Goal: Task Accomplishment & Management: Complete application form

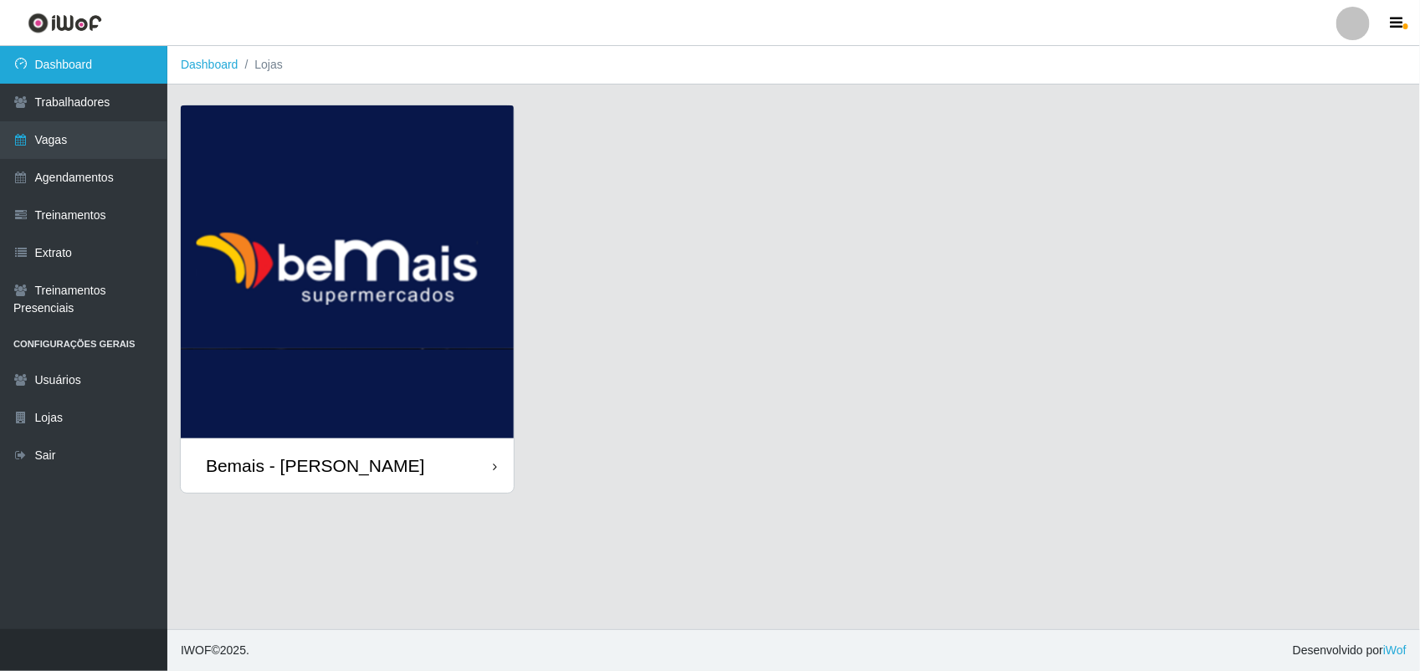
click at [115, 68] on link "Dashboard" at bounding box center [83, 65] width 167 height 38
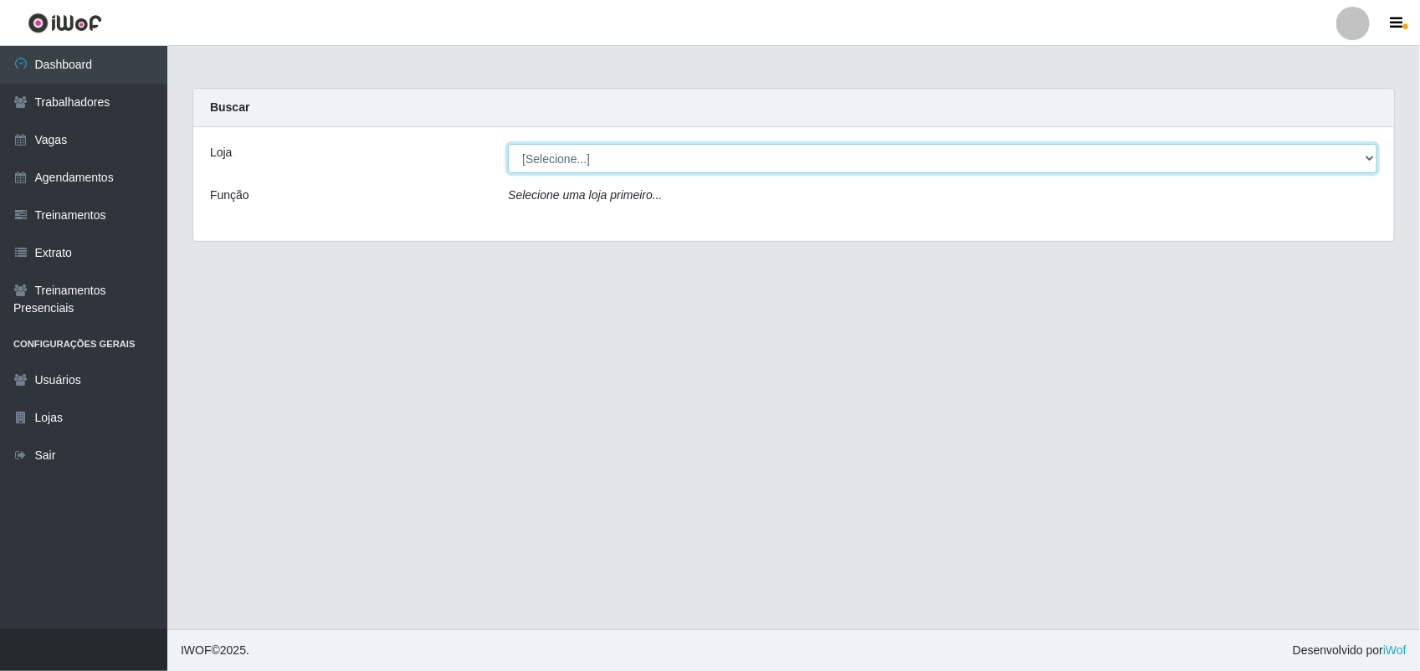
click at [806, 145] on select "[Selecione...] [PERSON_NAME]" at bounding box center [942, 158] width 869 height 29
select select "230"
click at [508, 144] on select "[Selecione...] [PERSON_NAME]" at bounding box center [942, 158] width 869 height 29
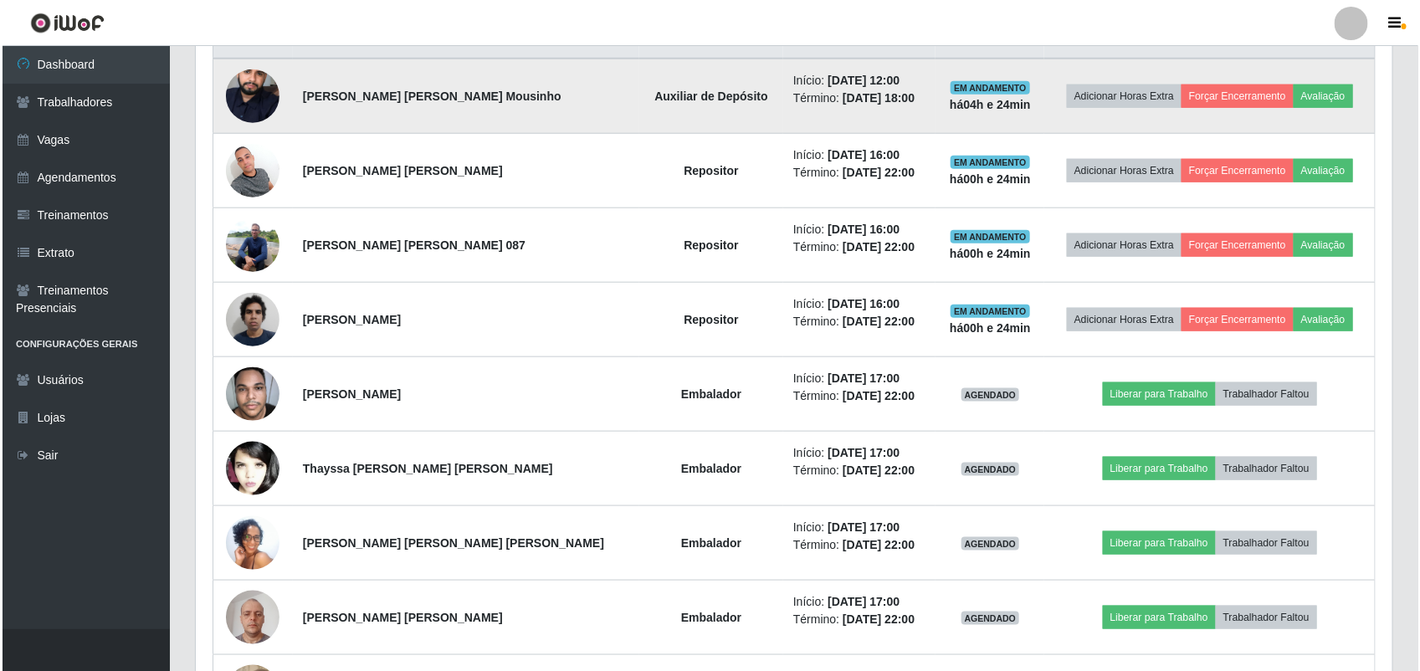
scroll to position [711, 0]
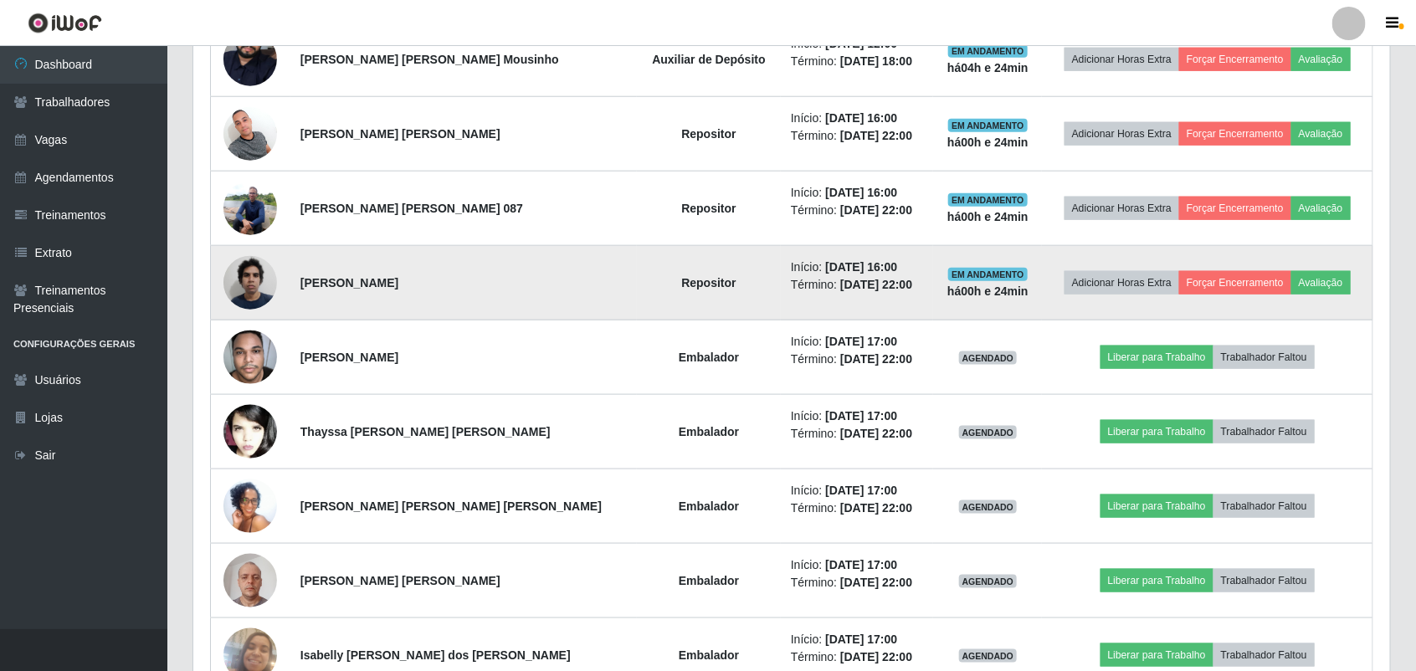
click at [259, 280] on img at bounding box center [250, 282] width 54 height 71
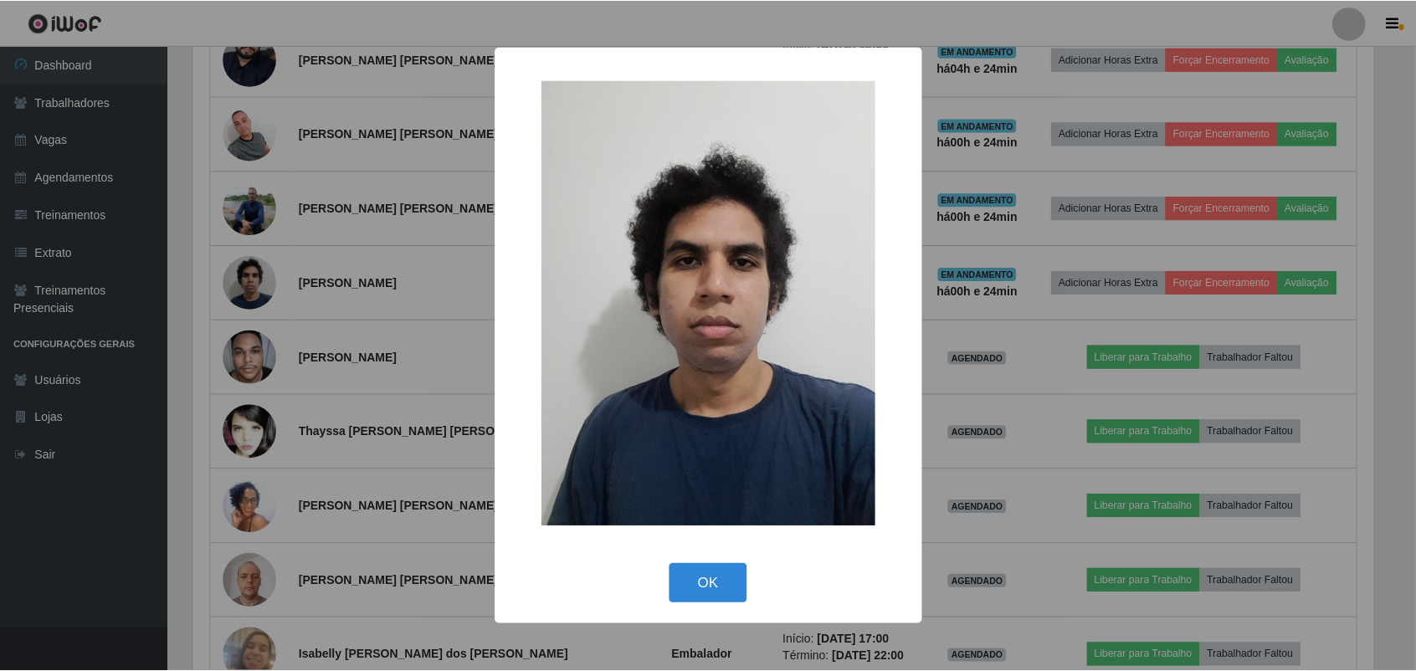
scroll to position [348, 1185]
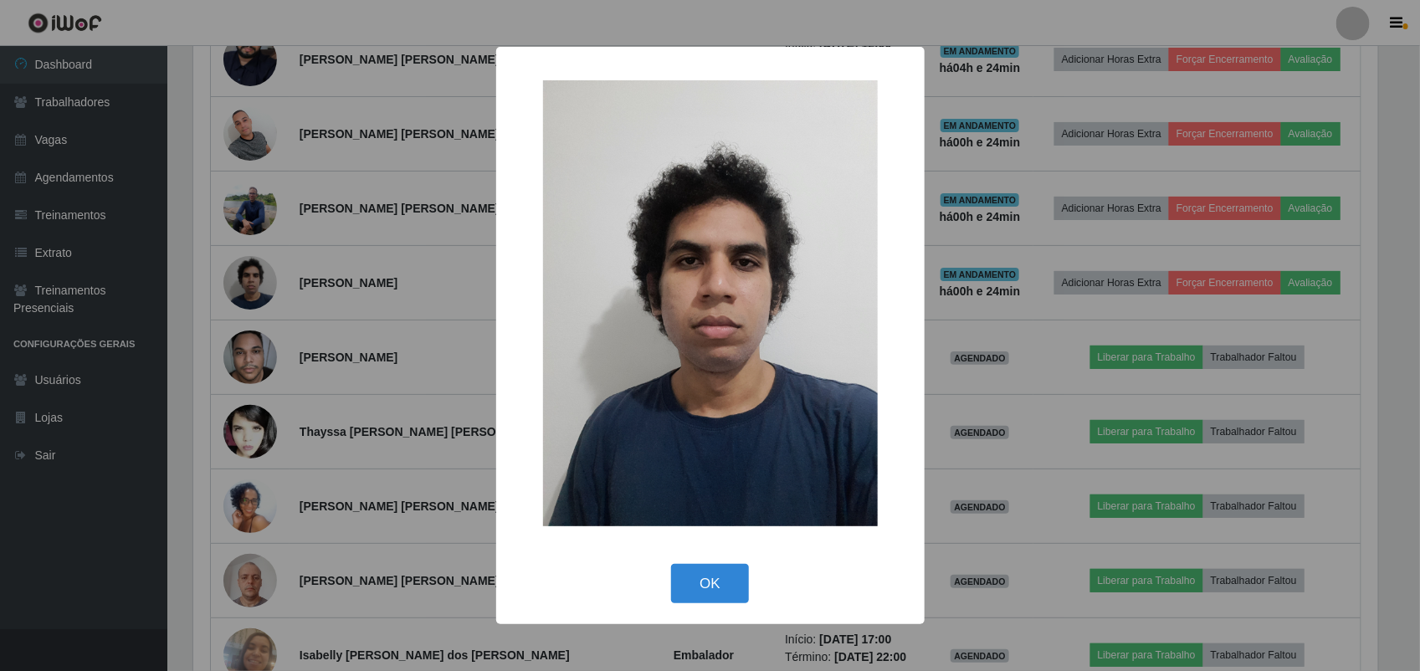
click at [294, 278] on div "× OK Cancel" at bounding box center [710, 335] width 1420 height 671
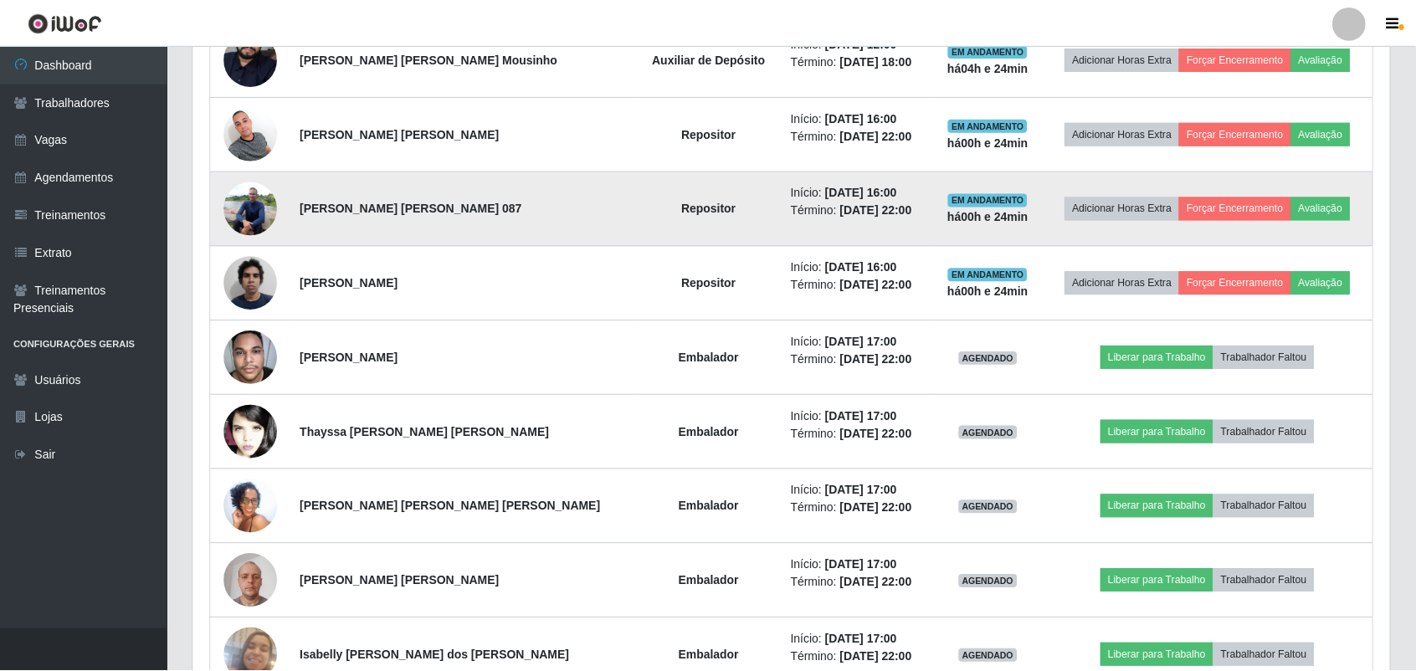
scroll to position [348, 1196]
click at [254, 193] on img at bounding box center [250, 207] width 54 height 71
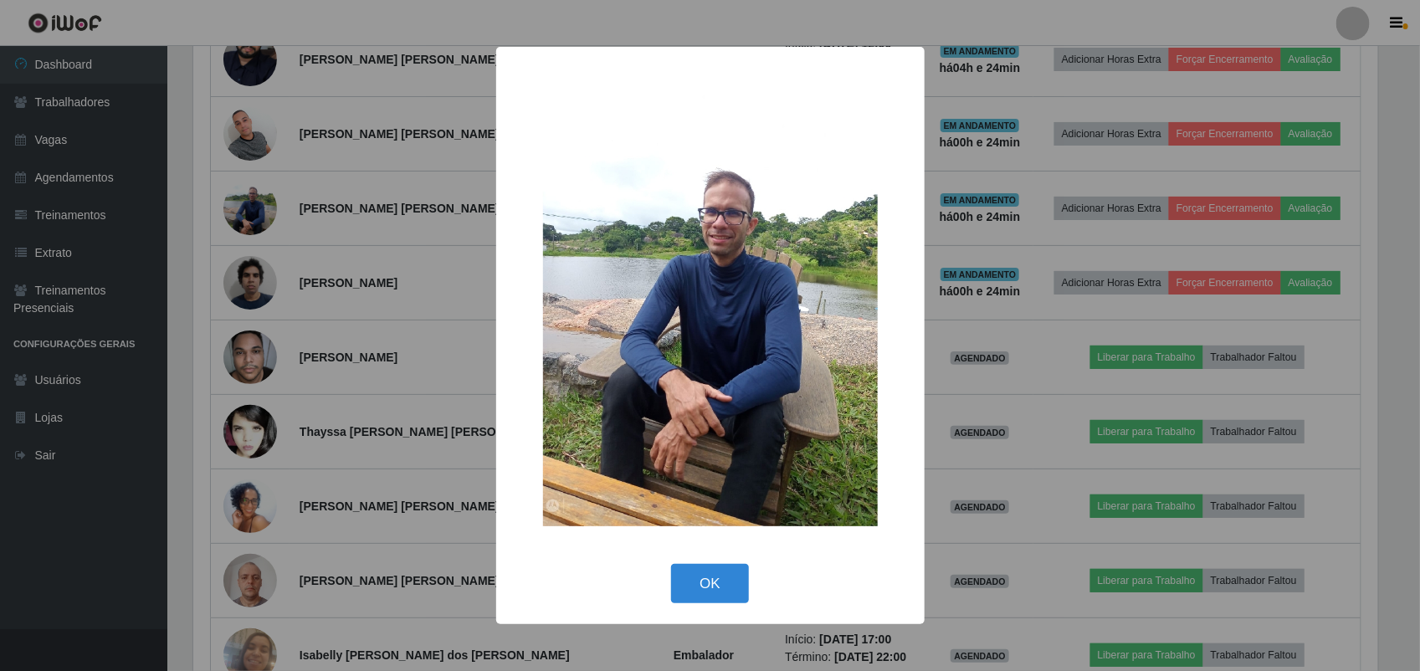
click at [266, 193] on div "× OK Cancel" at bounding box center [710, 335] width 1420 height 671
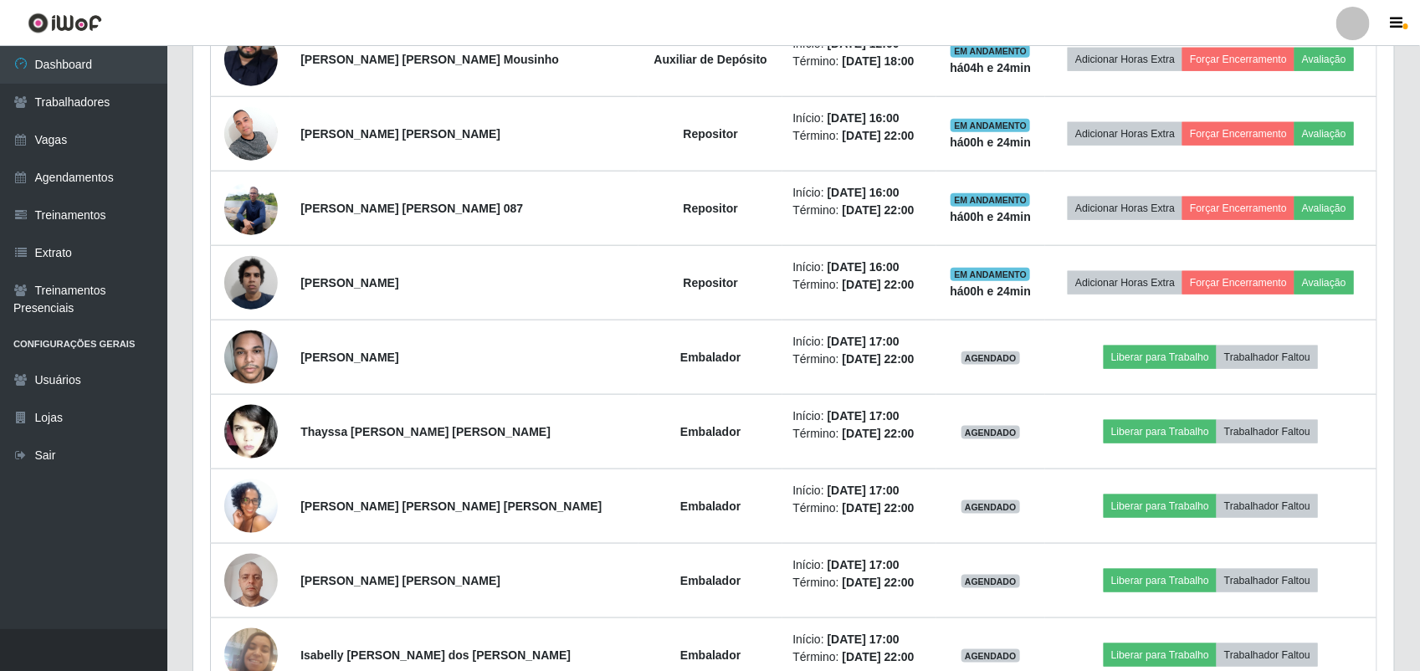
scroll to position [348, 1196]
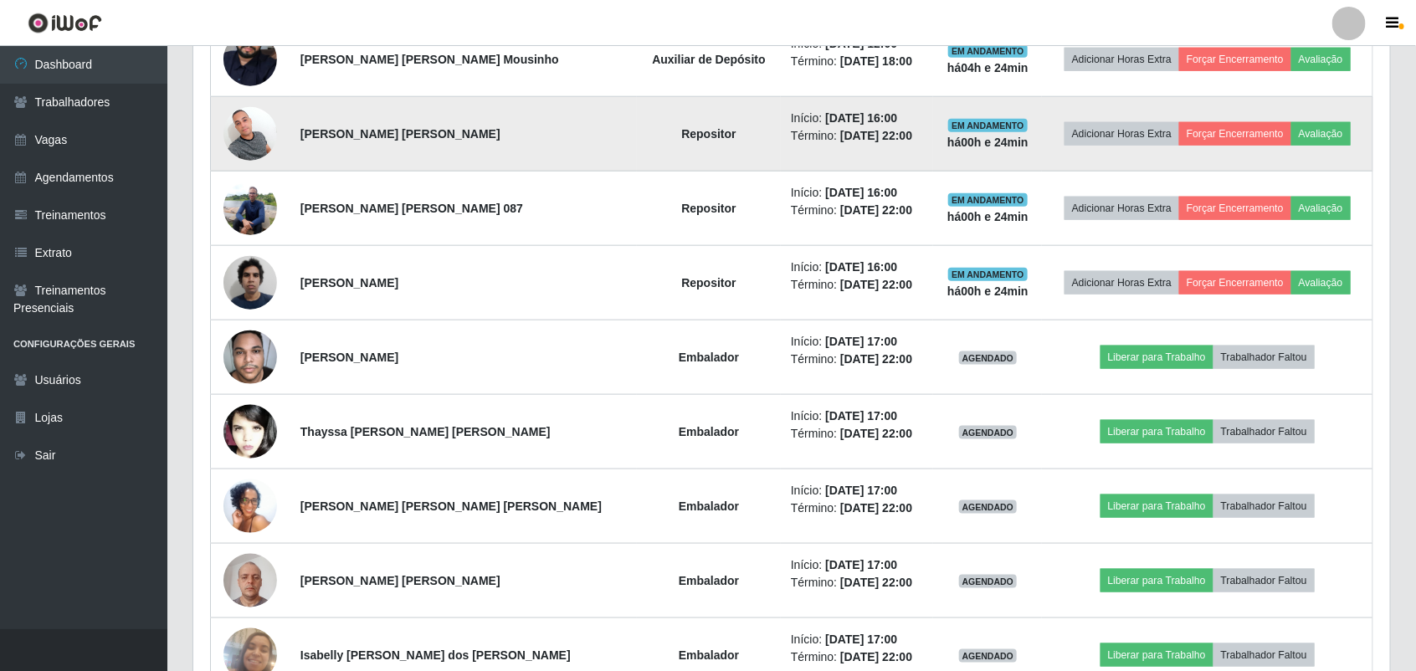
drag, startPoint x: 253, startPoint y: 127, endPoint x: 243, endPoint y: 123, distance: 10.9
click at [243, 123] on td at bounding box center [250, 134] width 79 height 74
click at [243, 122] on img at bounding box center [250, 133] width 54 height 71
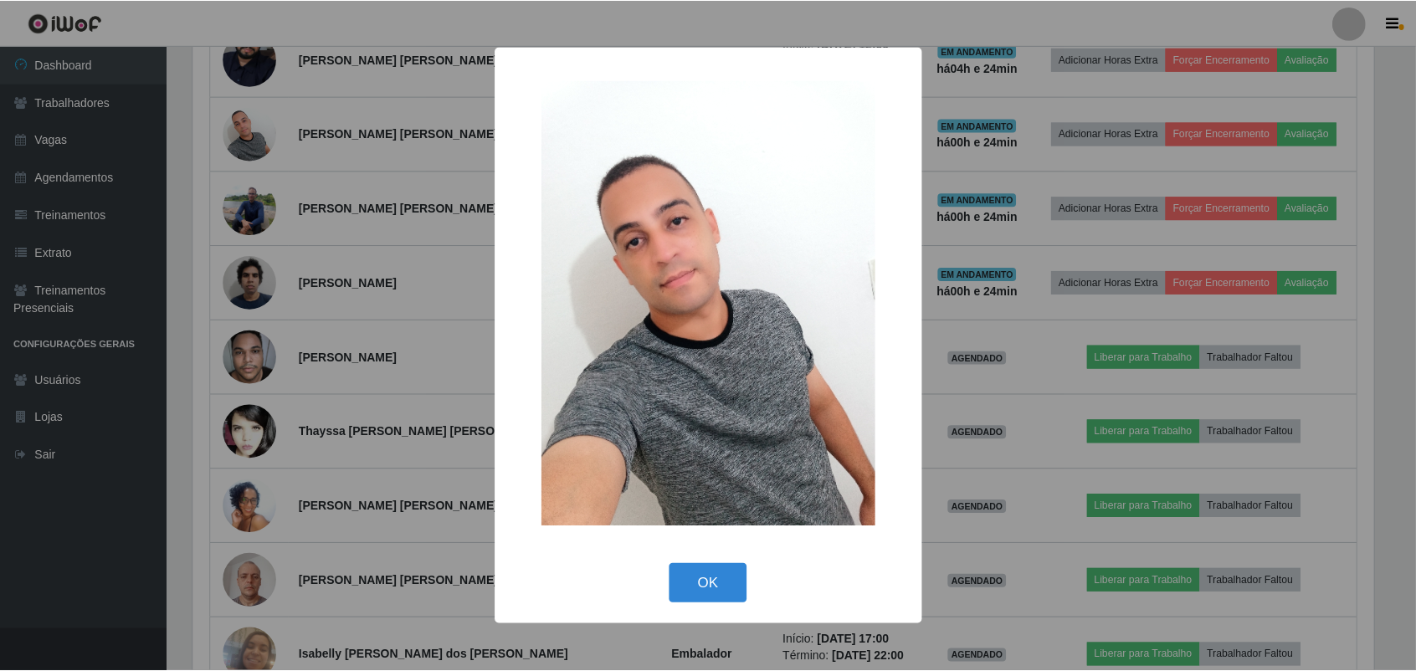
scroll to position [348, 1185]
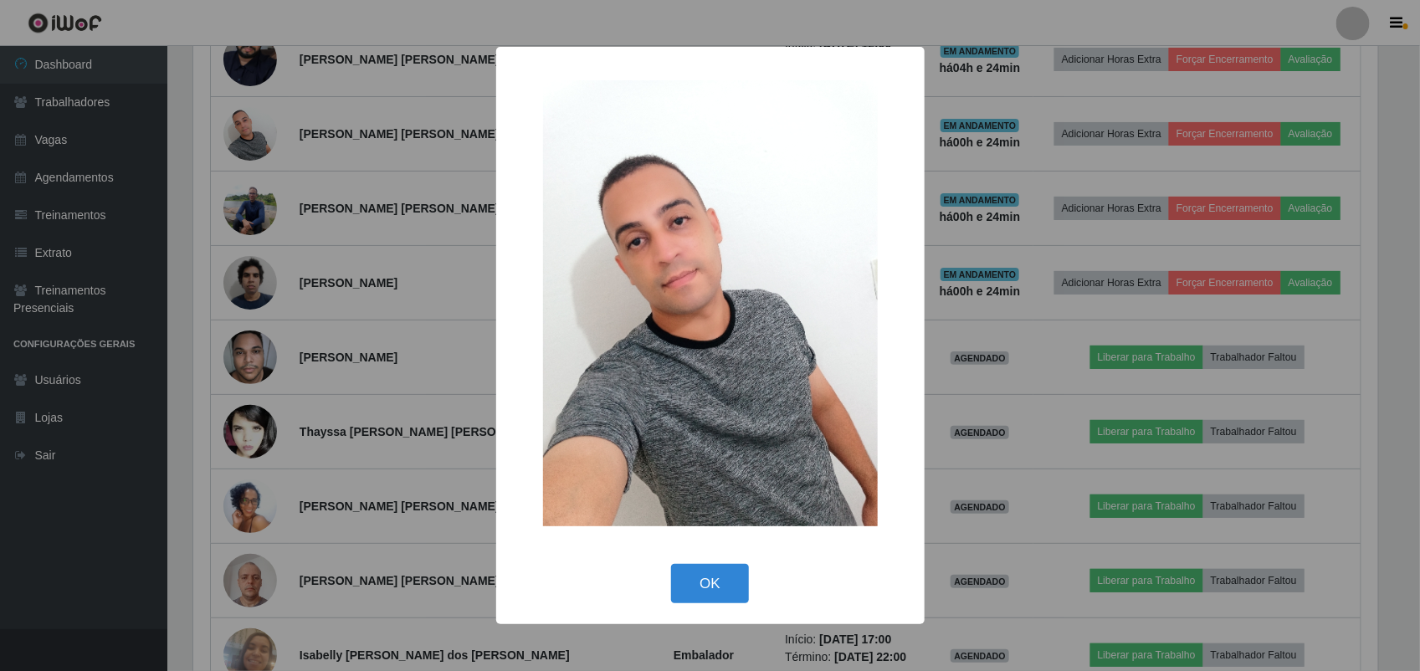
click at [236, 180] on div "× OK Cancel" at bounding box center [710, 335] width 1420 height 671
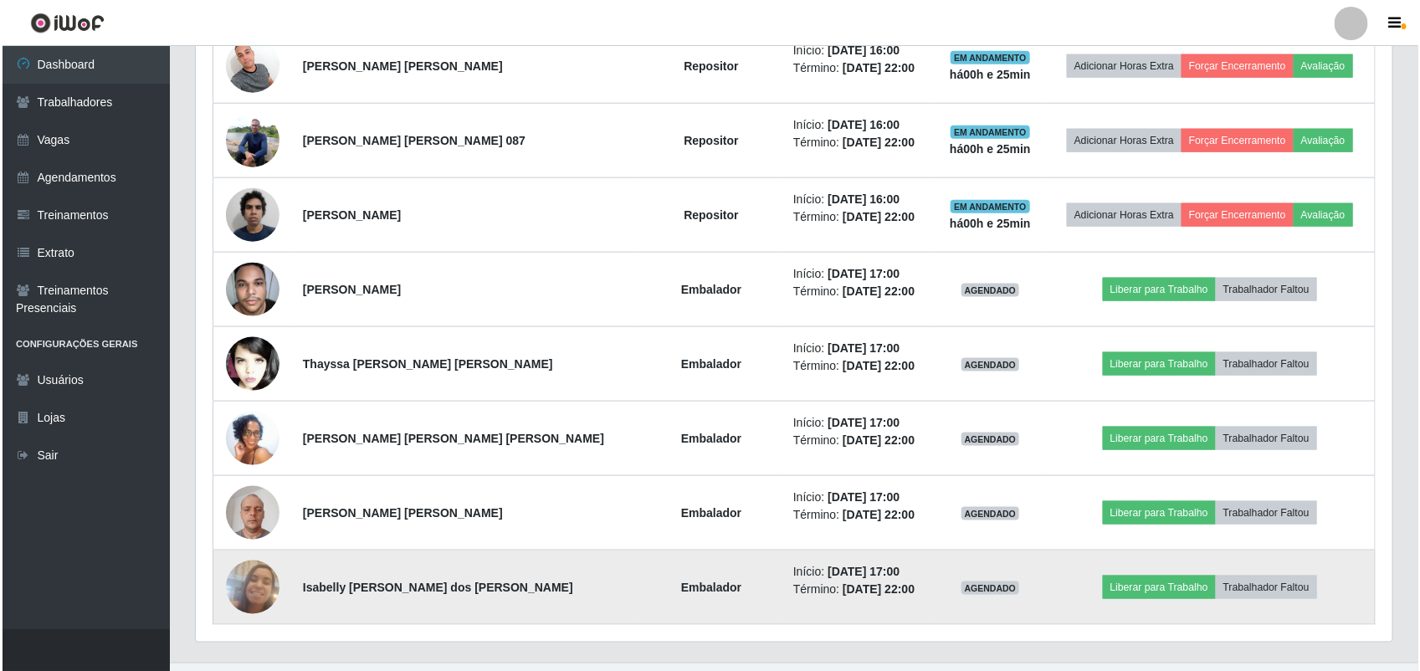
scroll to position [816, 0]
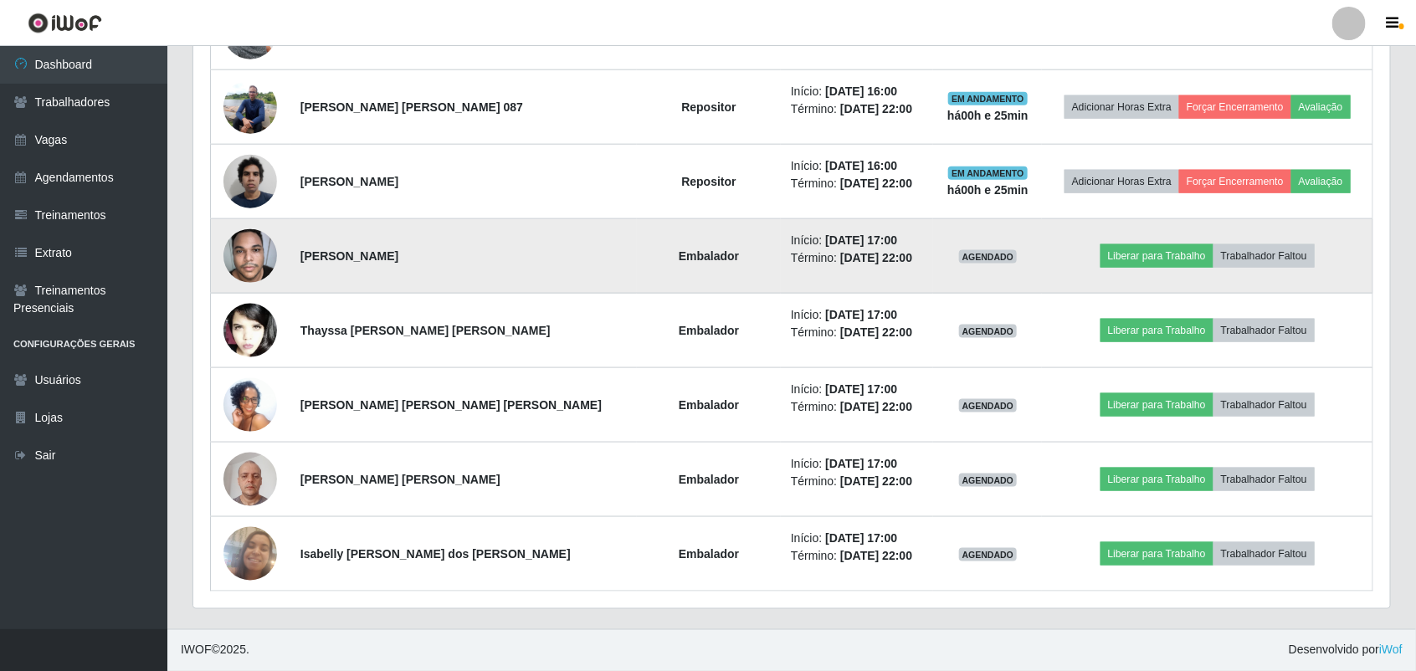
click at [236, 261] on img at bounding box center [250, 255] width 54 height 71
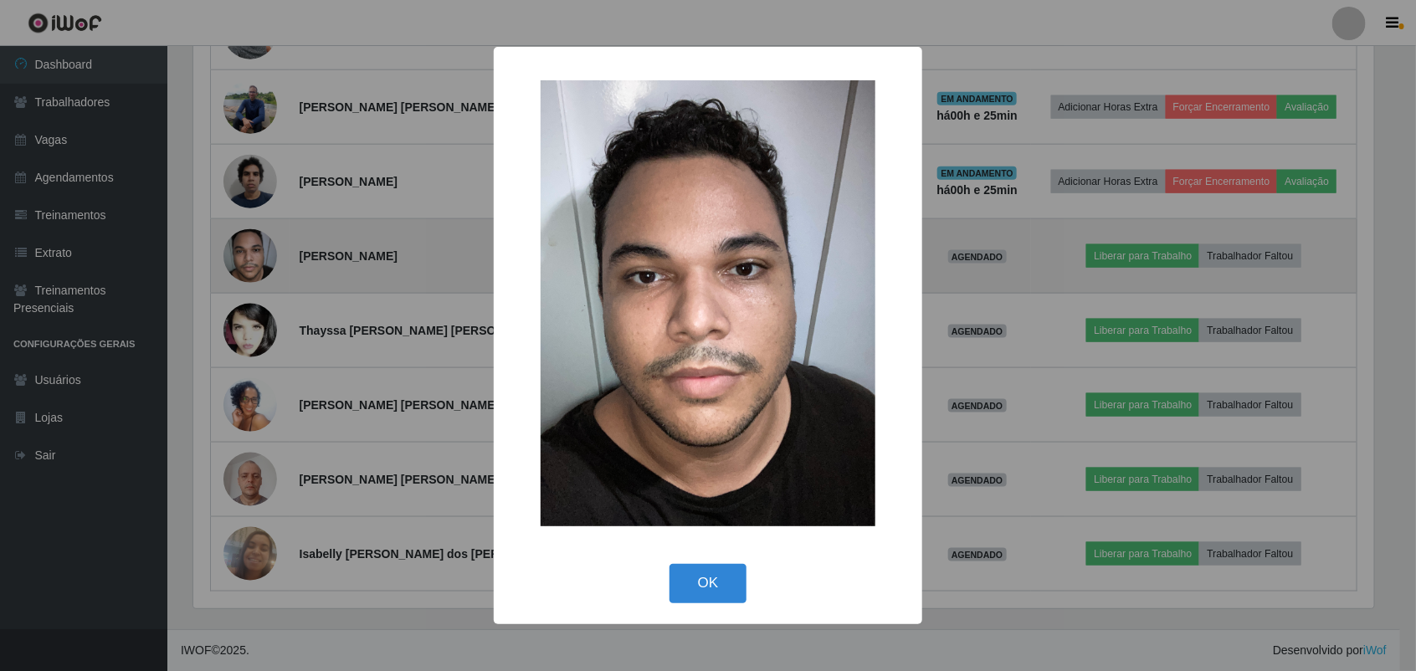
scroll to position [348, 1185]
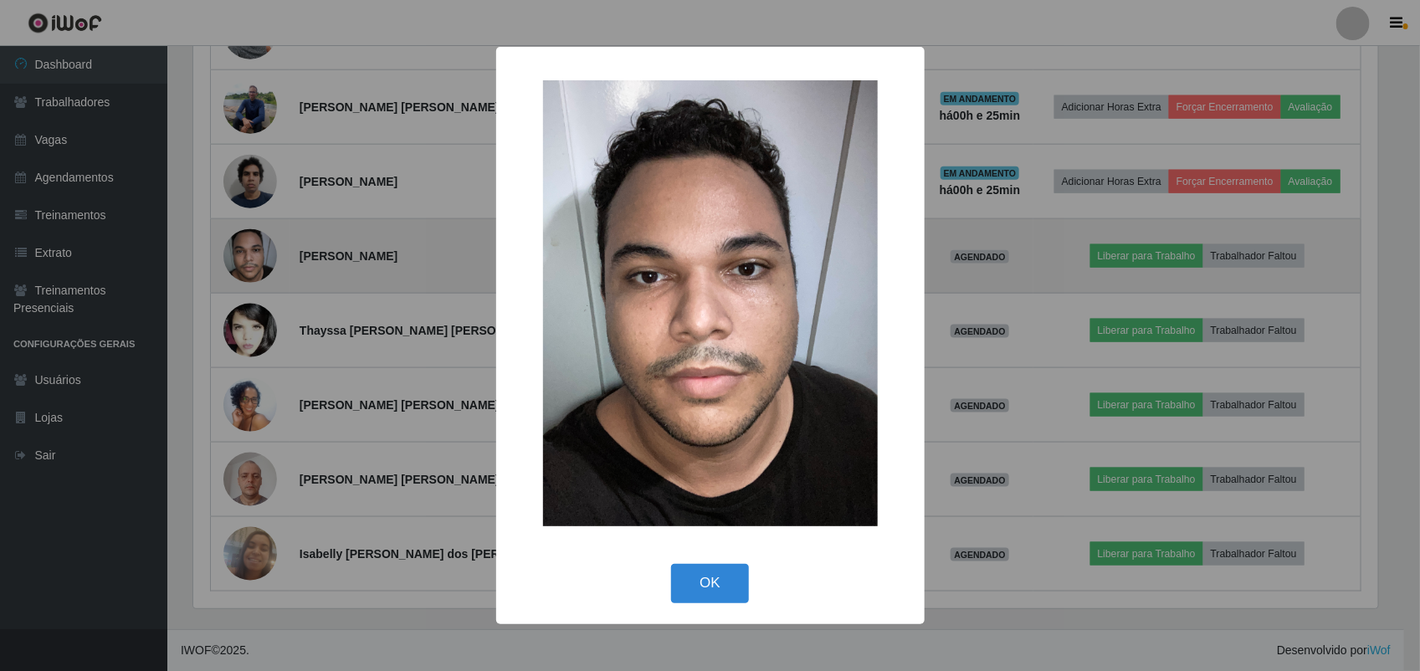
click at [236, 261] on div "× OK Cancel" at bounding box center [710, 335] width 1420 height 671
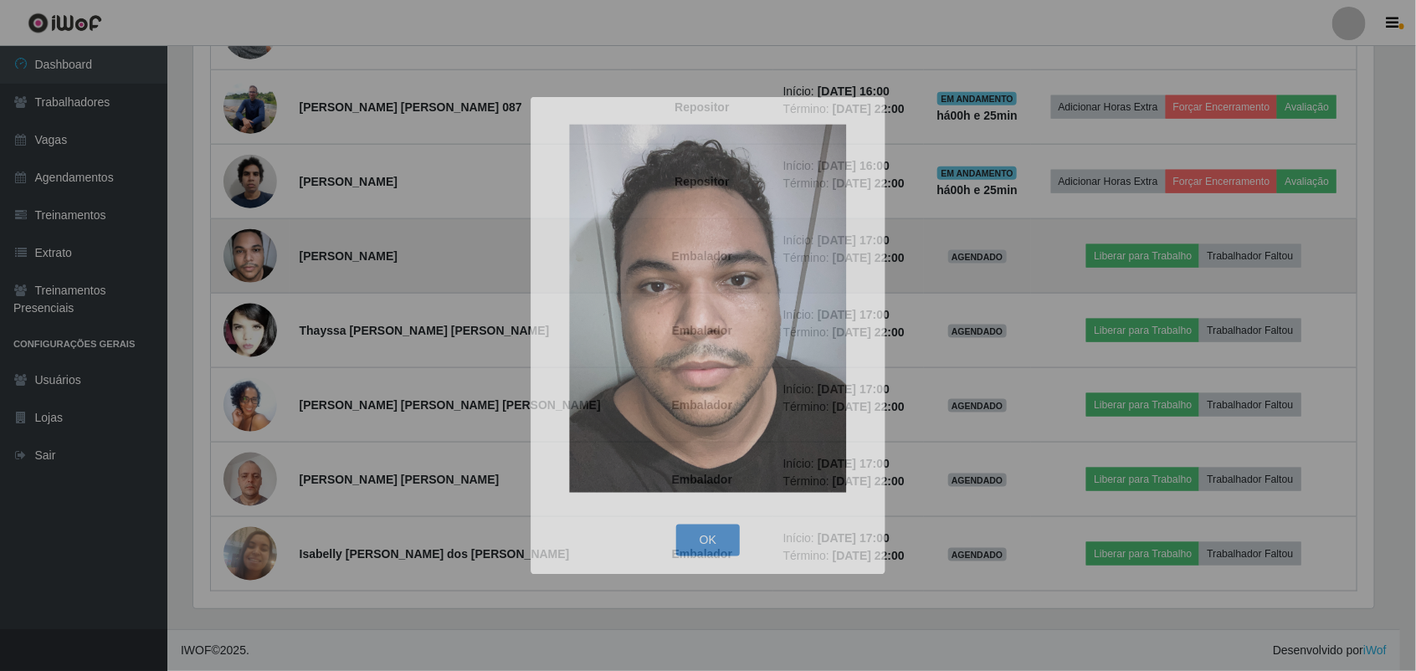
scroll to position [348, 1196]
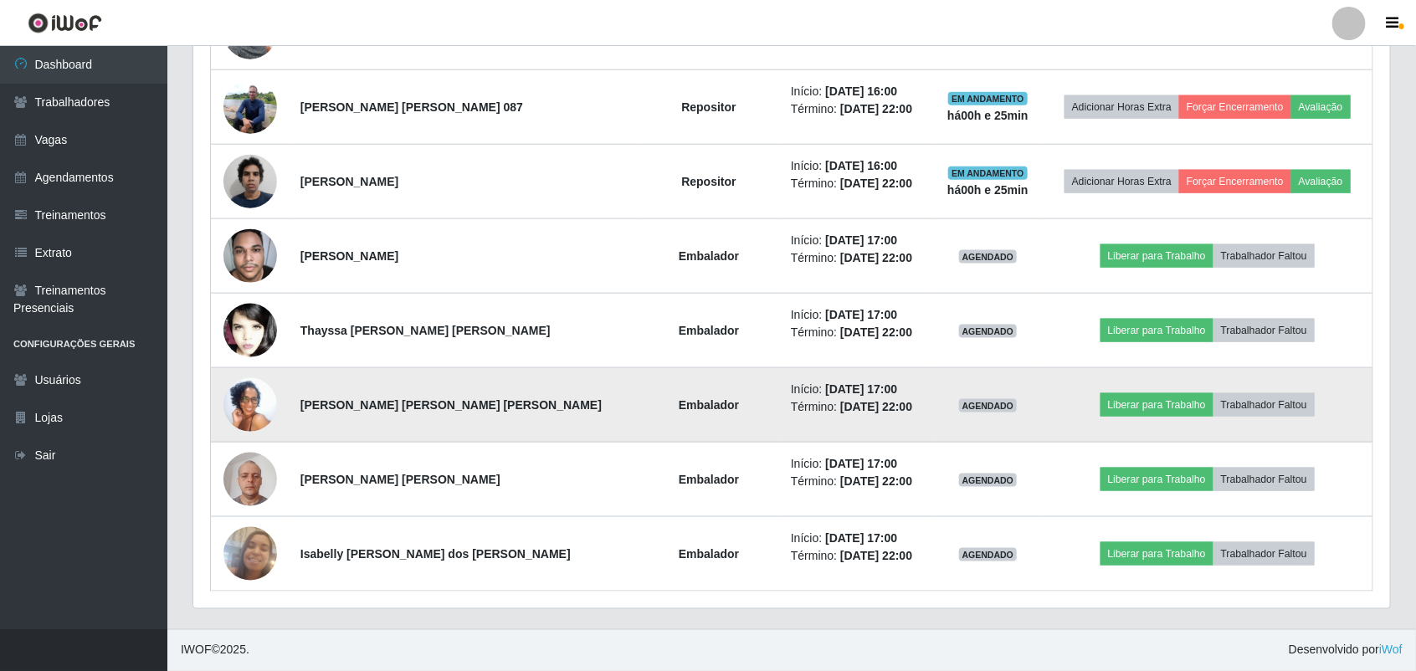
click at [274, 412] on img at bounding box center [250, 405] width 54 height 119
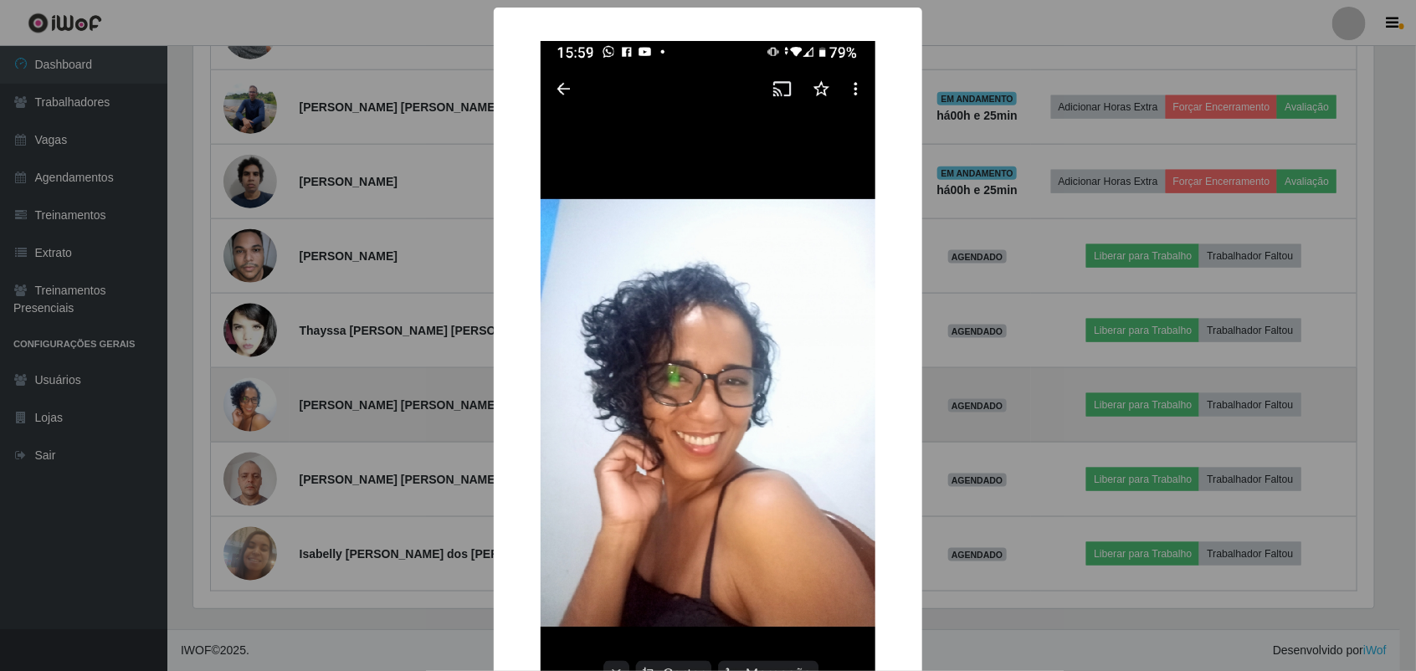
scroll to position [348, 1185]
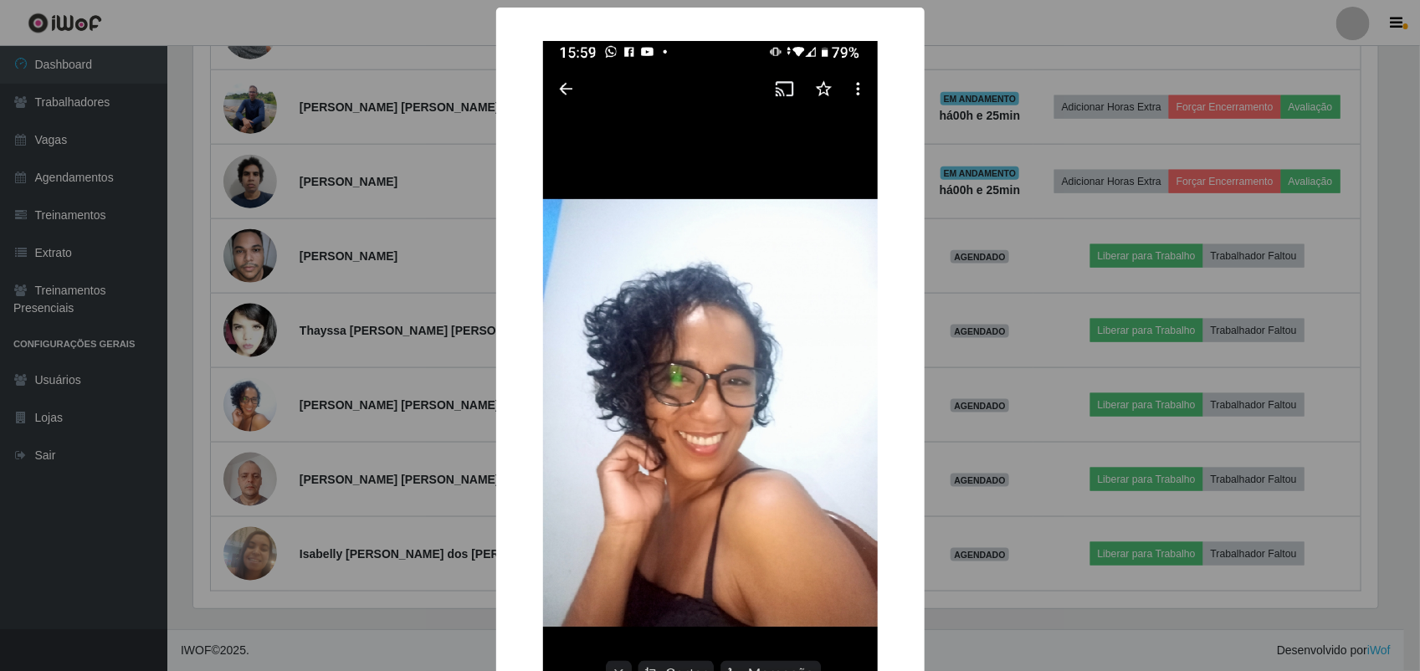
click at [265, 418] on div "× OK Cancel" at bounding box center [710, 335] width 1420 height 671
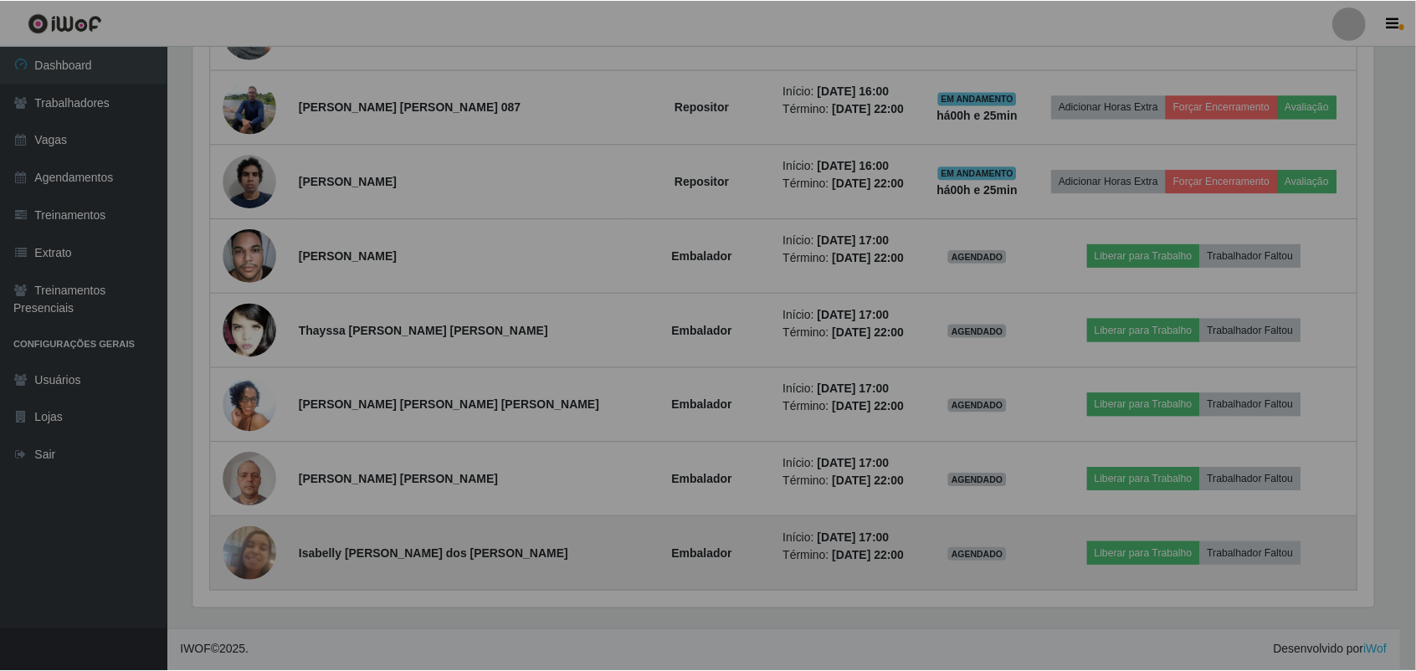
scroll to position [348, 1196]
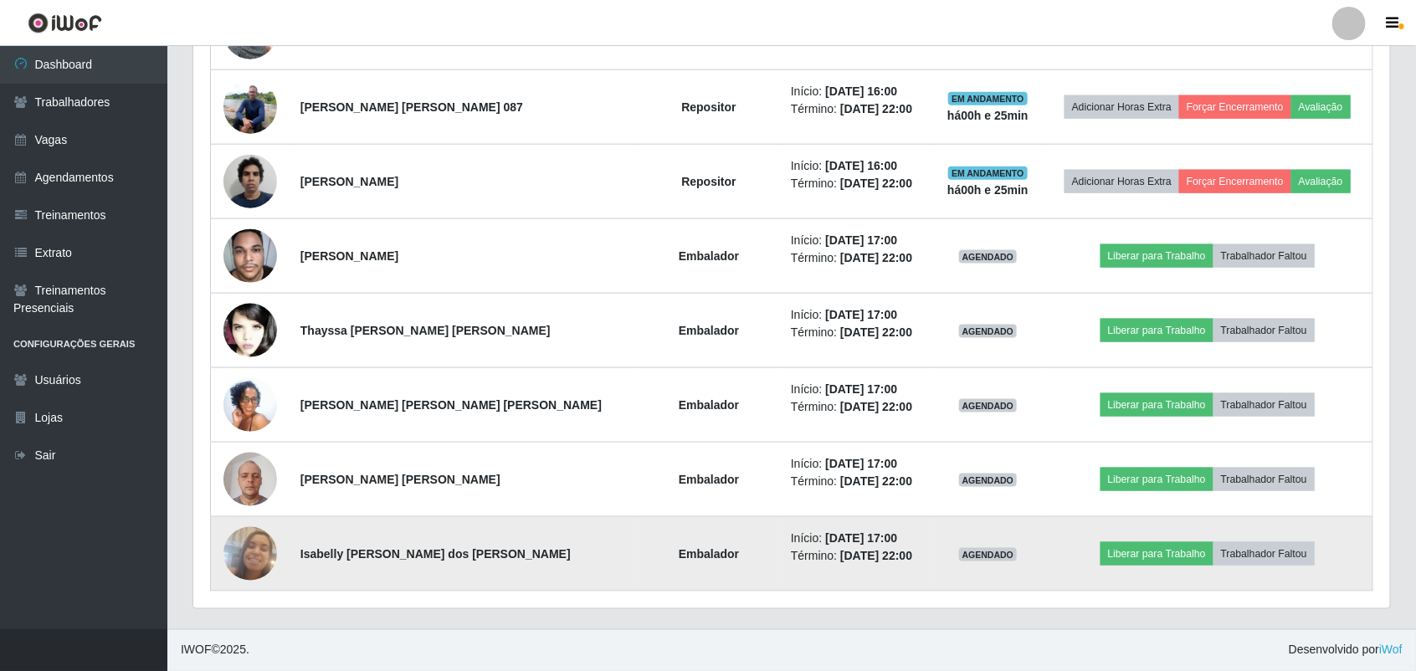
click at [276, 566] on img at bounding box center [250, 553] width 54 height 95
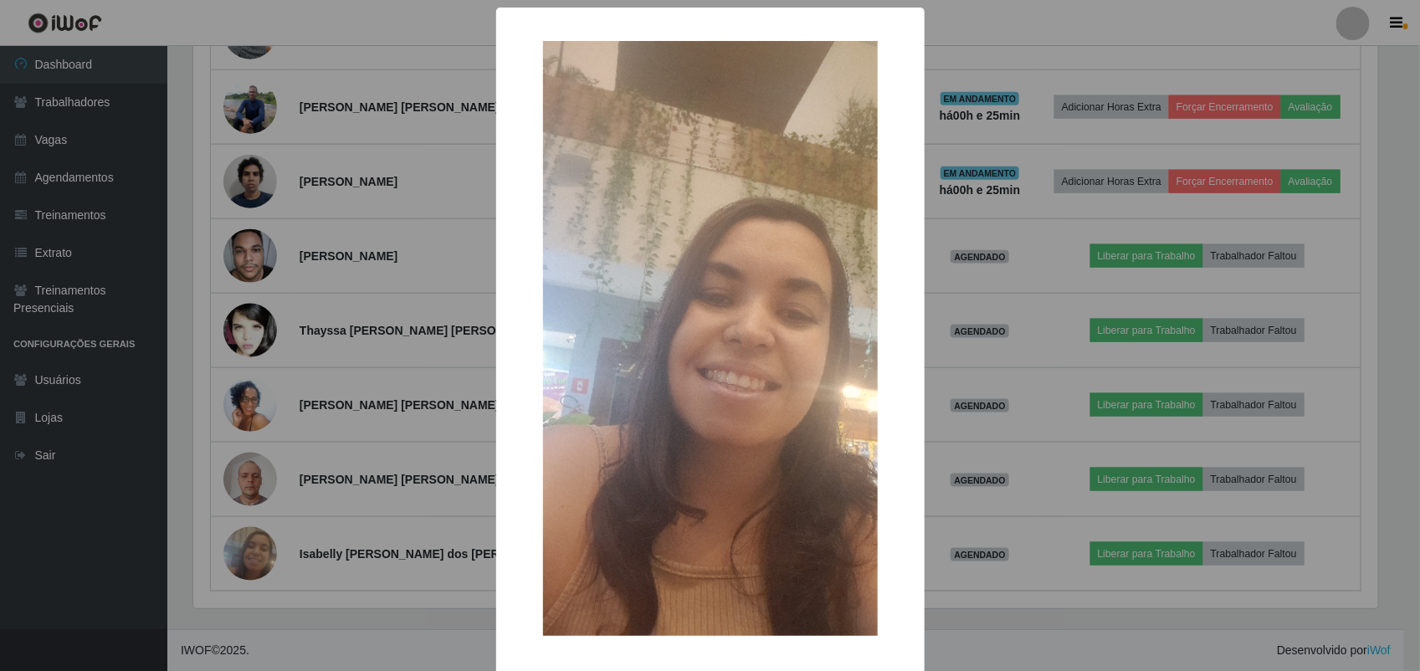
click at [274, 566] on div "× OK Cancel" at bounding box center [710, 335] width 1420 height 671
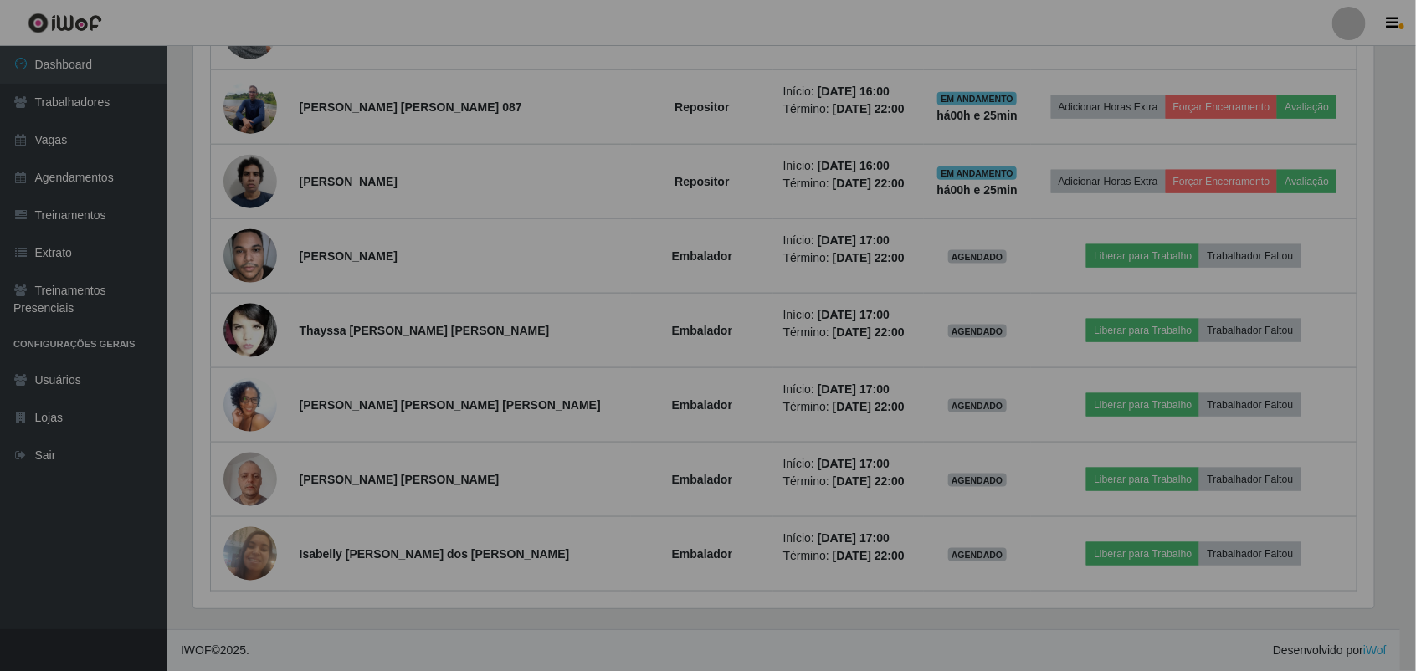
scroll to position [0, 0]
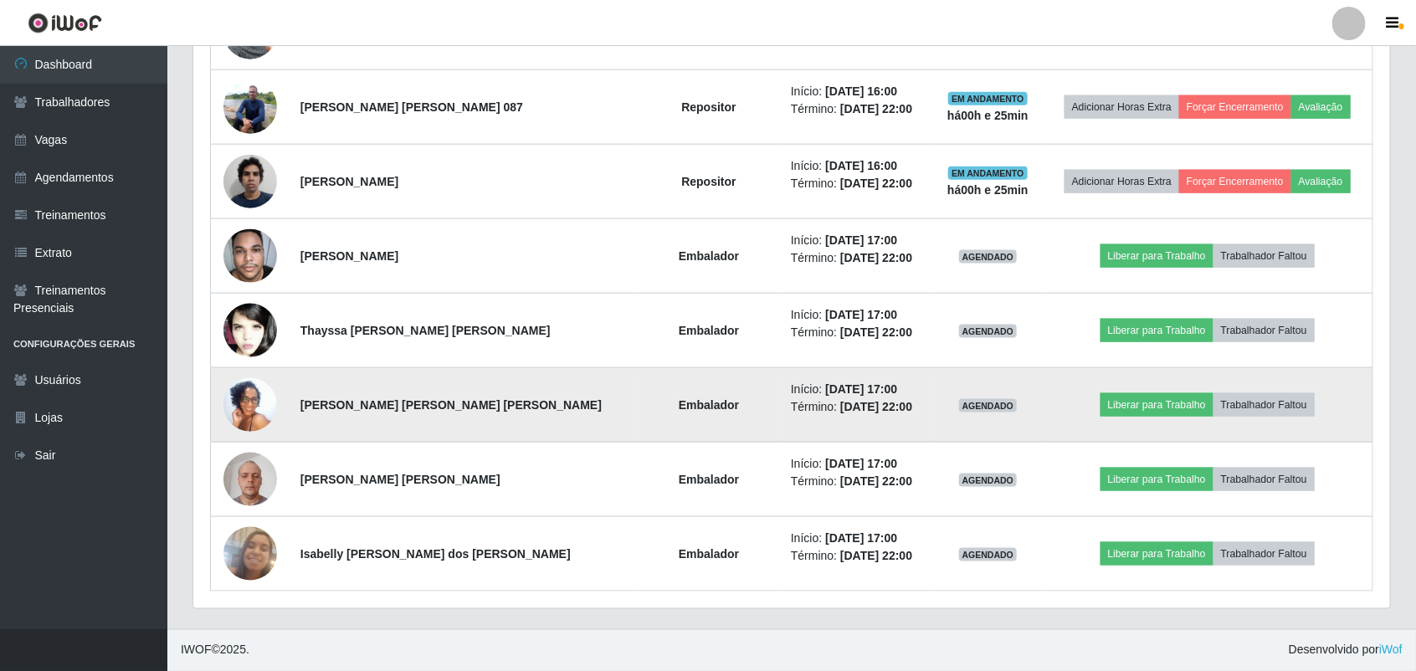
click at [265, 396] on img at bounding box center [250, 405] width 54 height 119
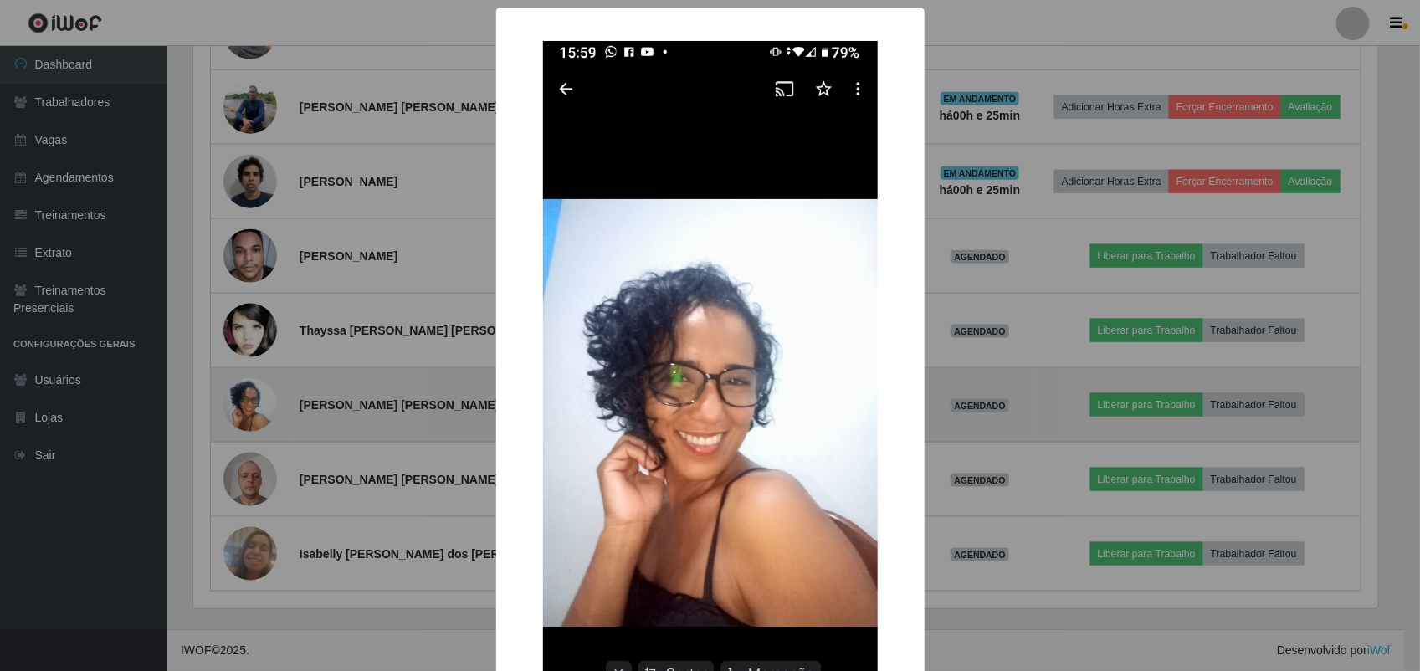
click at [265, 396] on div "× OK Cancel" at bounding box center [710, 335] width 1420 height 671
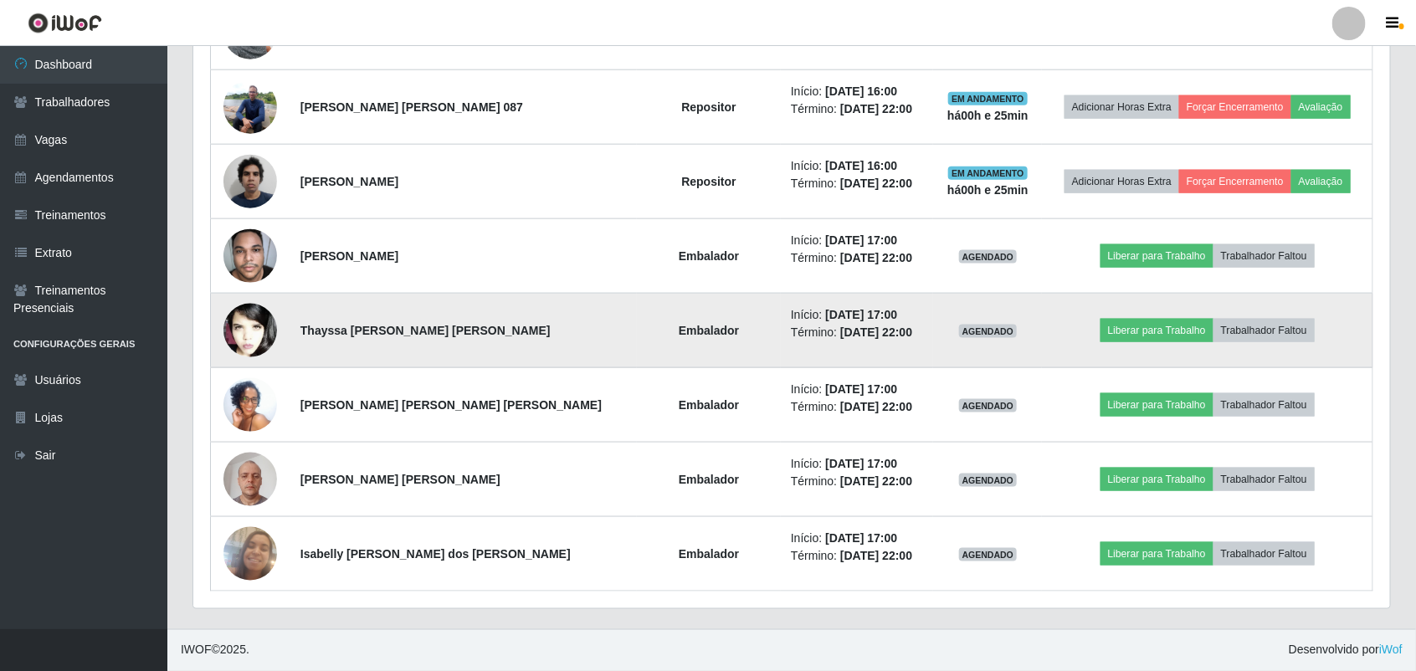
click at [241, 298] on td at bounding box center [250, 331] width 79 height 74
click at [243, 314] on img at bounding box center [250, 330] width 54 height 81
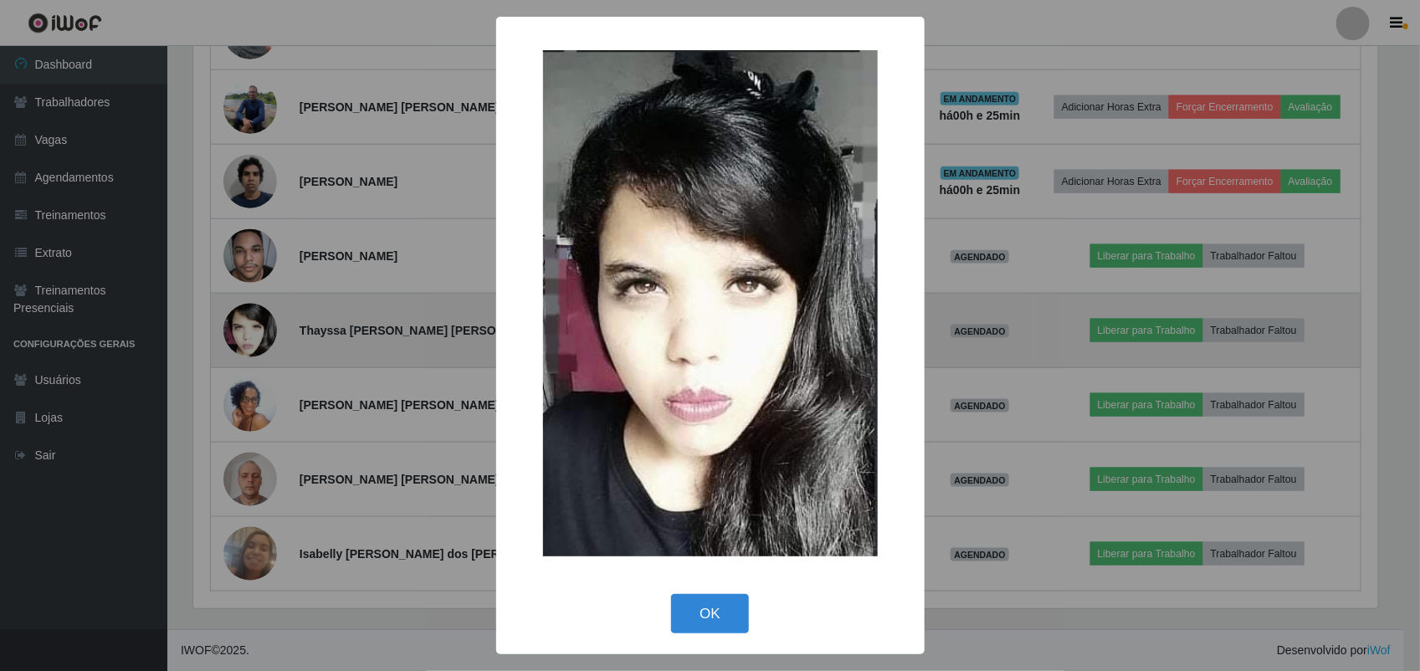
click at [243, 314] on div "× OK Cancel" at bounding box center [710, 335] width 1420 height 671
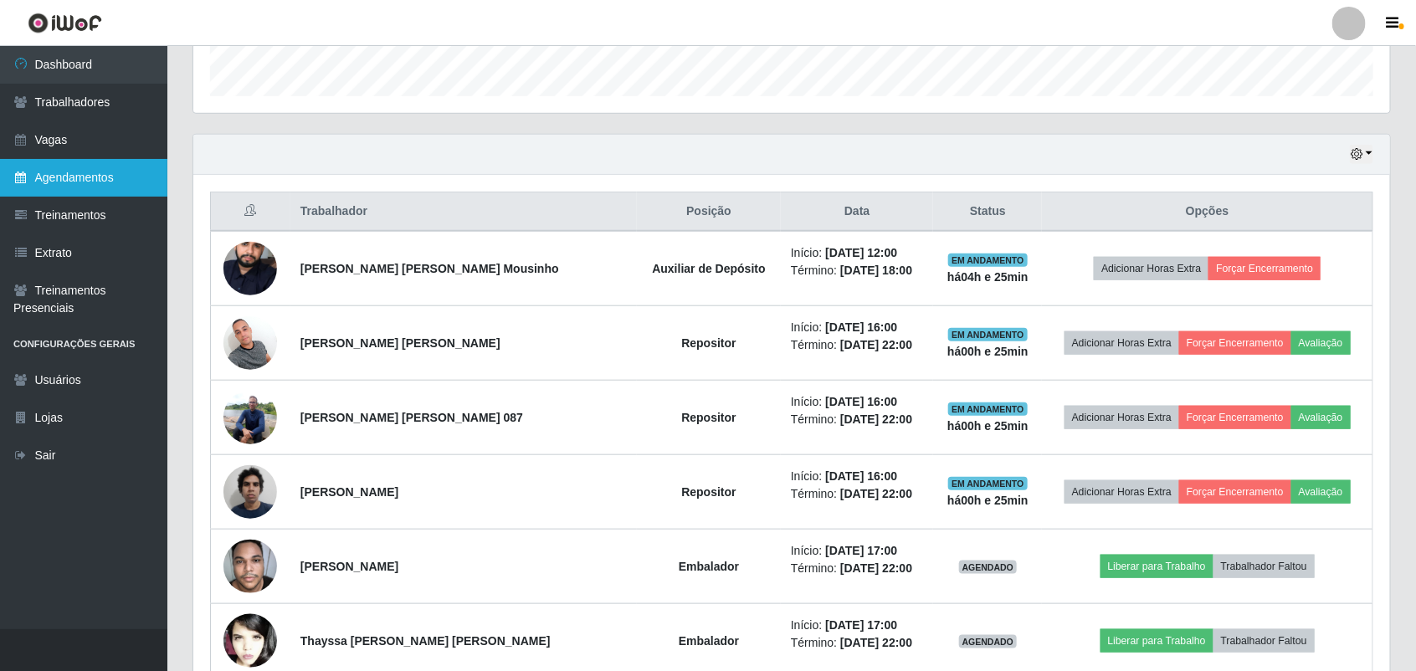
click at [54, 168] on link "Agendamentos" at bounding box center [83, 178] width 167 height 38
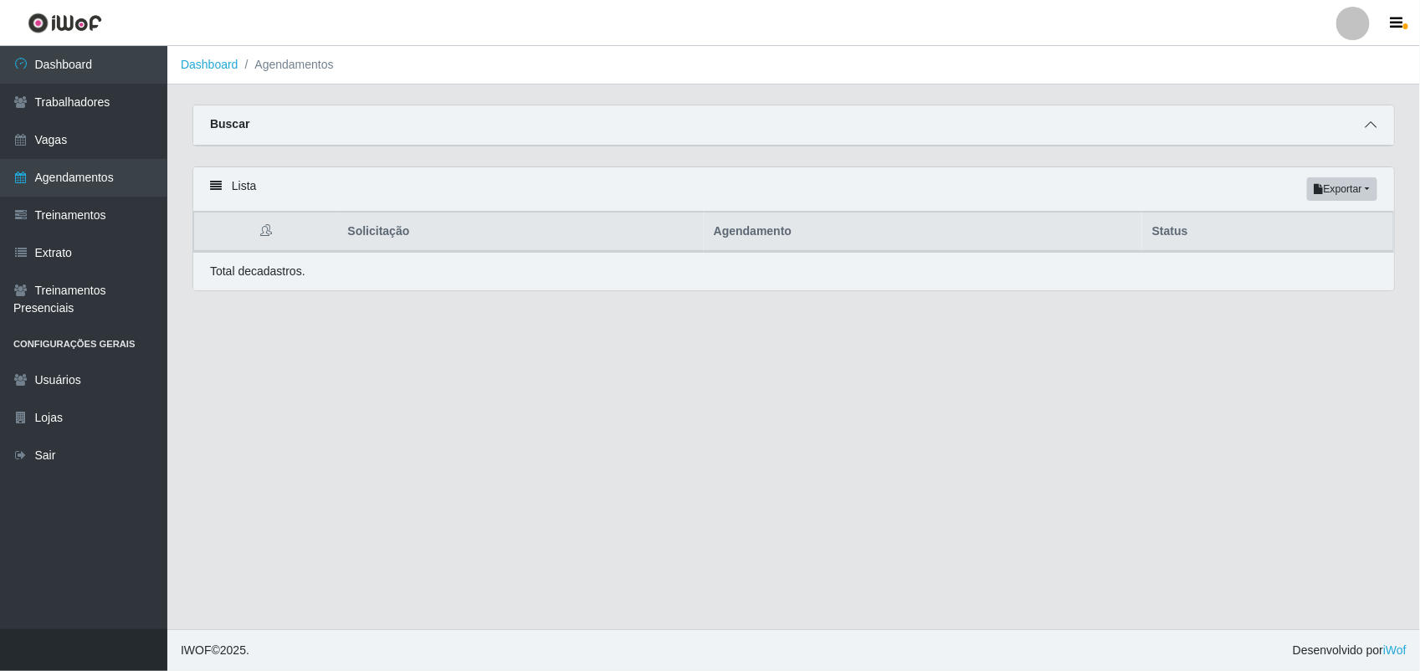
click at [1381, 122] on span at bounding box center [1370, 124] width 20 height 19
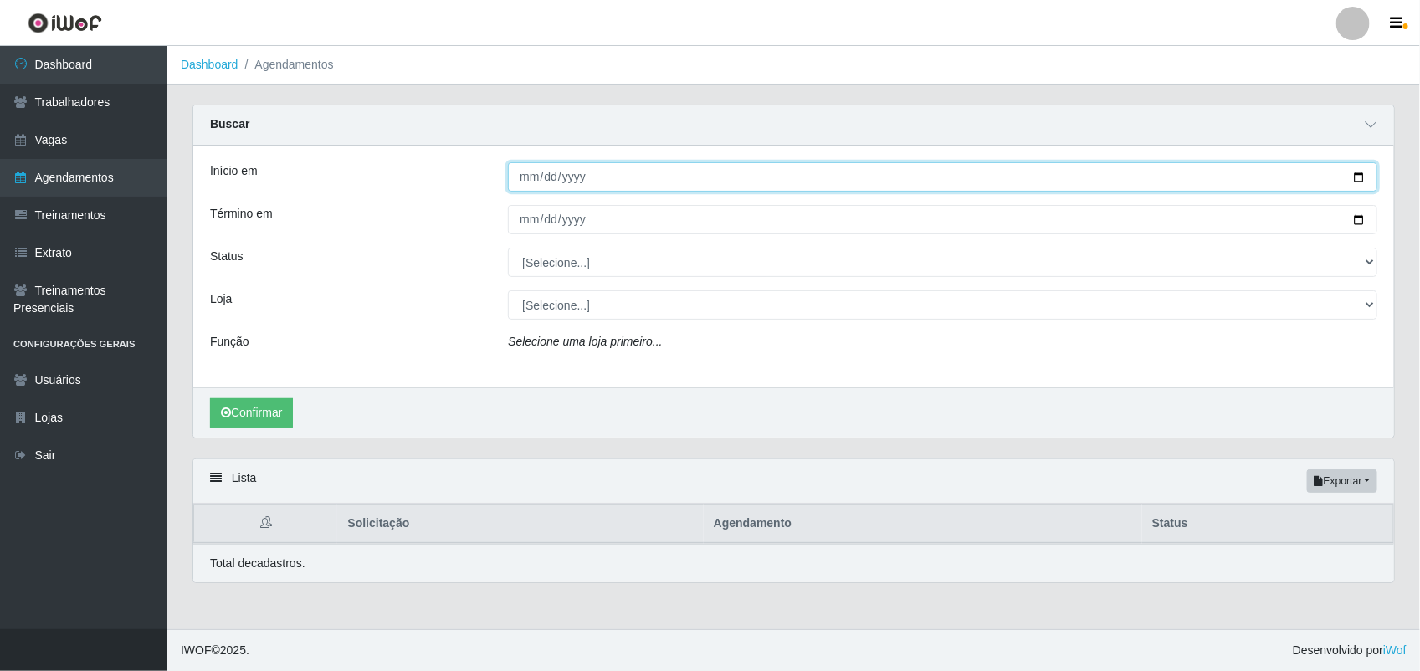
click at [524, 165] on input "Início em" at bounding box center [942, 176] width 869 height 29
type input "[DATE]"
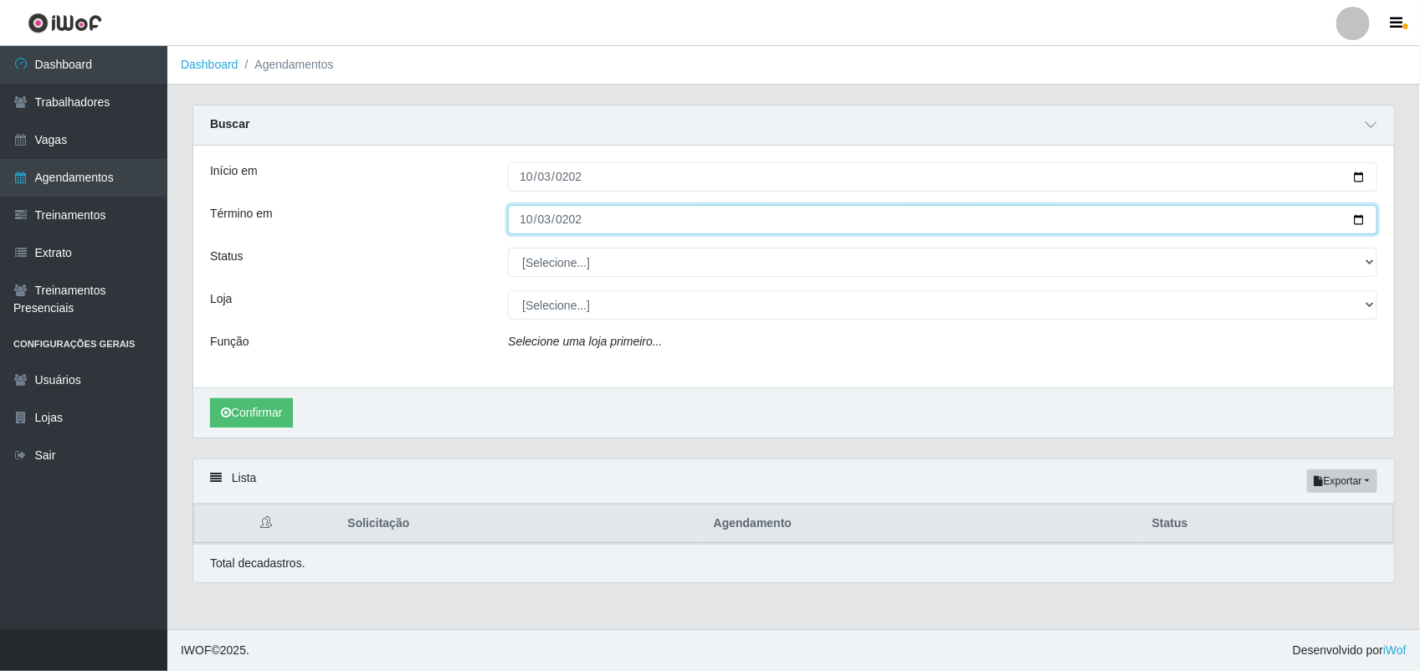
type input "[DATE]"
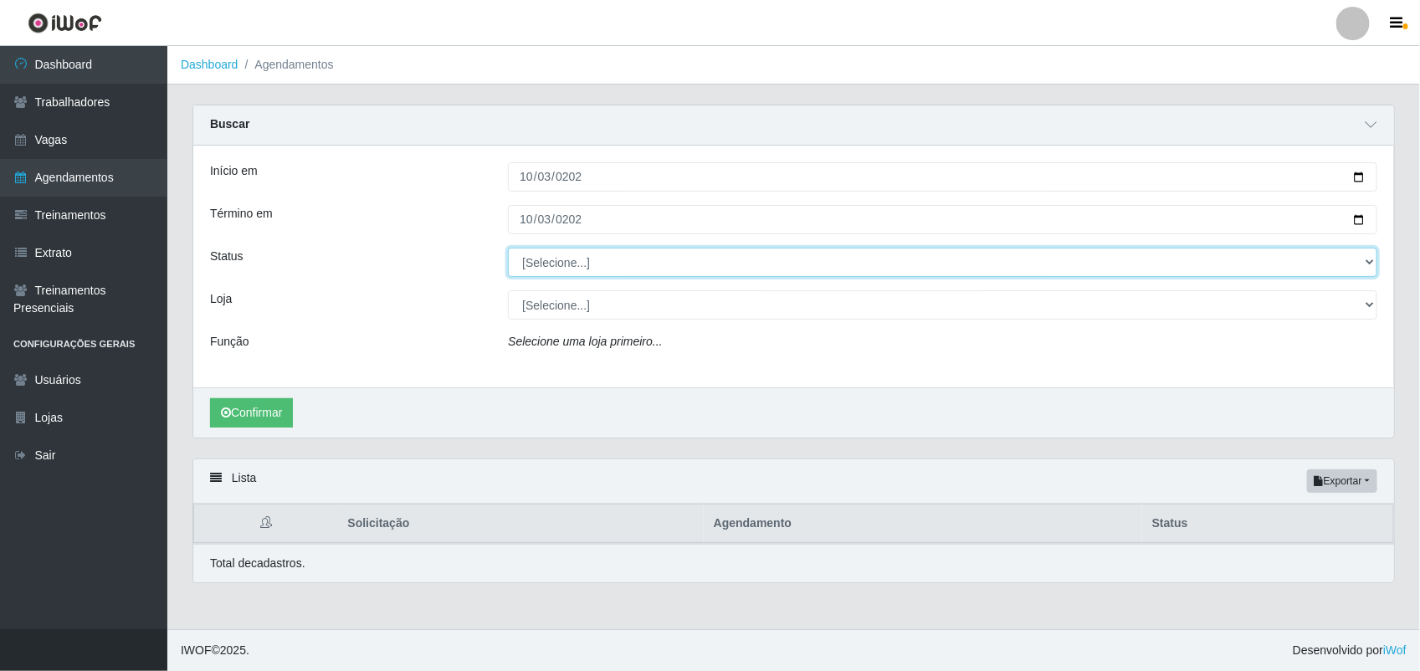
select select "AGENDADO"
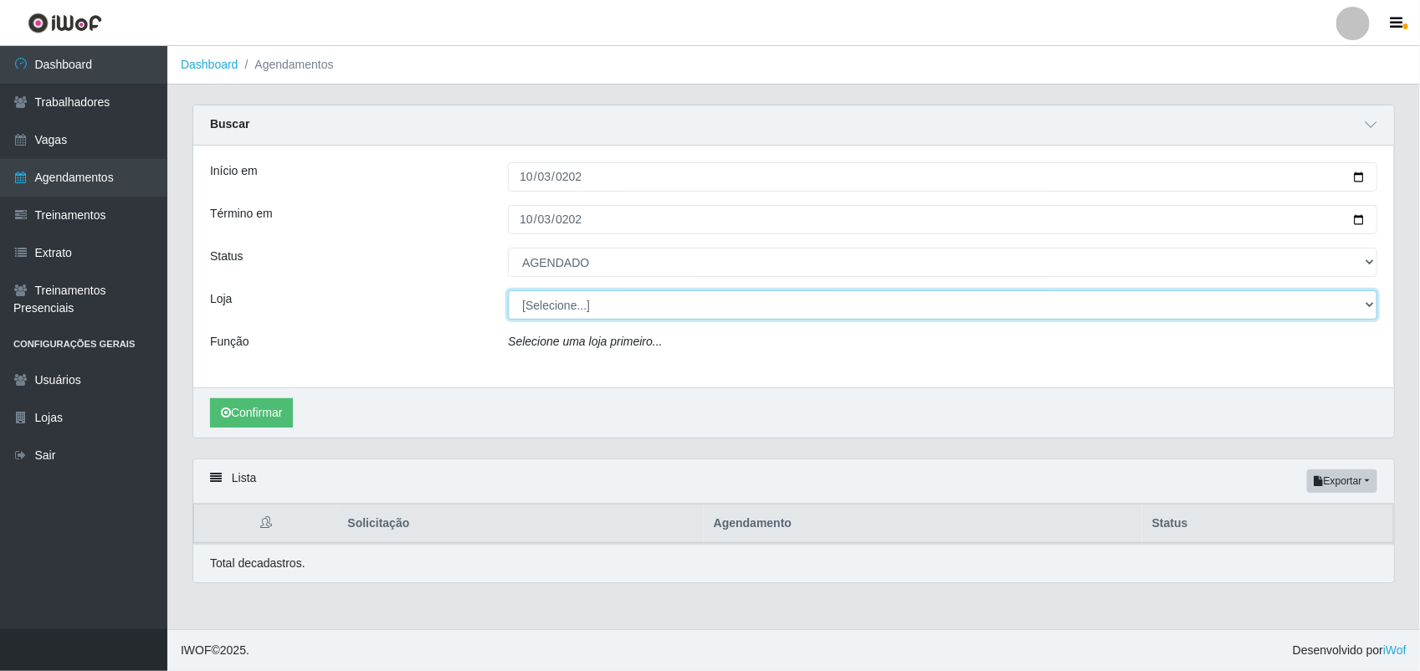
click at [580, 301] on select "[Selecione...] [PERSON_NAME]" at bounding box center [942, 304] width 869 height 29
select select "230"
click at [508, 291] on select "[Selecione...] [PERSON_NAME]" at bounding box center [942, 304] width 869 height 29
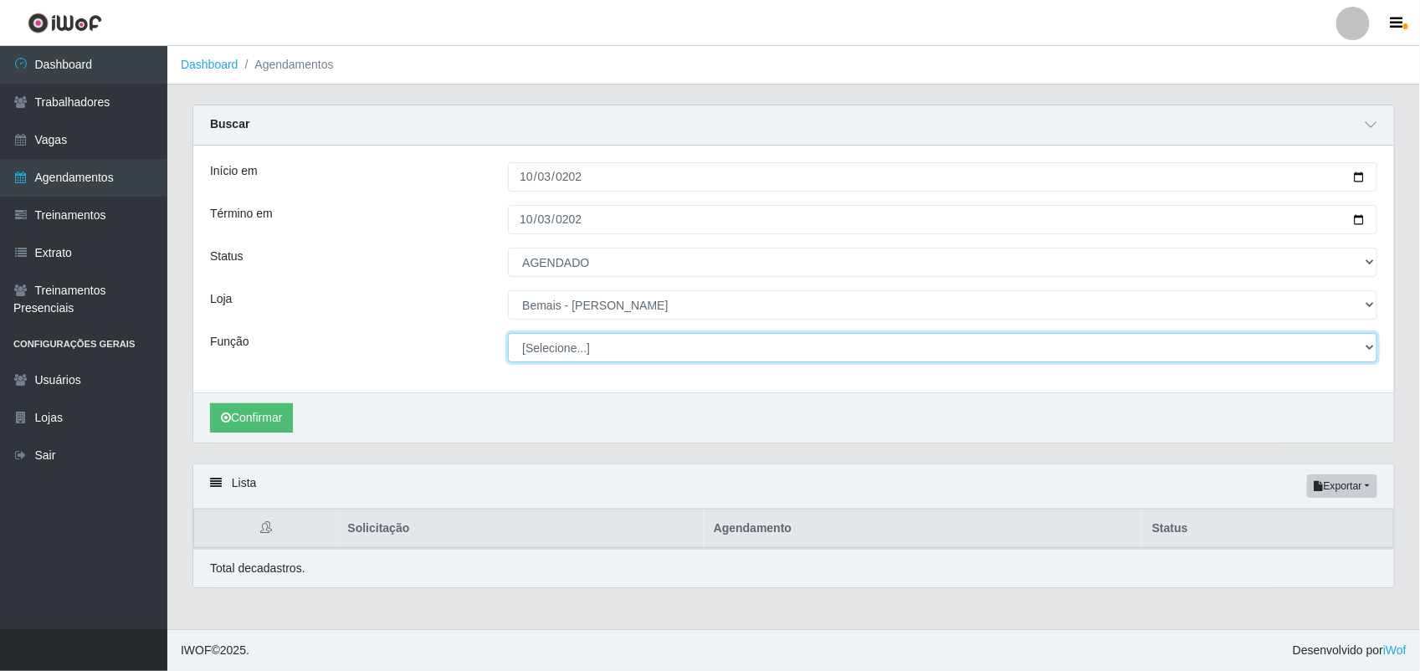
click at [541, 341] on select "[Selecione...] ASG ASG + ASG ++ Auxiliar de Depósito Auxiliar de Depósito + Aux…" at bounding box center [942, 347] width 869 height 29
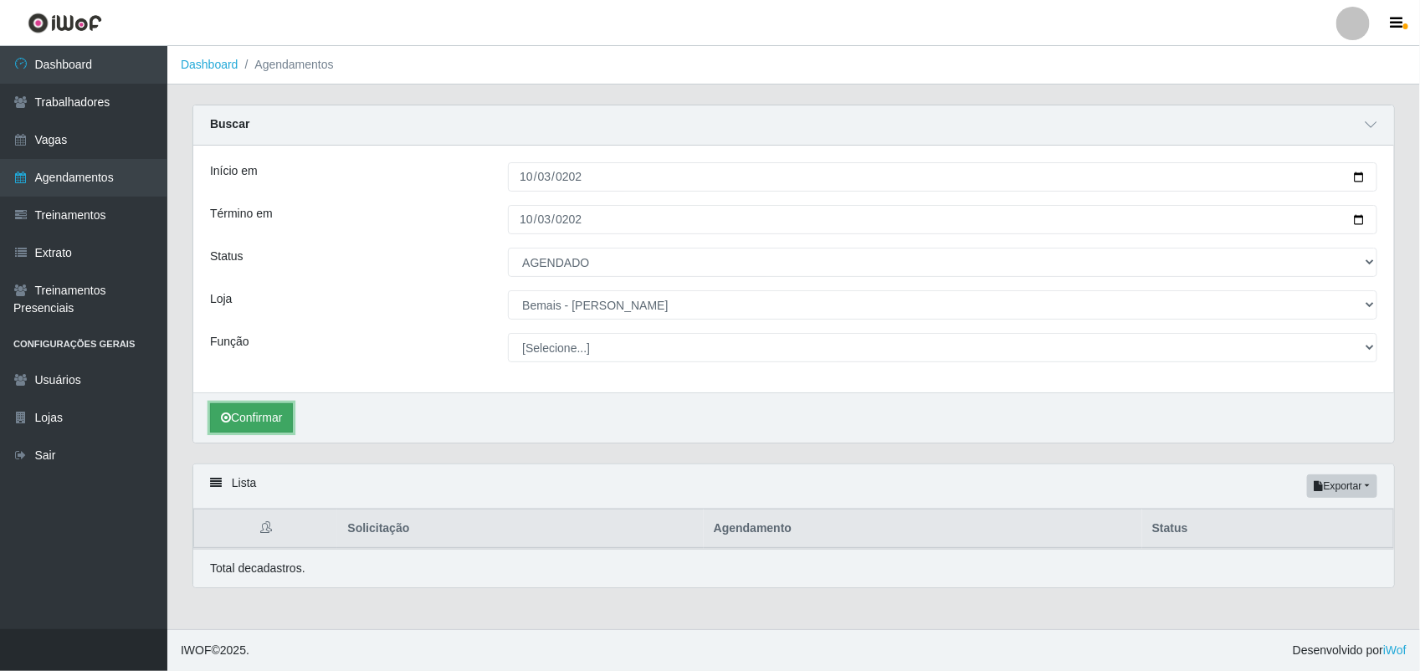
click at [248, 410] on button "Confirmar" at bounding box center [251, 417] width 83 height 29
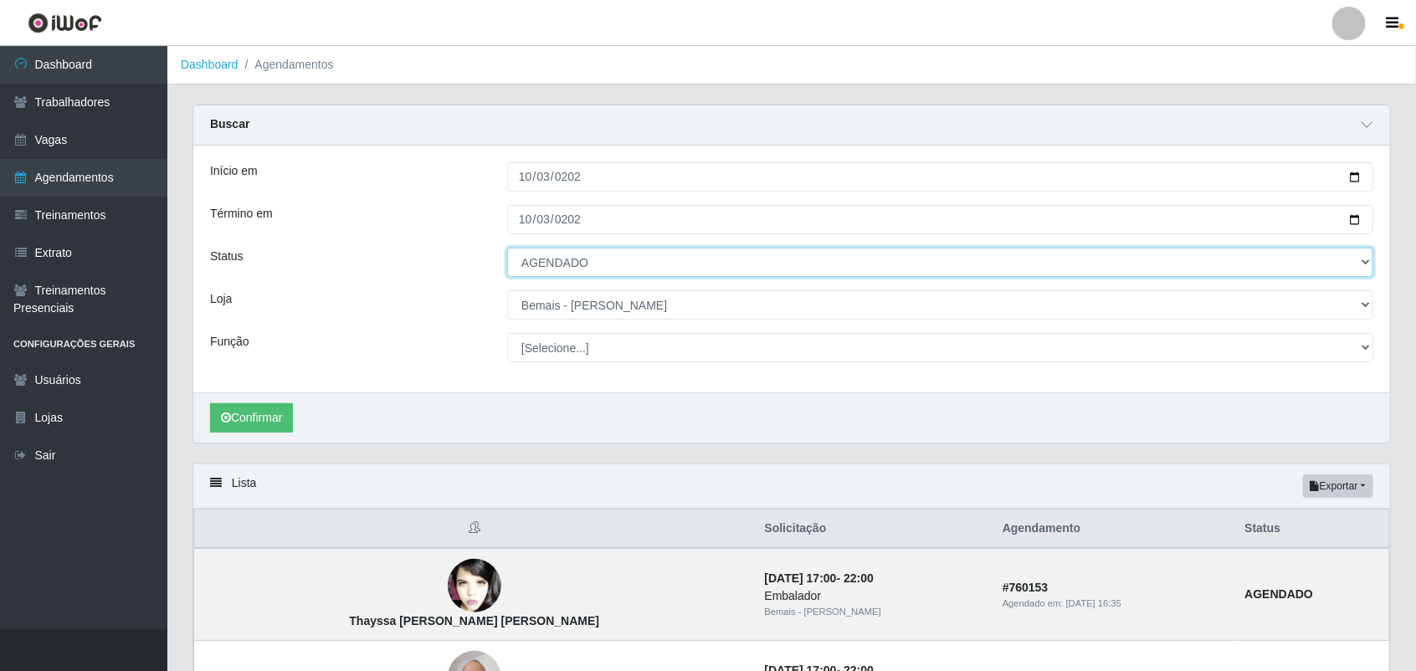
click at [615, 269] on select "[Selecione...] AGENDADO AGUARDANDO LIBERAR EM ANDAMENTO EM REVISÃO FINALIZADO C…" at bounding box center [940, 262] width 866 height 29
click at [507, 248] on select "[Selecione...] AGENDADO AGUARDANDO LIBERAR EM ANDAMENTO EM REVISÃO FINALIZADO C…" at bounding box center [940, 262] width 866 height 29
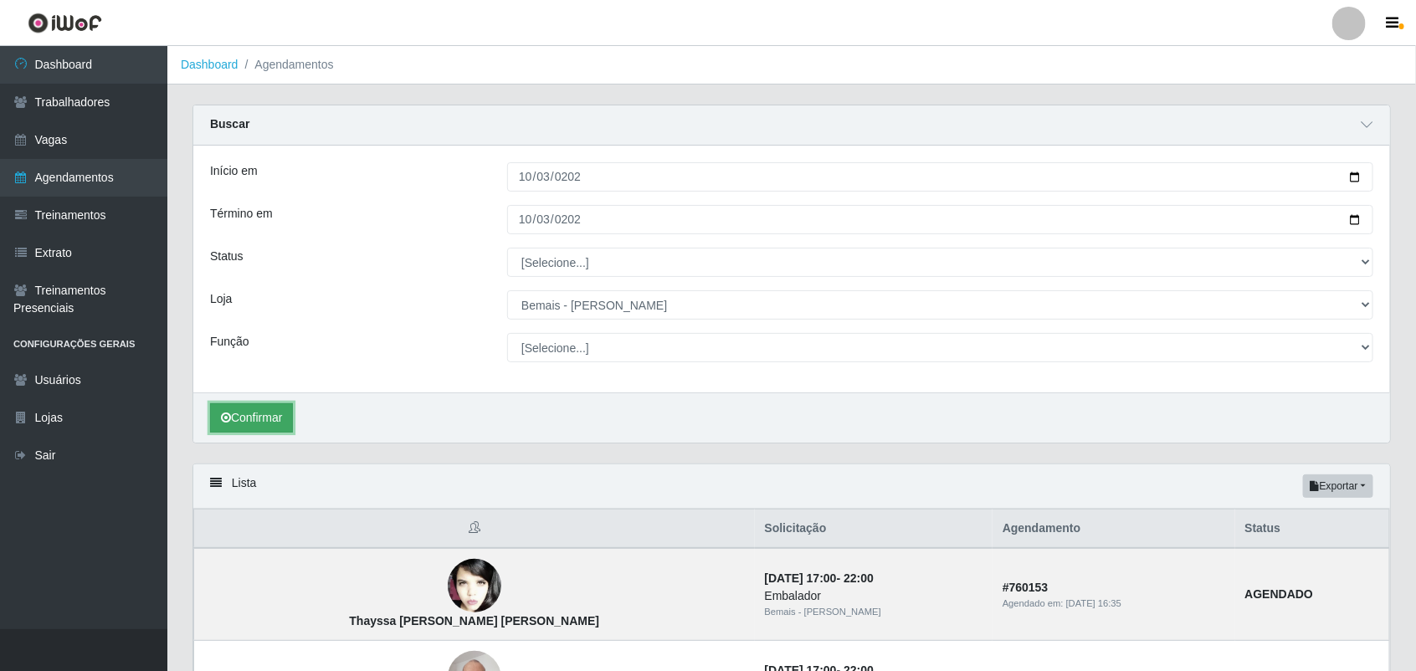
click at [280, 420] on button "Confirmar" at bounding box center [251, 417] width 83 height 29
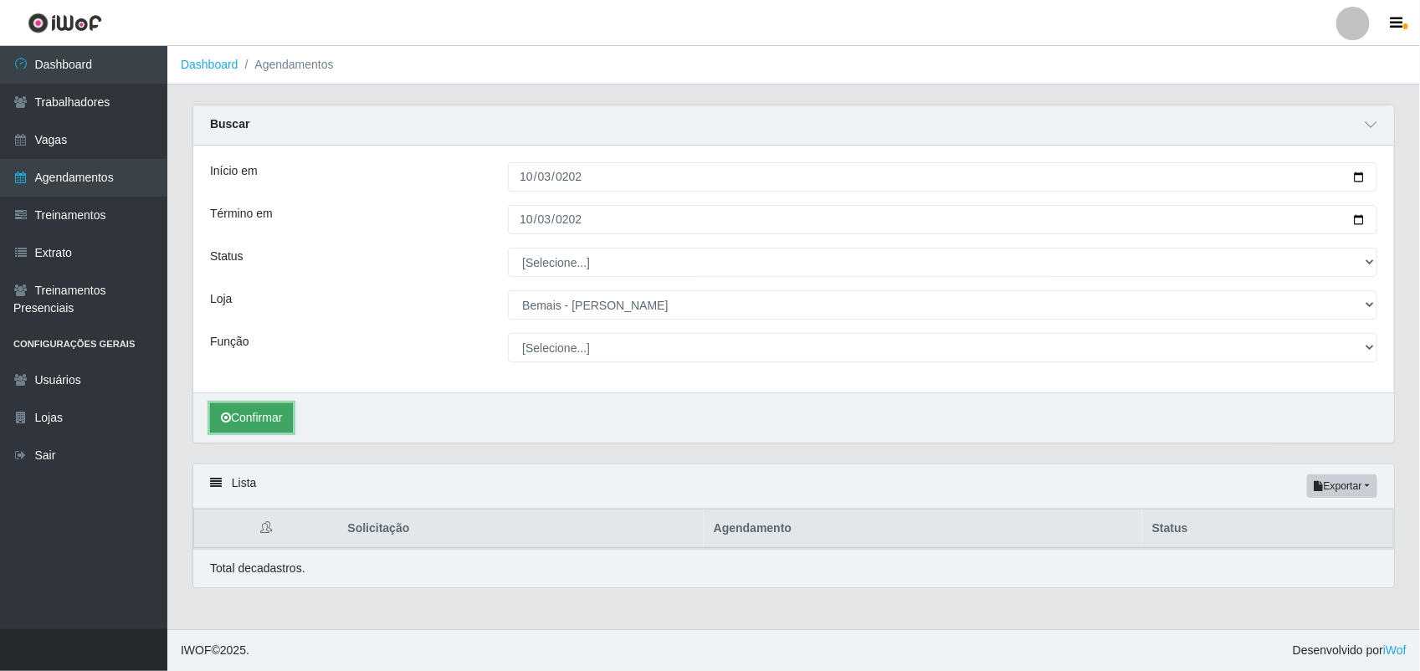
click at [269, 415] on button "Confirmar" at bounding box center [251, 417] width 83 height 29
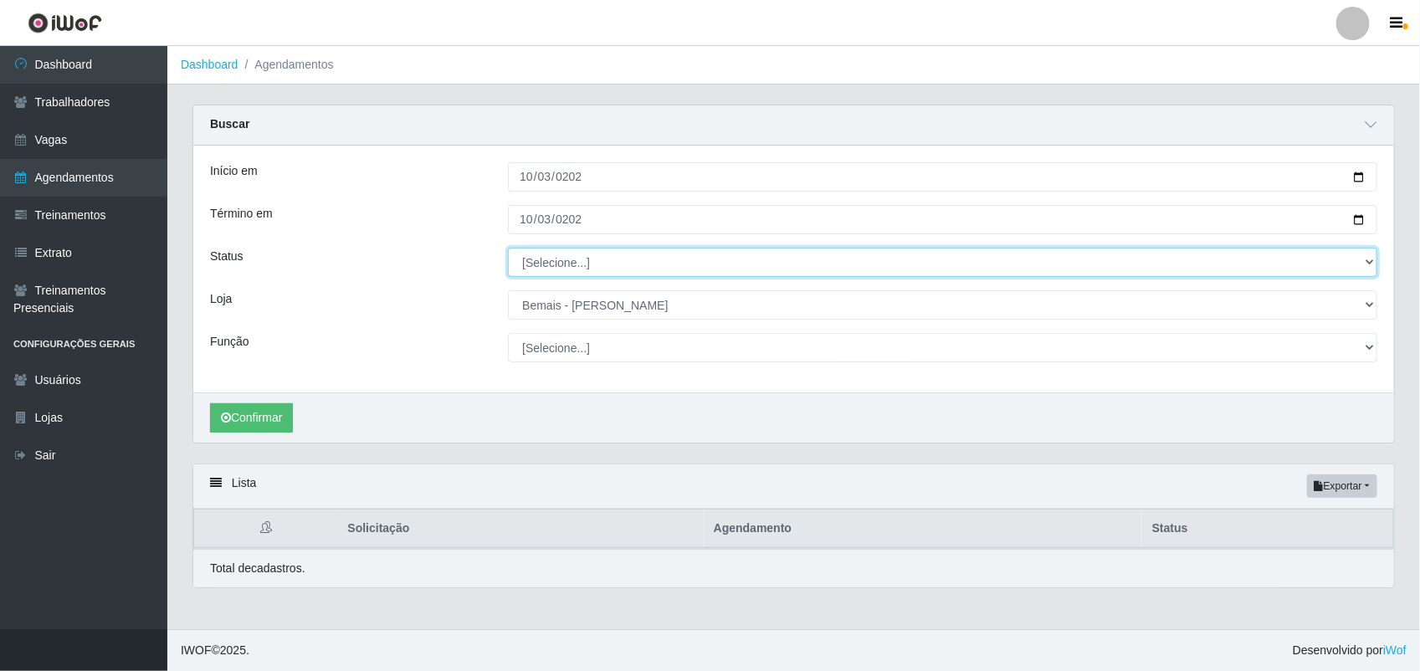
click at [616, 264] on select "[Selecione...] AGENDADO AGUARDANDO LIBERAR EM ANDAMENTO EM REVISÃO FINALIZADO C…" at bounding box center [942, 262] width 869 height 29
select select "CANCELADO"
click at [508, 248] on select "[Selecione...] AGENDADO AGUARDANDO LIBERAR EM ANDAMENTO EM REVISÃO FINALIZADO C…" at bounding box center [942, 262] width 869 height 29
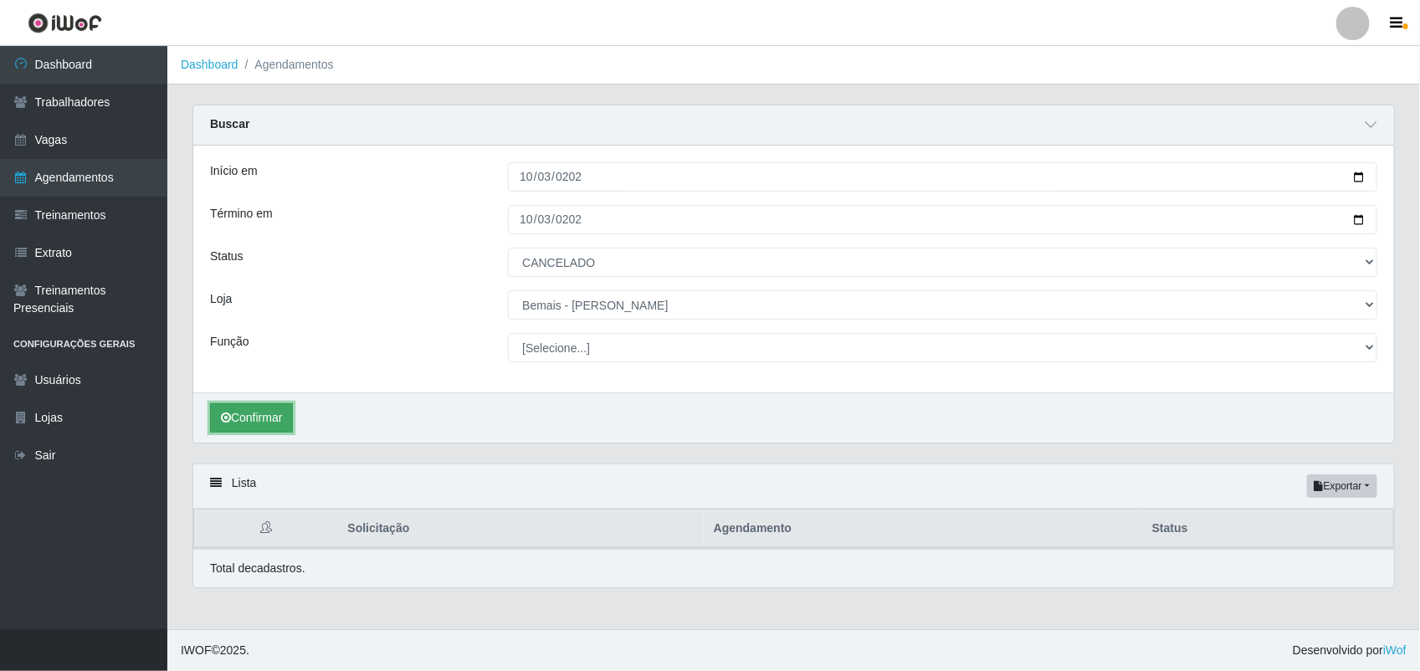
click at [279, 432] on button "Confirmar" at bounding box center [251, 417] width 83 height 29
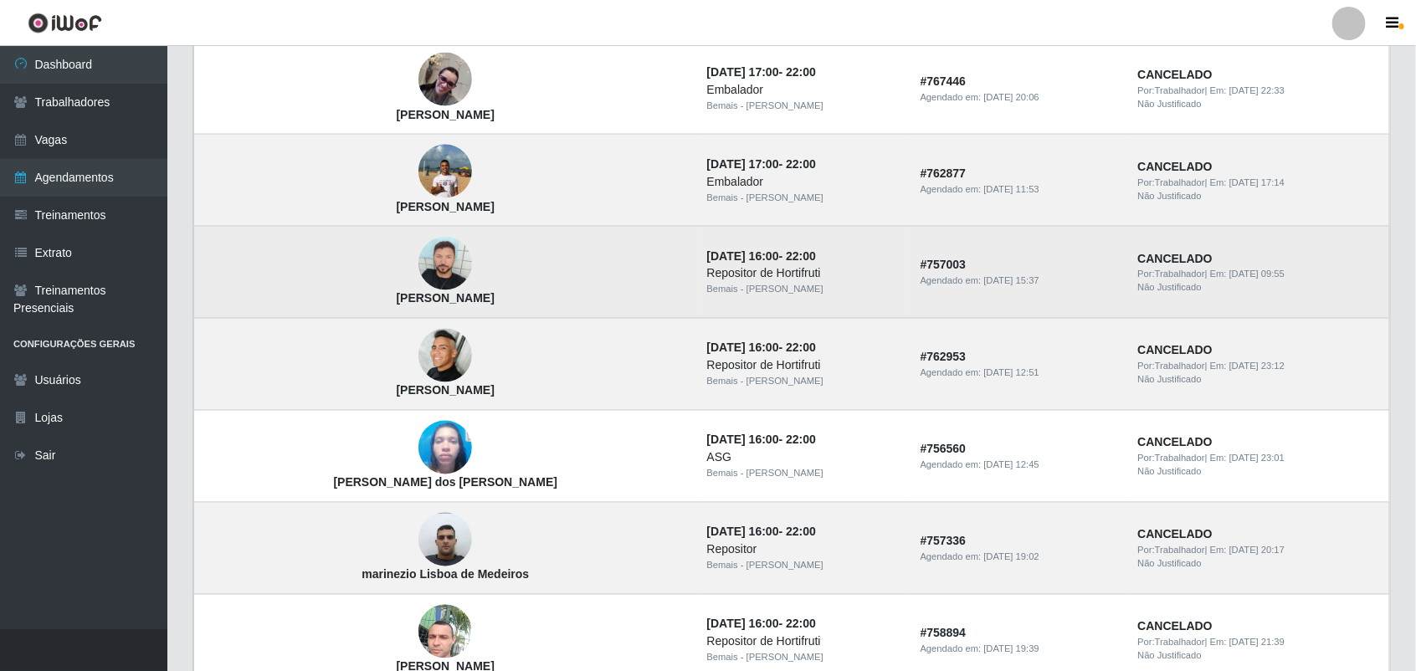
scroll to position [1255, 0]
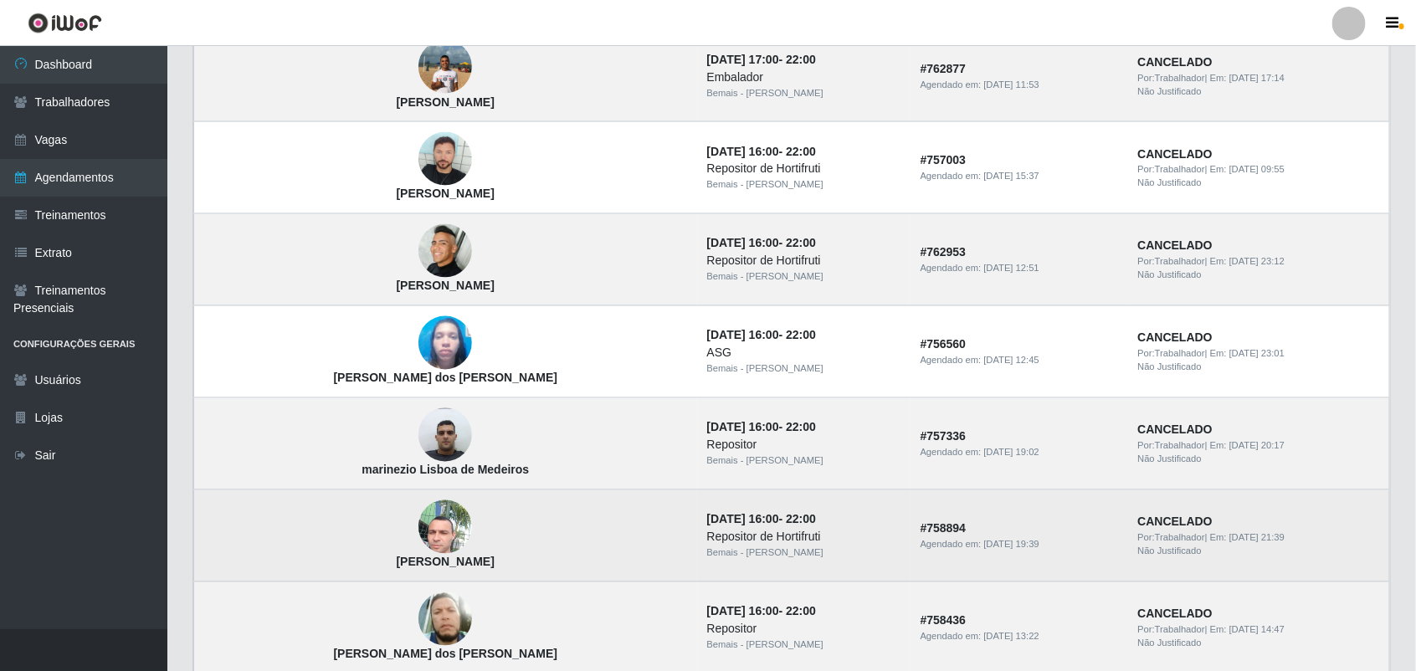
click at [418, 513] on img at bounding box center [445, 527] width 54 height 71
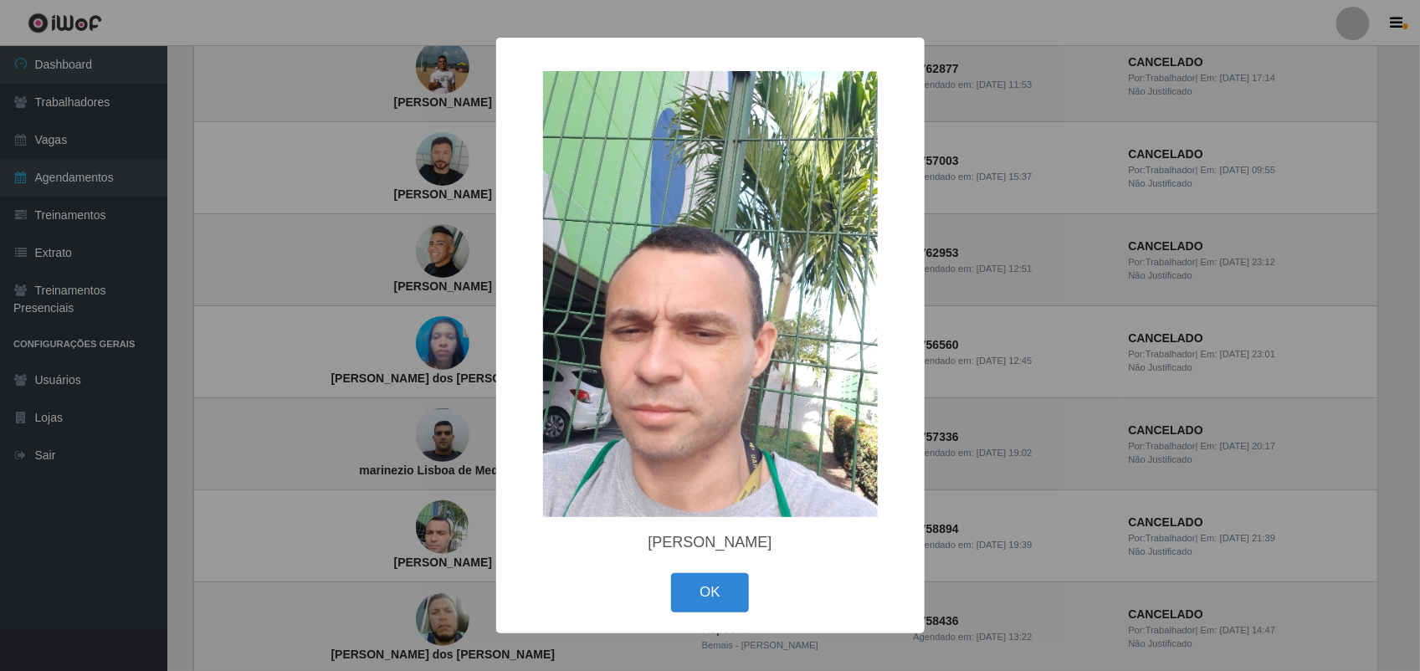
click at [361, 558] on div "× [PERSON_NAME] OK Cancel" at bounding box center [710, 335] width 1420 height 671
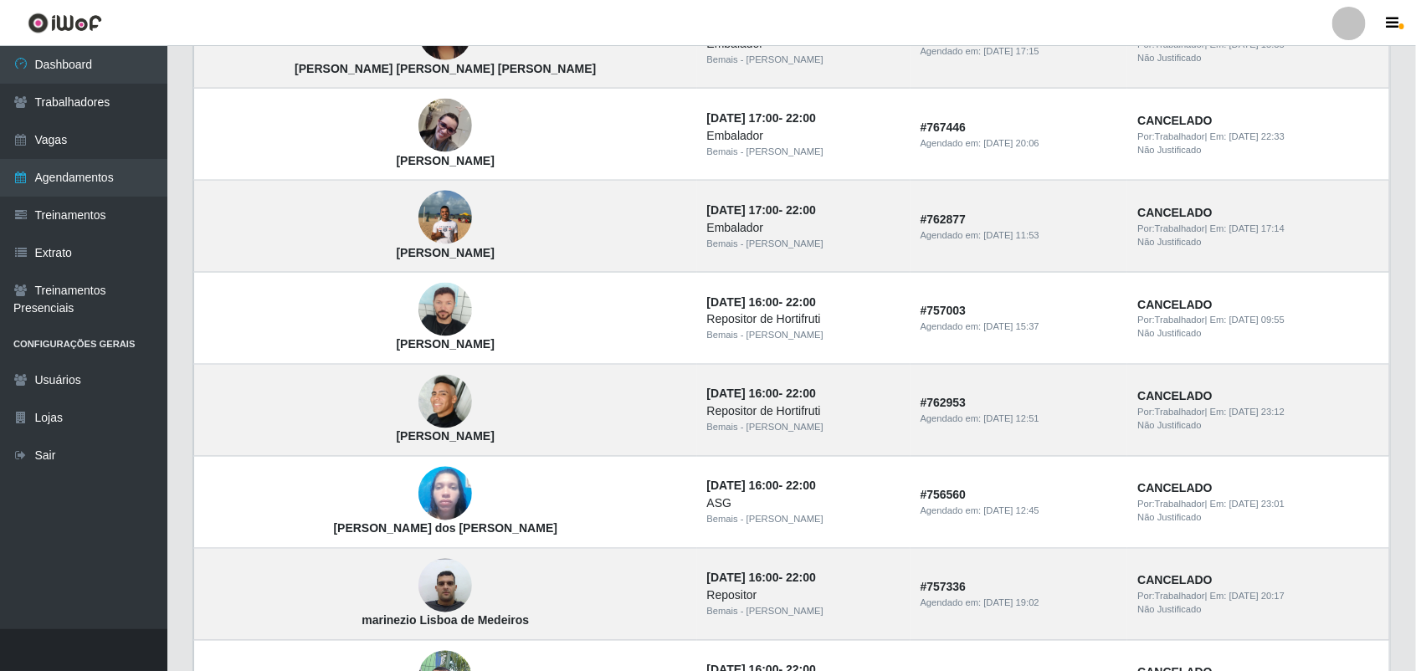
scroll to position [1046, 0]
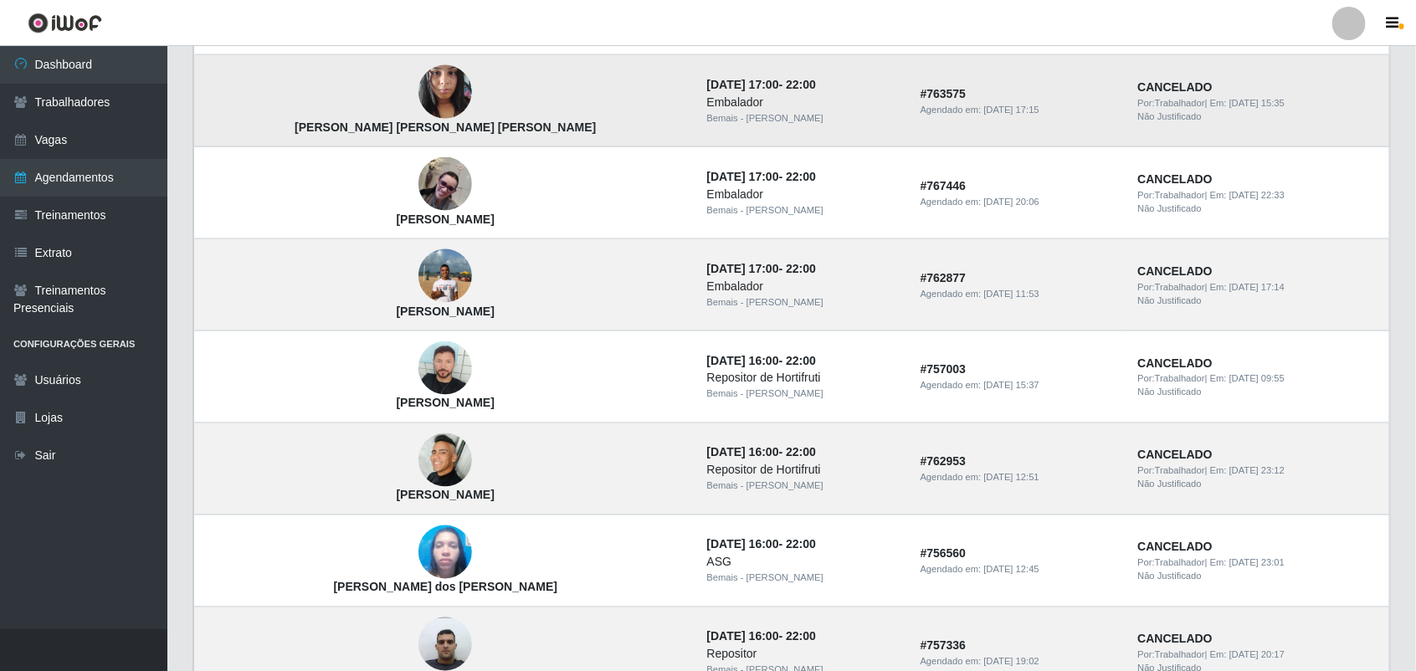
click at [418, 113] on img at bounding box center [445, 92] width 54 height 71
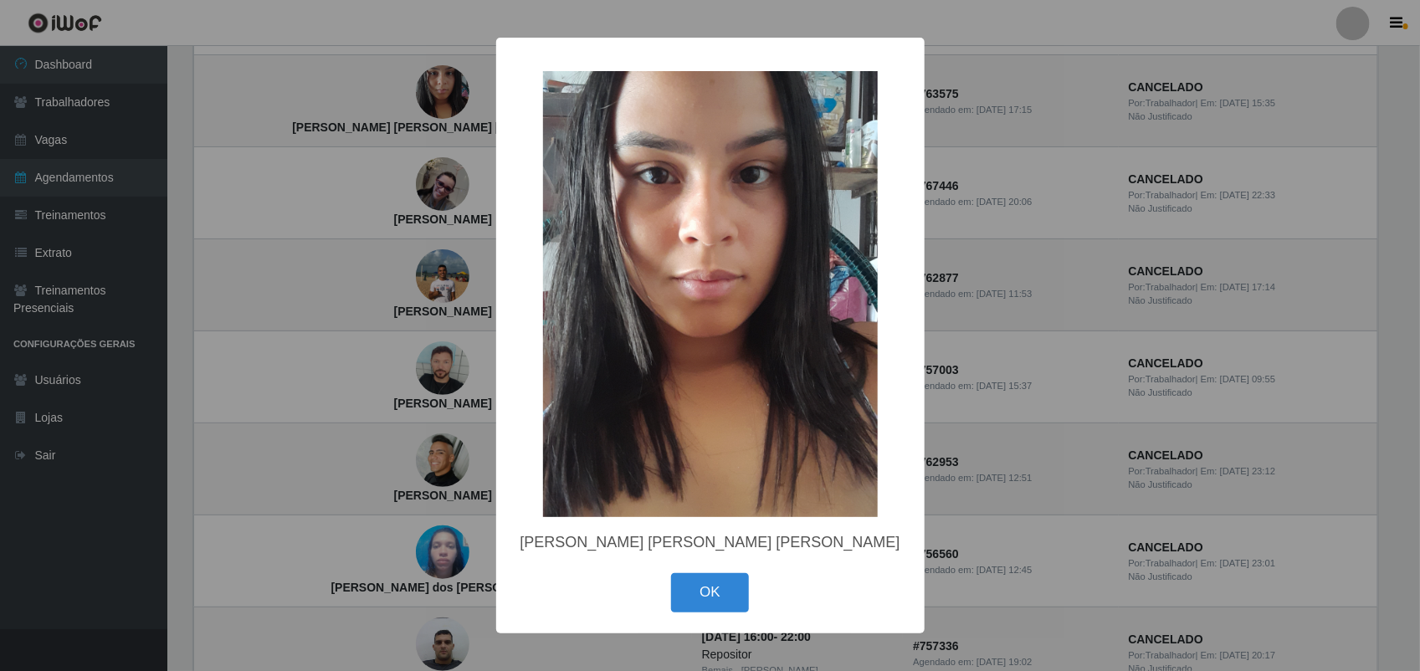
click at [423, 305] on div "× [PERSON_NAME] [PERSON_NAME] [PERSON_NAME] OK Cancel" at bounding box center [710, 335] width 1420 height 671
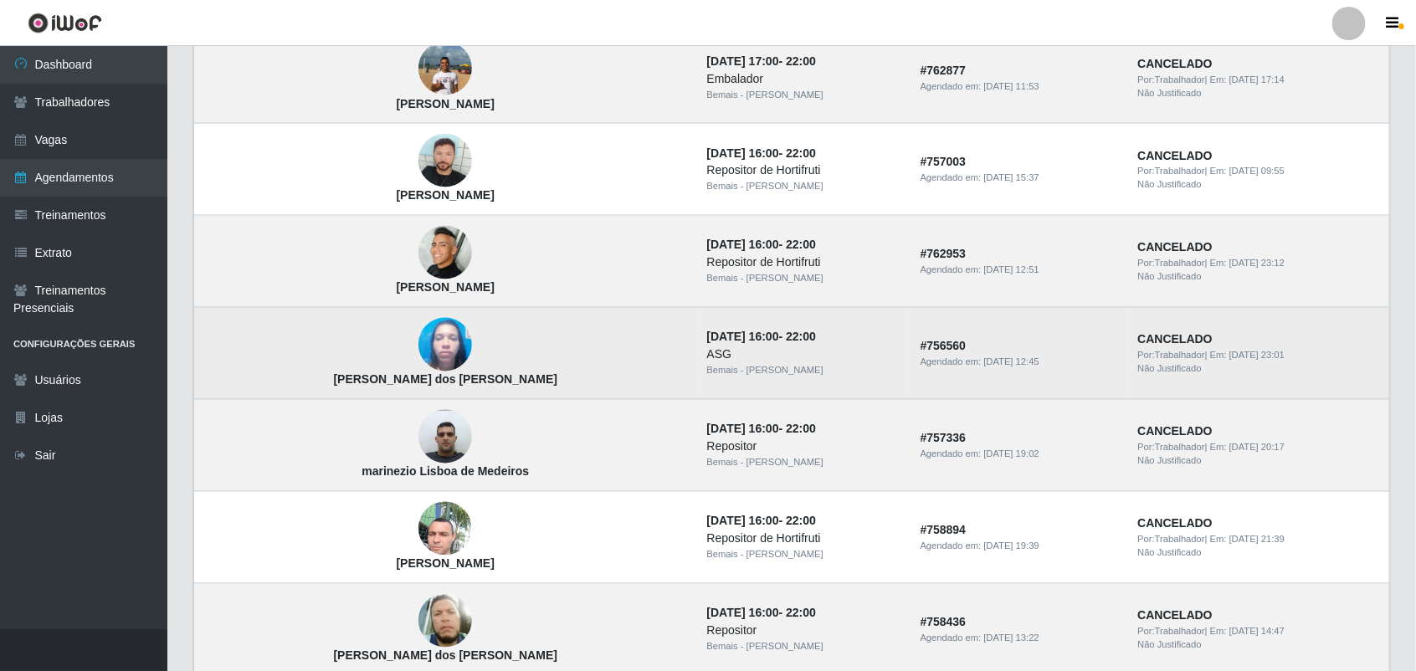
scroll to position [1255, 0]
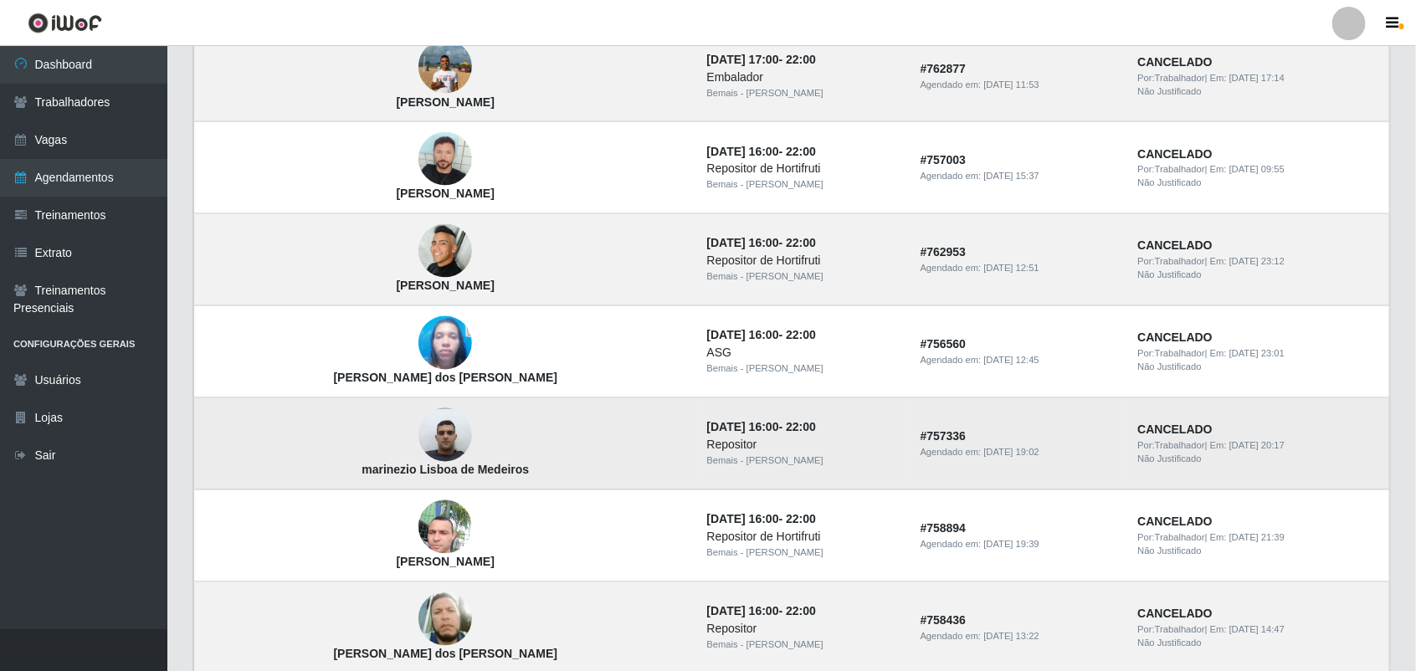
click at [418, 446] on img at bounding box center [445, 435] width 54 height 71
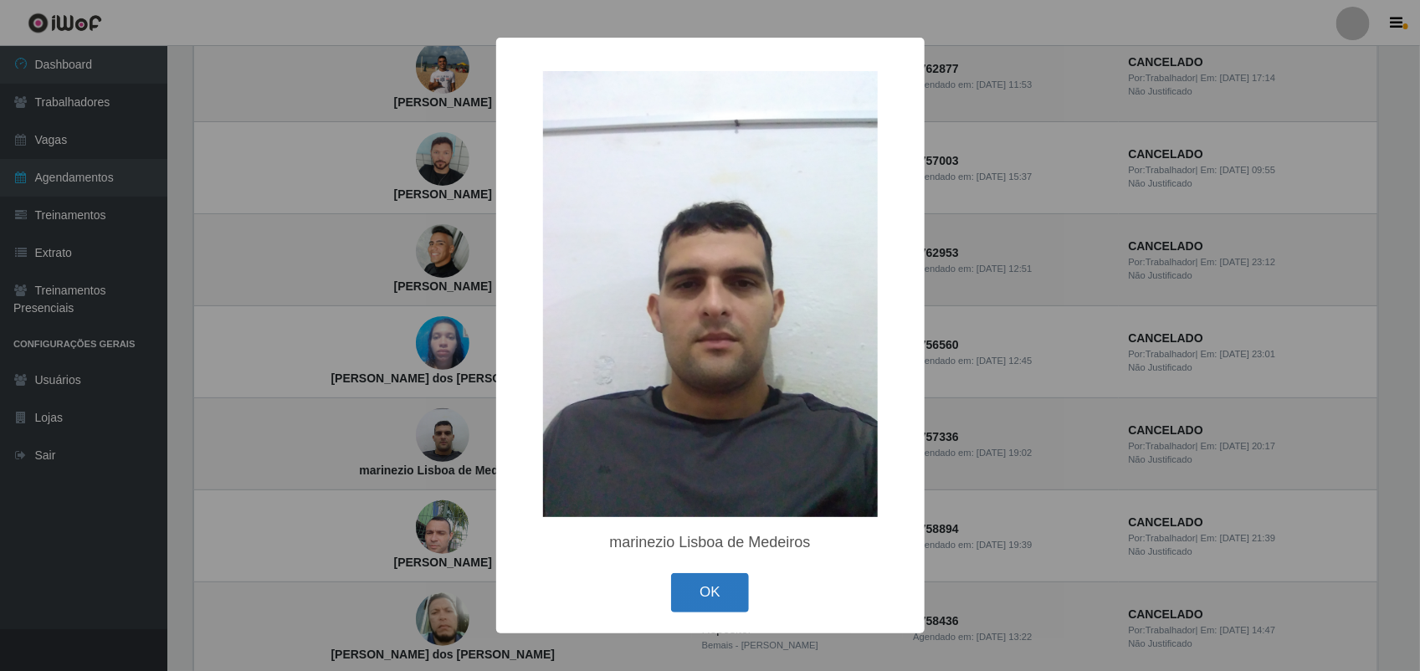
click at [728, 603] on button "OK" at bounding box center [710, 592] width 78 height 39
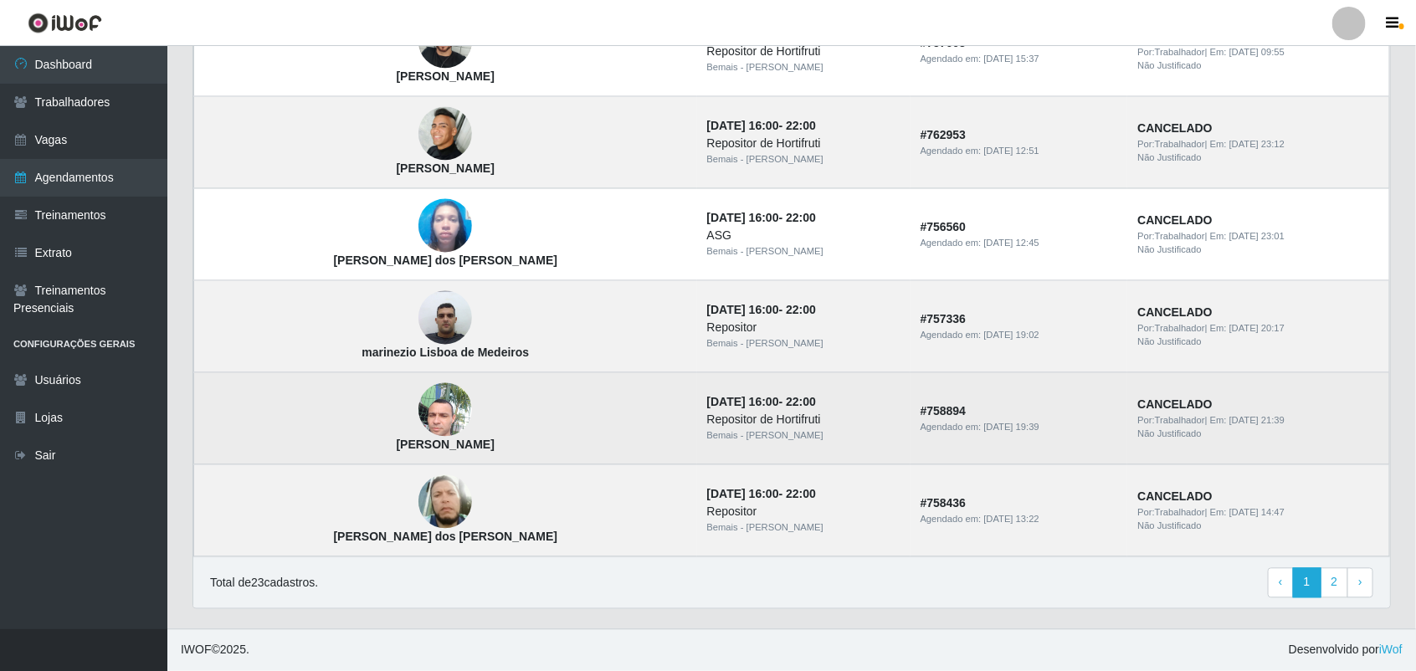
scroll to position [1377, 0]
click at [418, 420] on img at bounding box center [445, 410] width 54 height 71
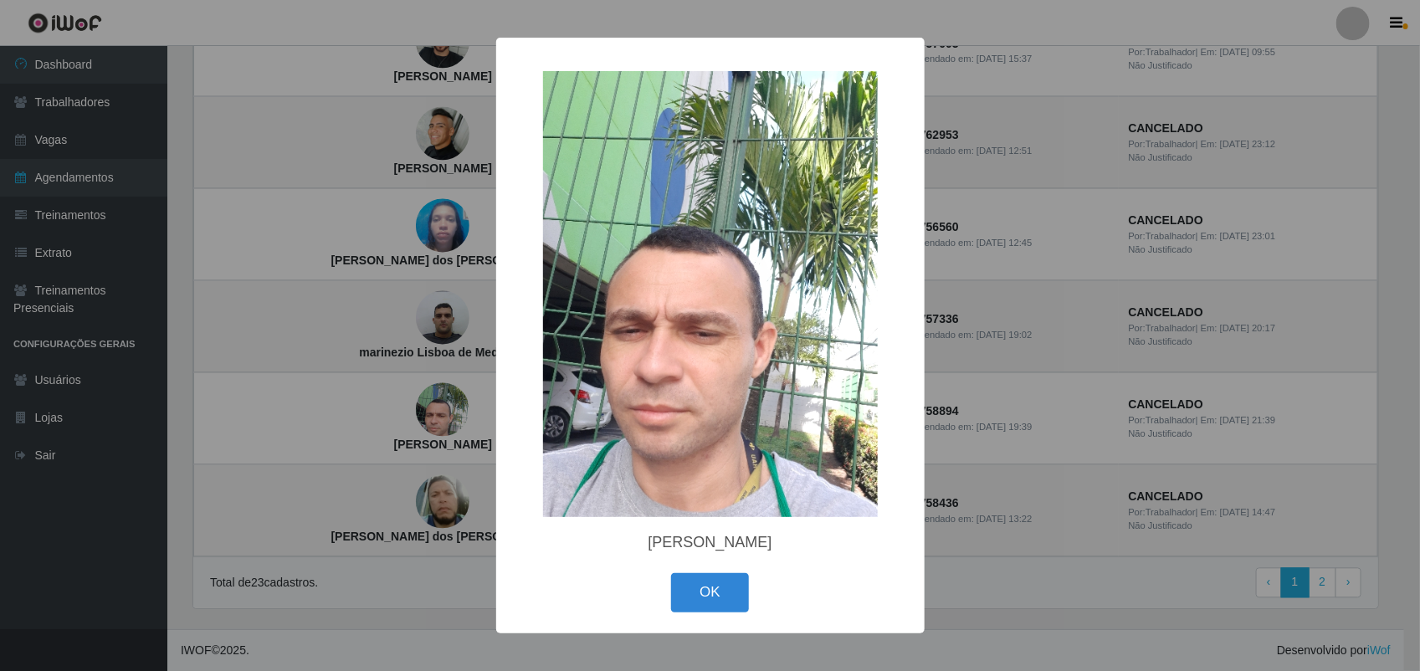
click at [361, 417] on div "× [PERSON_NAME] OK Cancel" at bounding box center [710, 335] width 1420 height 671
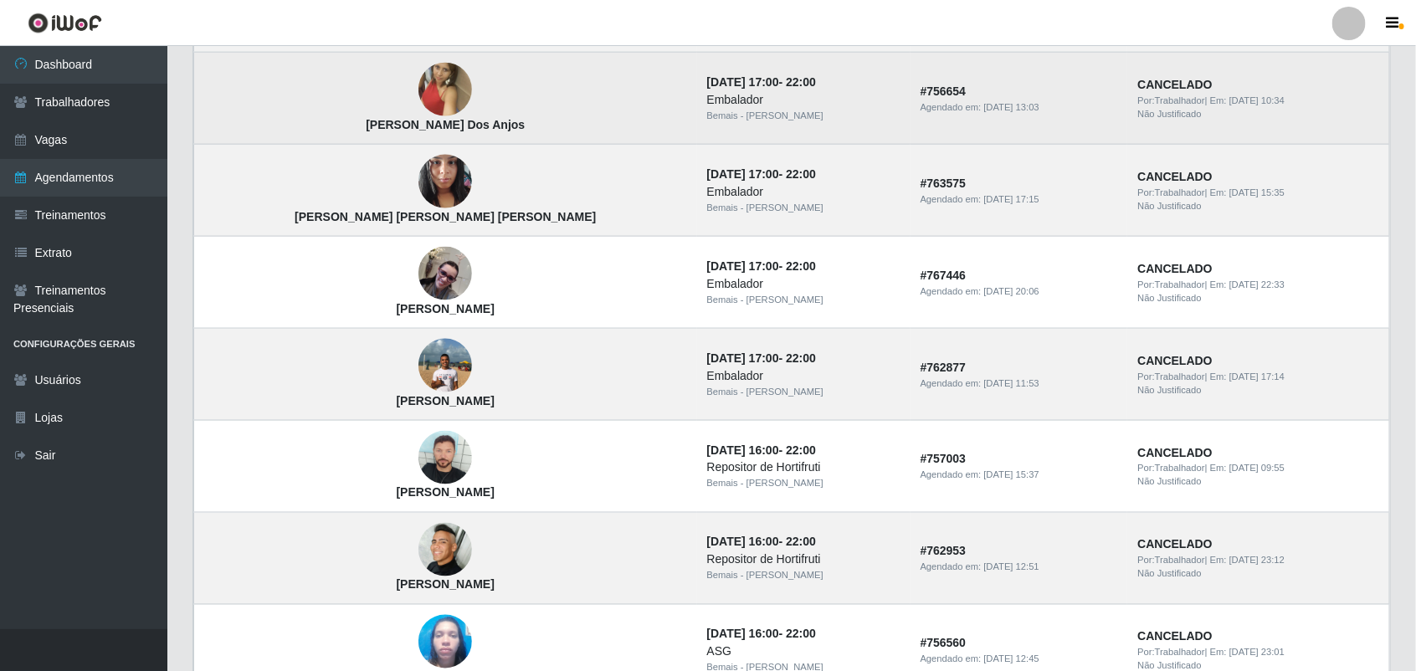
scroll to position [750, 0]
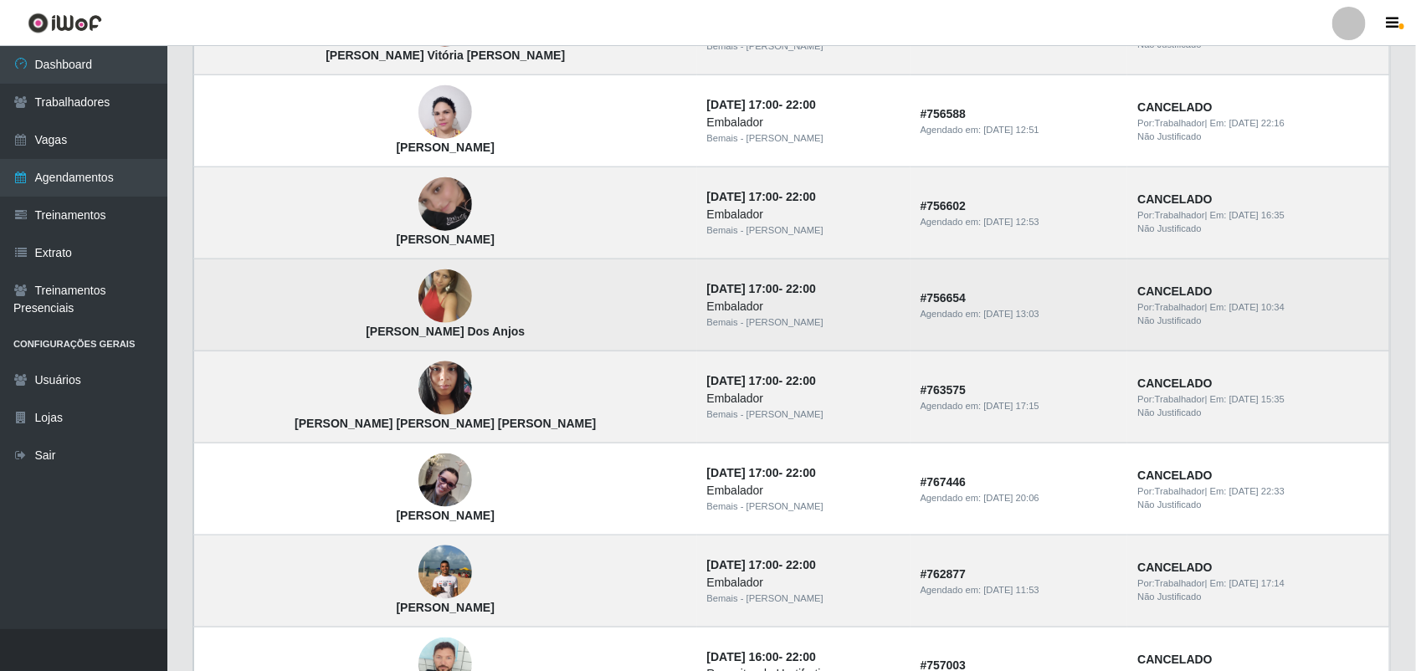
click at [418, 274] on img at bounding box center [445, 296] width 54 height 95
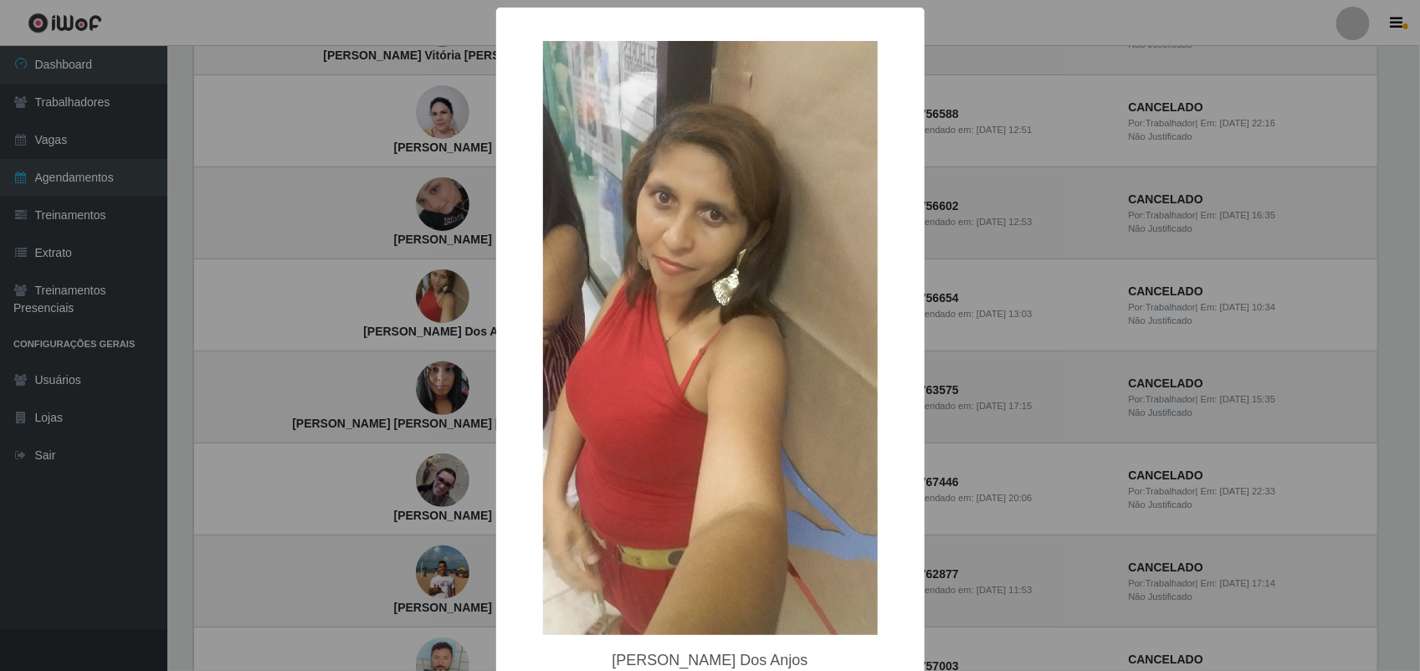
click at [360, 240] on div "× [PERSON_NAME] Dos Anjos OK Cancel" at bounding box center [710, 335] width 1420 height 671
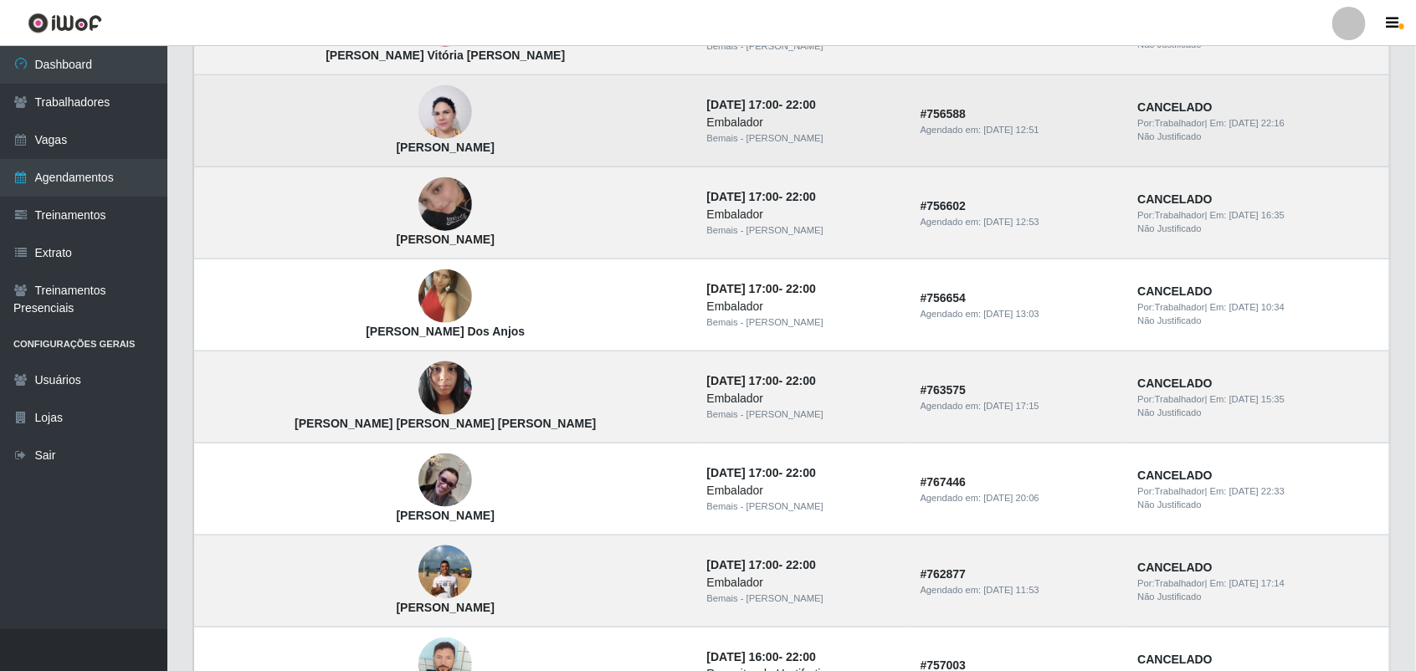
click at [418, 117] on img at bounding box center [445, 113] width 54 height 72
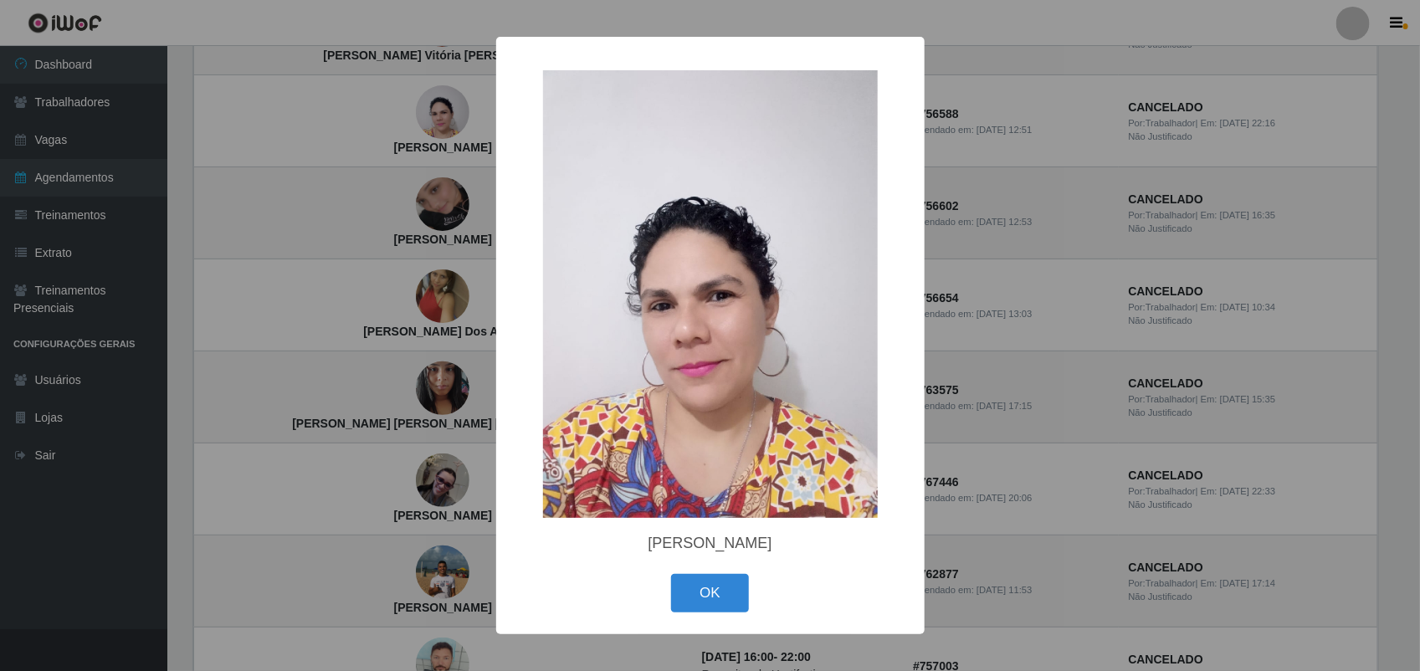
click at [348, 170] on div "× [PERSON_NAME] OK Cancel" at bounding box center [710, 335] width 1420 height 671
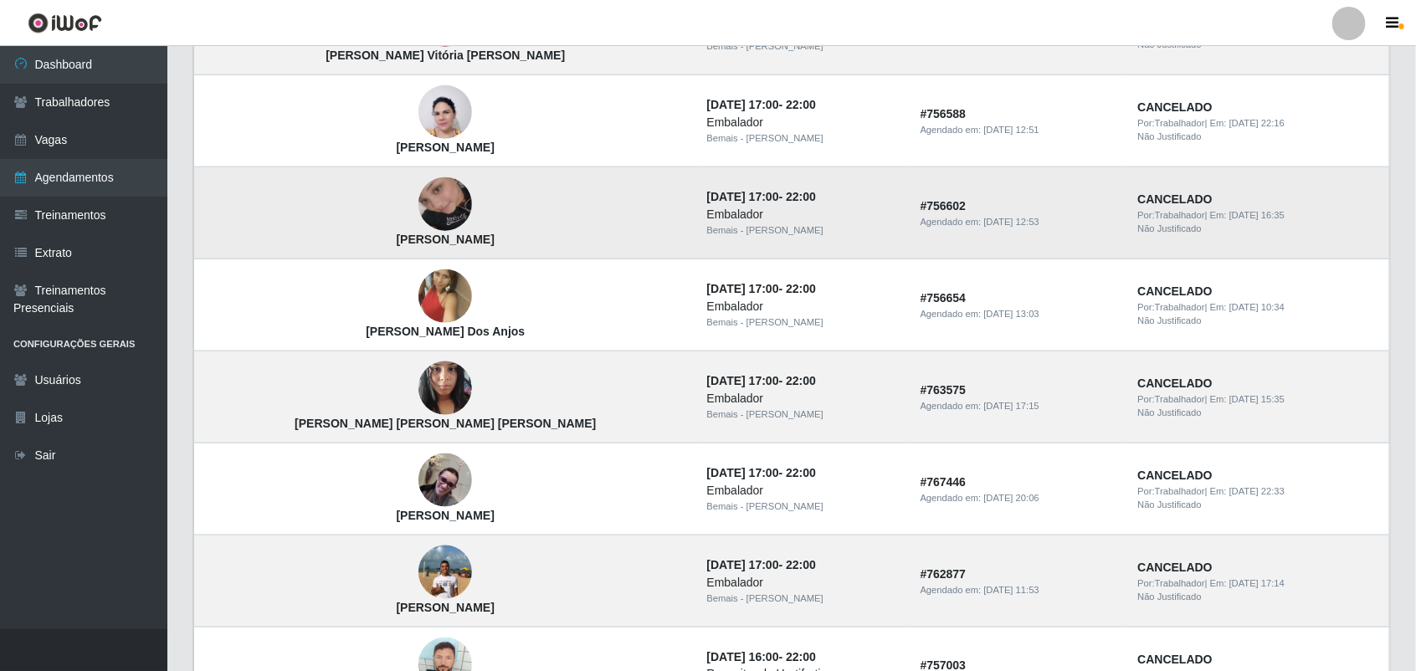
click at [418, 198] on img at bounding box center [445, 203] width 54 height 95
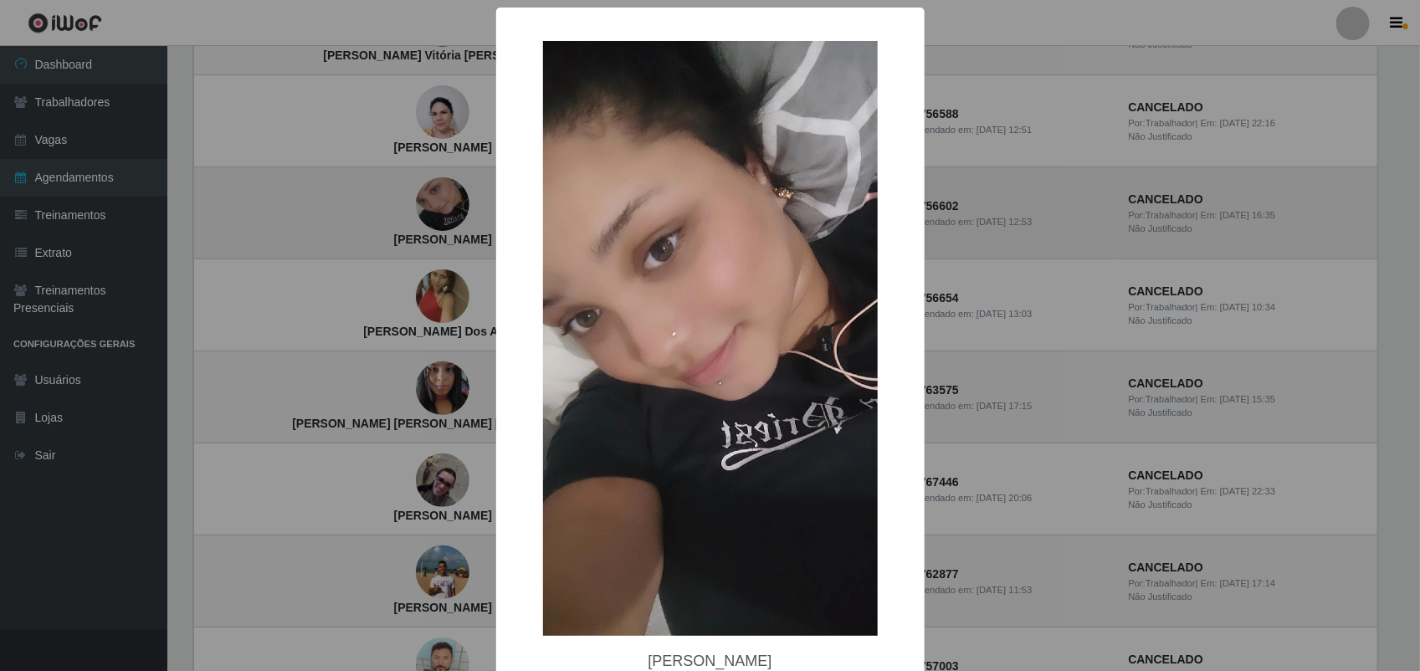
click at [368, 198] on div "× [PERSON_NAME] OK Cancel" at bounding box center [710, 335] width 1420 height 671
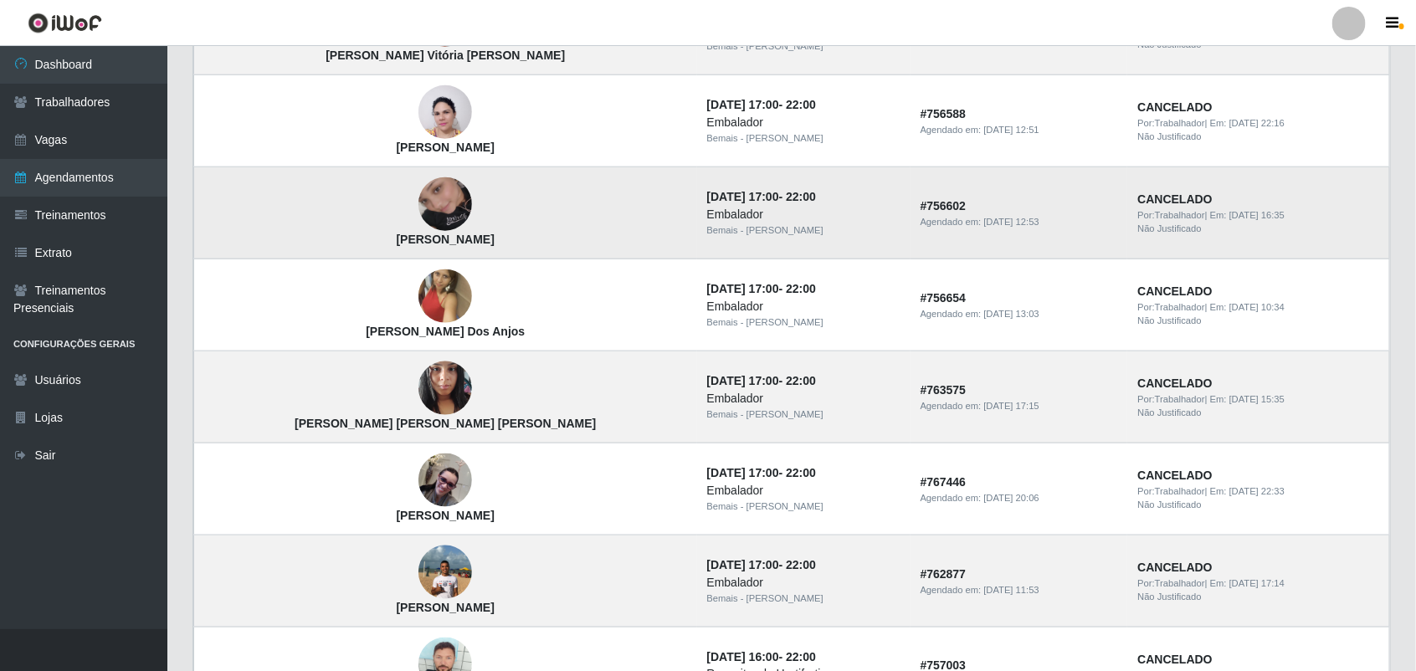
click at [418, 185] on img at bounding box center [445, 203] width 54 height 95
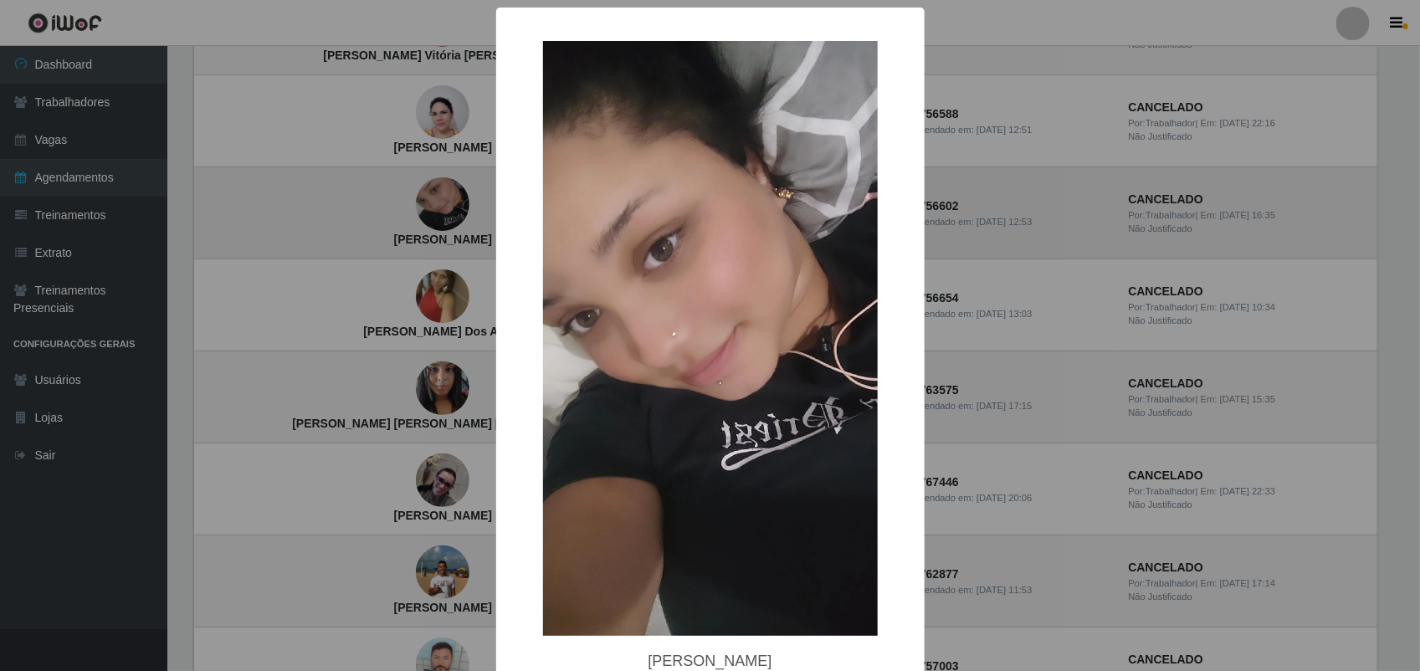
click at [346, 185] on div "× [PERSON_NAME] OK Cancel" at bounding box center [710, 335] width 1420 height 671
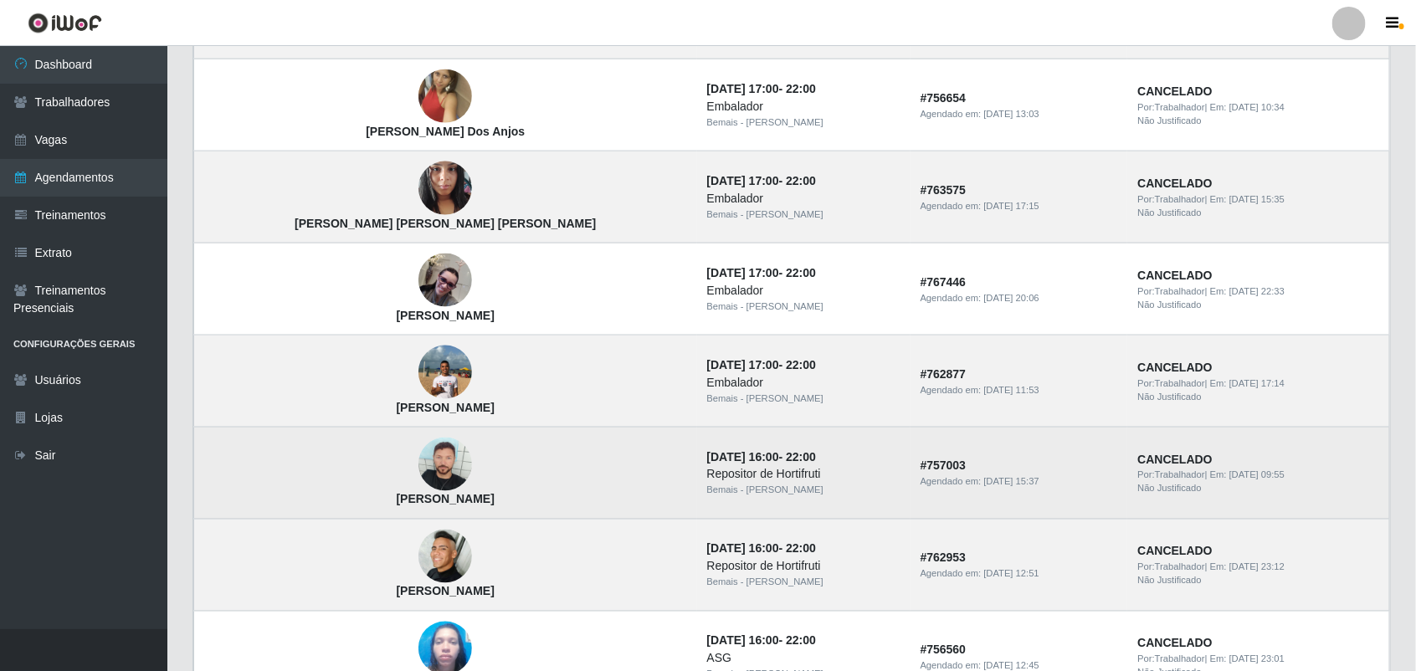
scroll to position [959, 0]
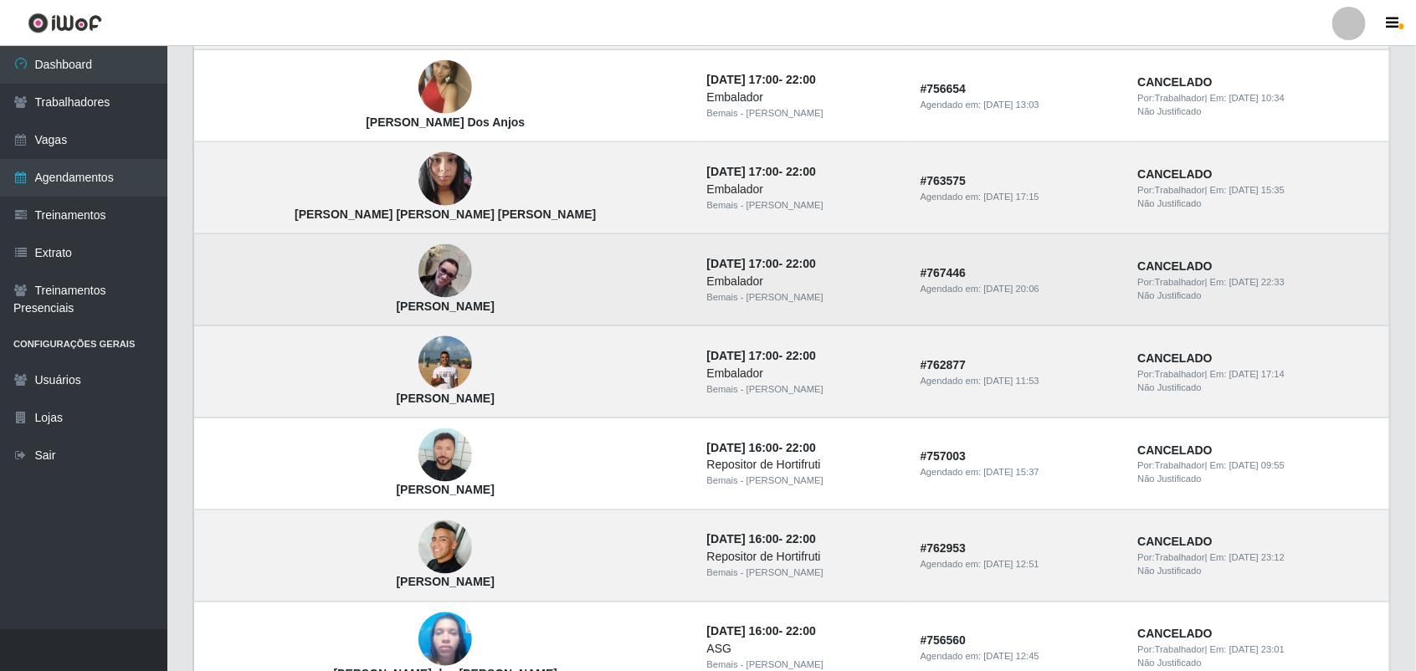
click at [418, 265] on img at bounding box center [445, 271] width 54 height 54
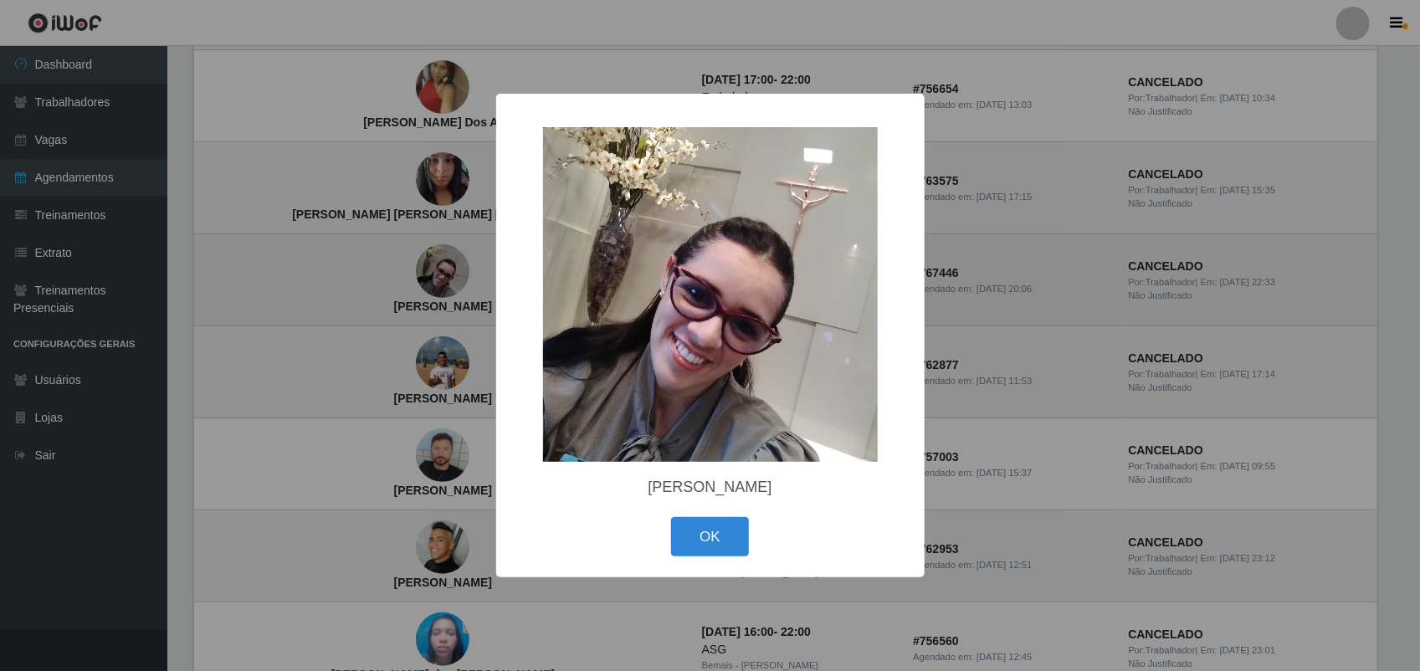
click at [346, 265] on div "× [PERSON_NAME] OK Cancel" at bounding box center [710, 335] width 1420 height 671
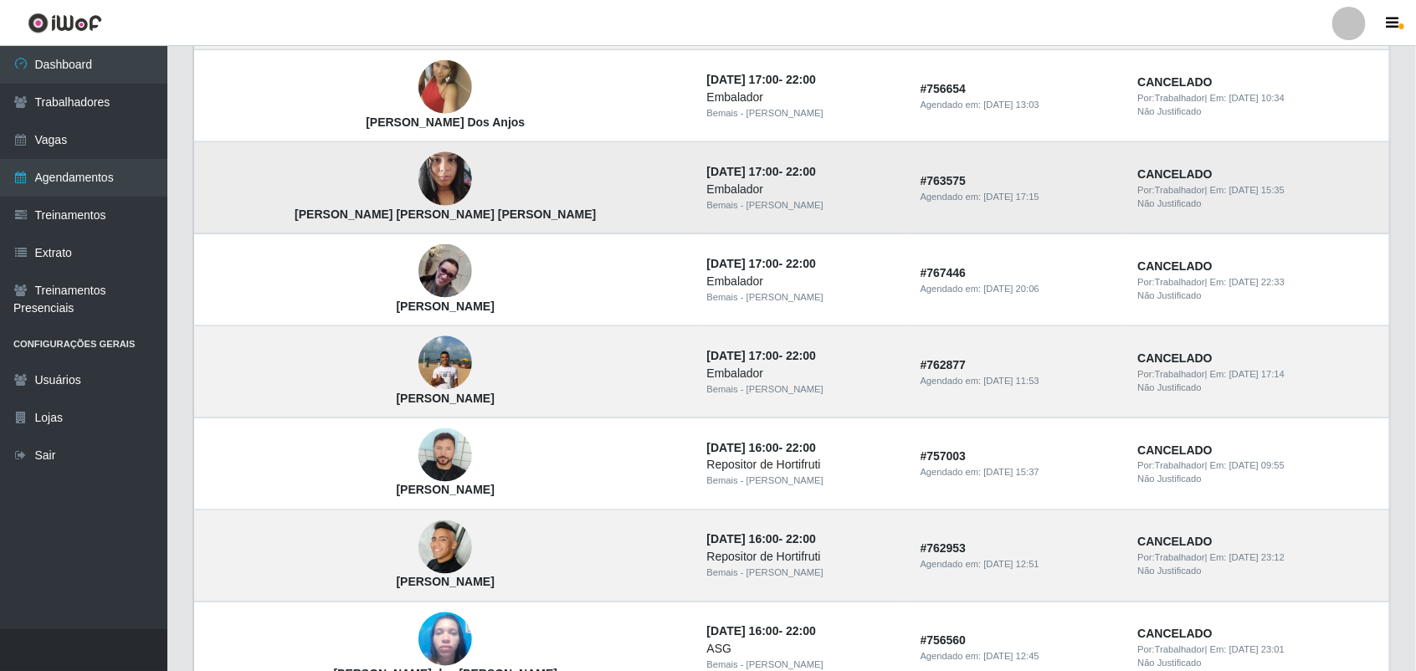
click at [418, 184] on img at bounding box center [445, 179] width 54 height 71
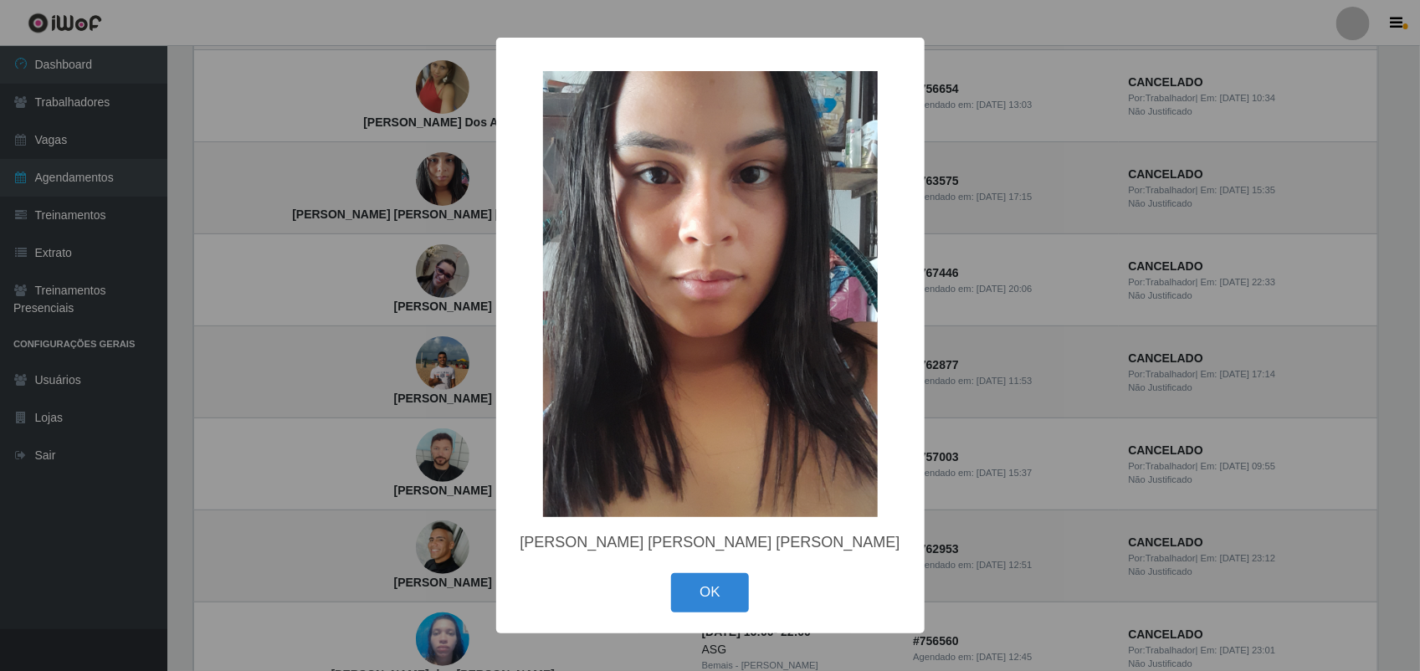
click at [347, 182] on div "× [PERSON_NAME] [PERSON_NAME] [PERSON_NAME] OK Cancel" at bounding box center [710, 335] width 1420 height 671
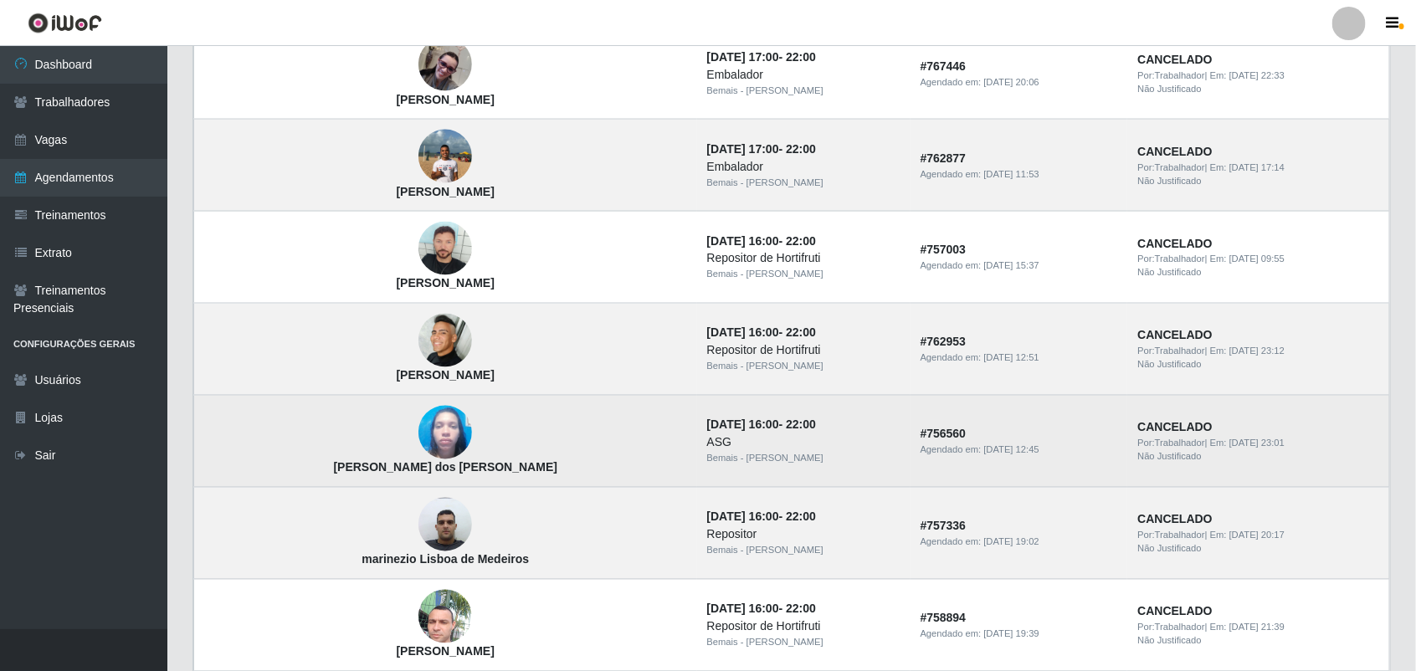
scroll to position [1168, 0]
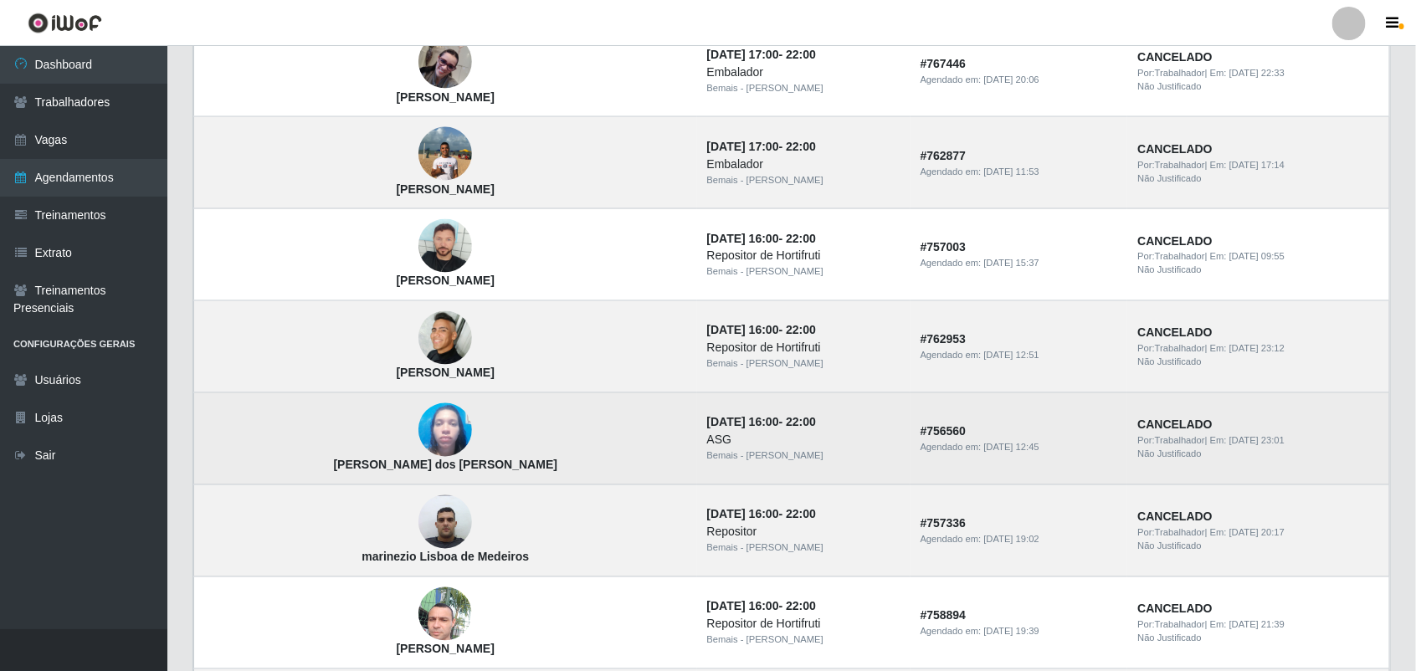
click at [418, 448] on img at bounding box center [445, 430] width 54 height 71
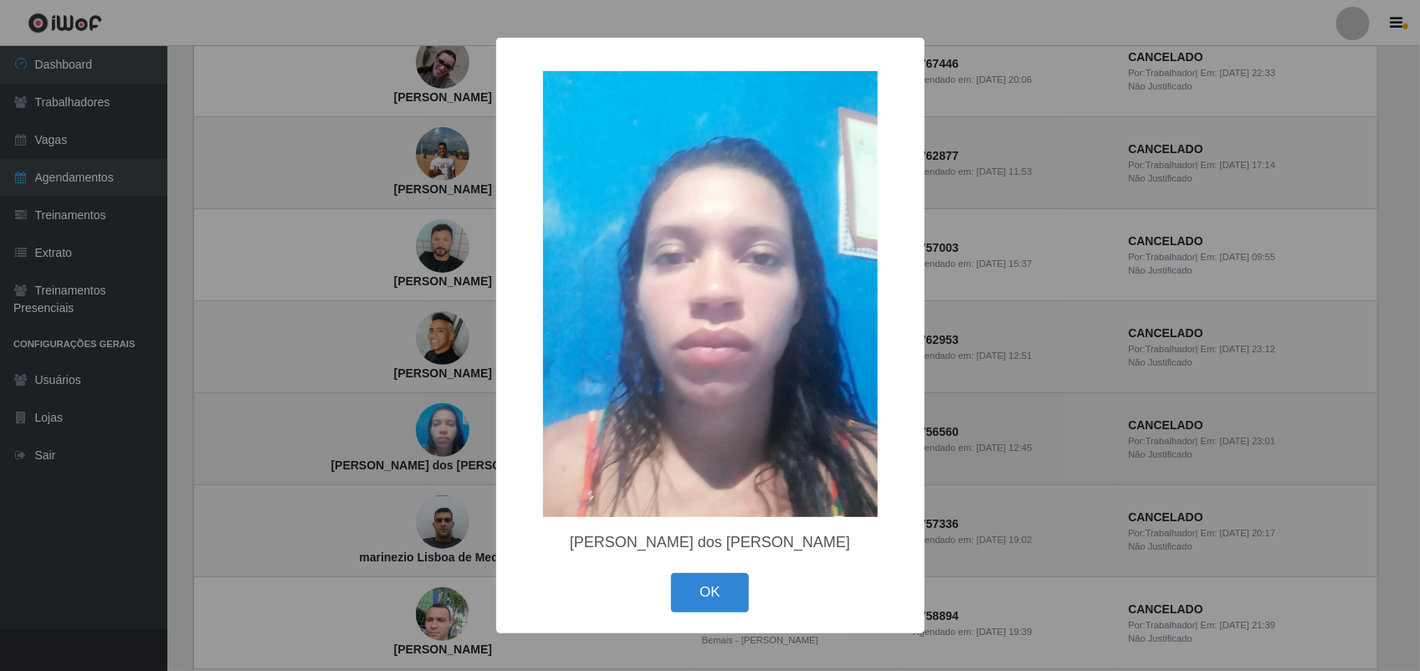
click at [371, 445] on div "× [PERSON_NAME] dos [PERSON_NAME] OK Cancel" at bounding box center [710, 335] width 1420 height 671
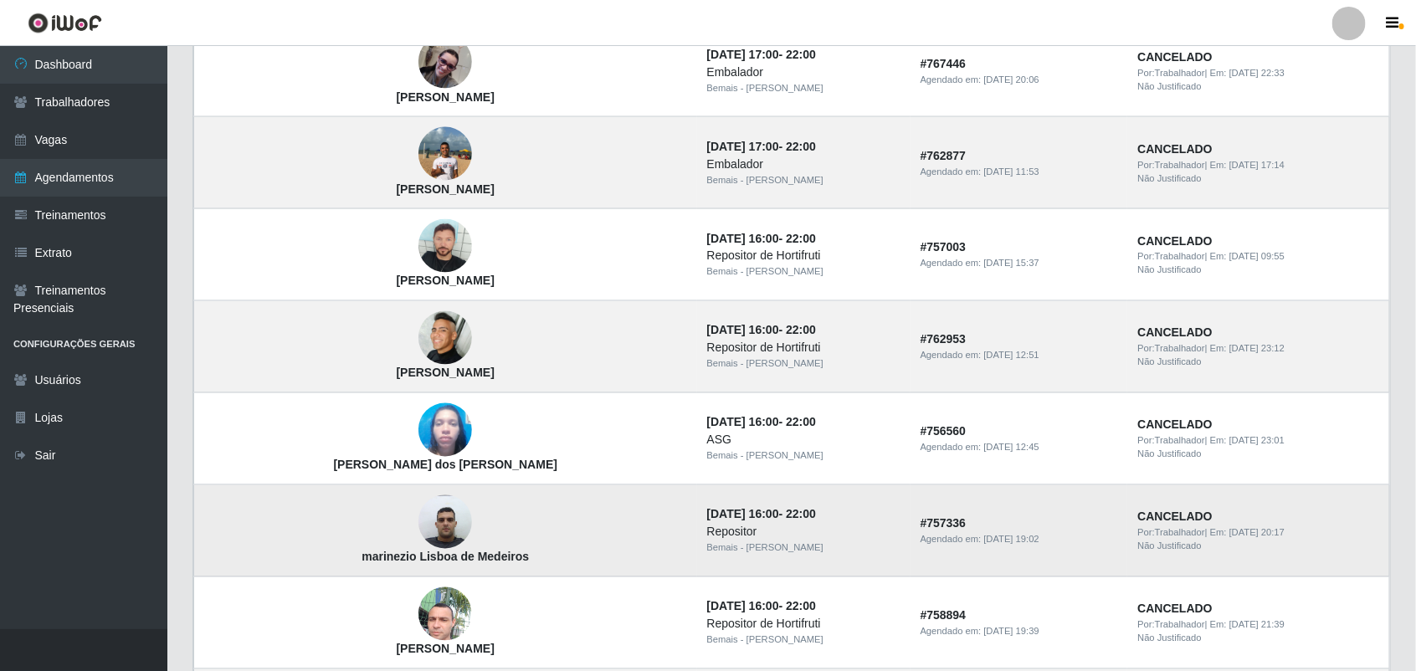
click at [382, 520] on td "marinezio Lisboa de Medeiros" at bounding box center [445, 531] width 503 height 92
drag, startPoint x: 382, startPoint y: 520, endPoint x: 374, endPoint y: 521, distance: 8.5
click at [375, 521] on td "marinezio Lisboa de Medeiros" at bounding box center [445, 531] width 503 height 92
click at [418, 525] on img at bounding box center [445, 522] width 54 height 71
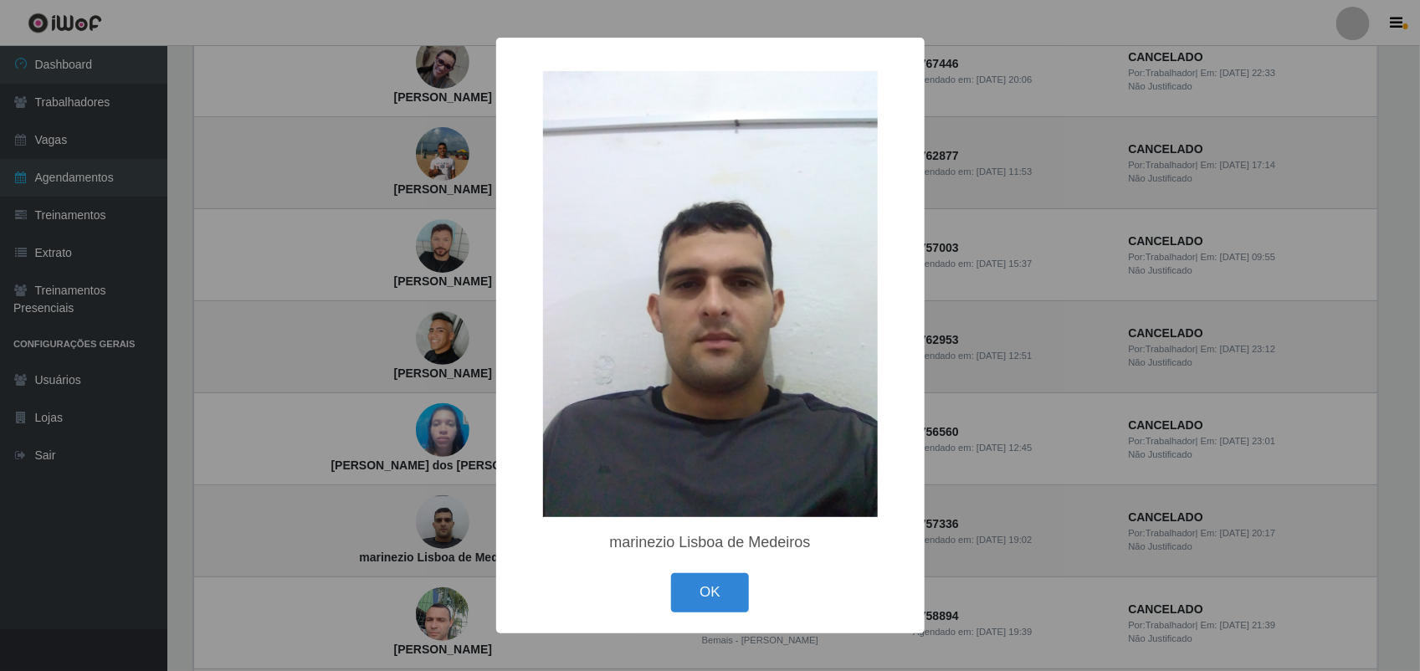
click at [369, 525] on div "× marinezio Lisboa [PERSON_NAME] OK Cancel" at bounding box center [710, 335] width 1420 height 671
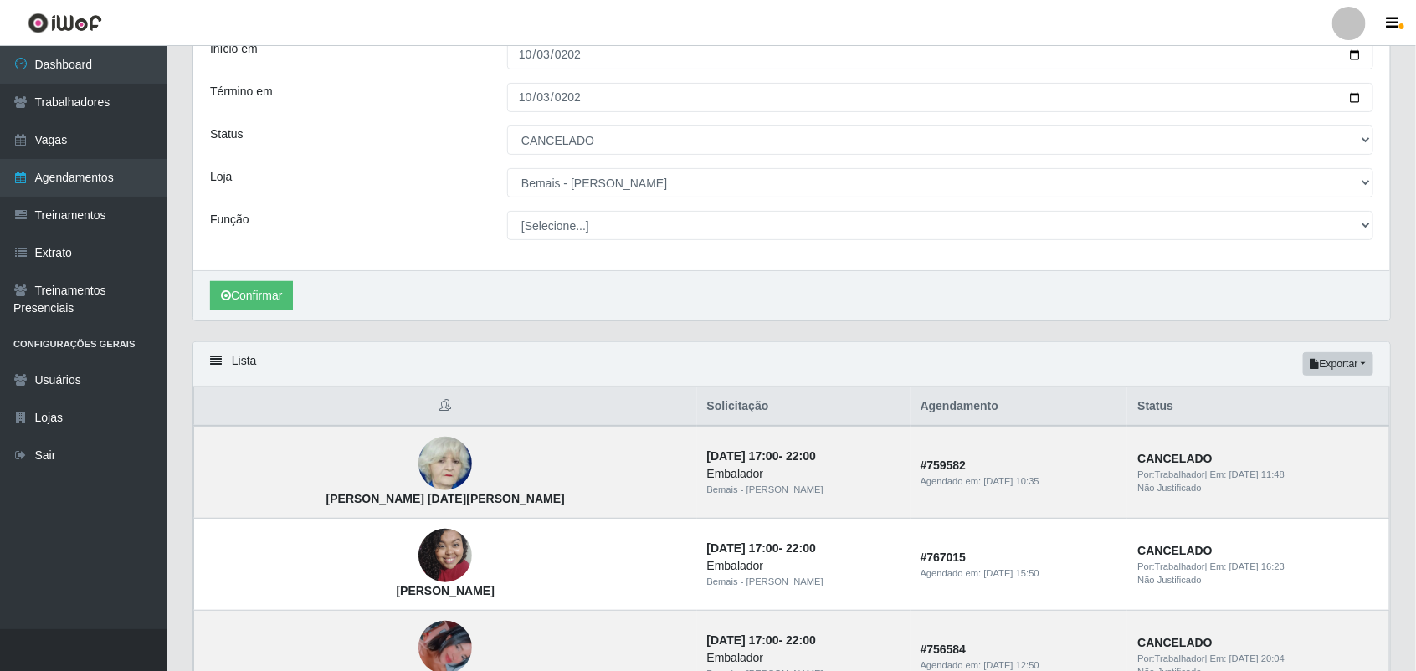
scroll to position [0, 0]
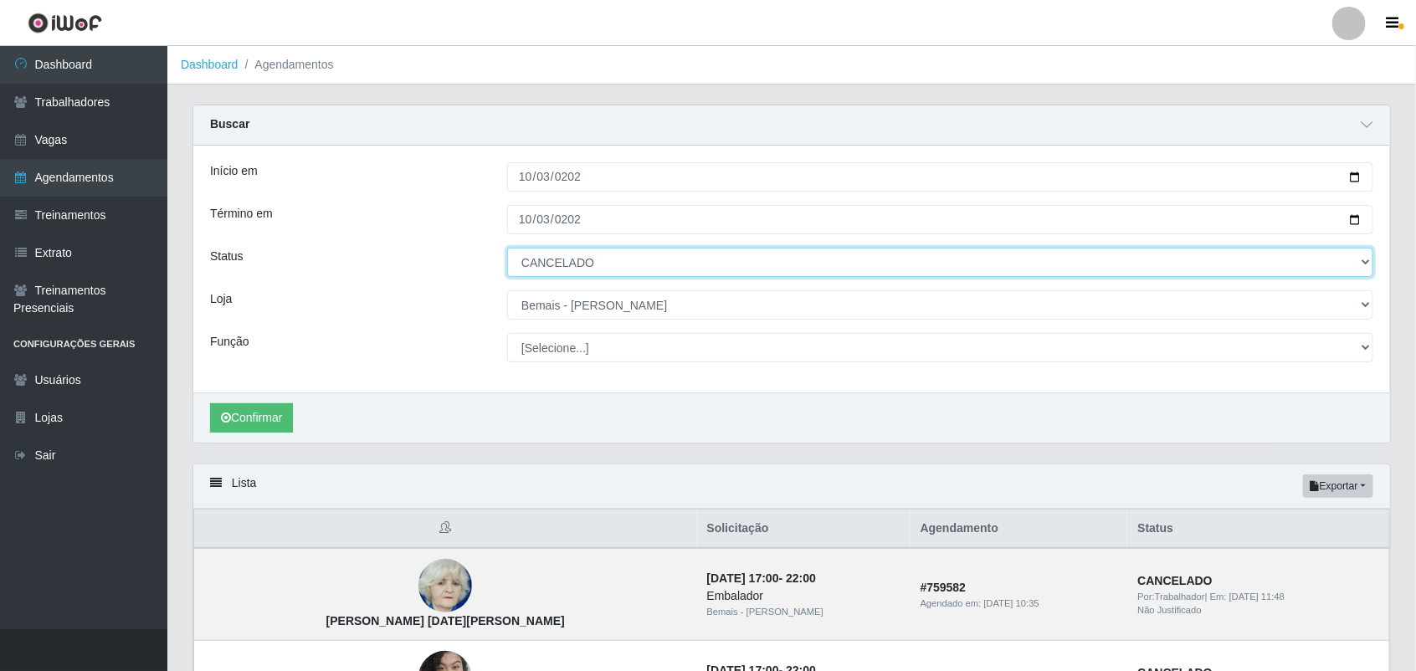
click at [613, 264] on select "[Selecione...] AGENDADO AGUARDANDO LIBERAR EM ANDAMENTO EM REVISÃO FINALIZADO C…" at bounding box center [940, 262] width 866 height 29
click at [435, 411] on div "Confirmar" at bounding box center [791, 417] width 1196 height 50
click at [418, 563] on img at bounding box center [445, 586] width 54 height 60
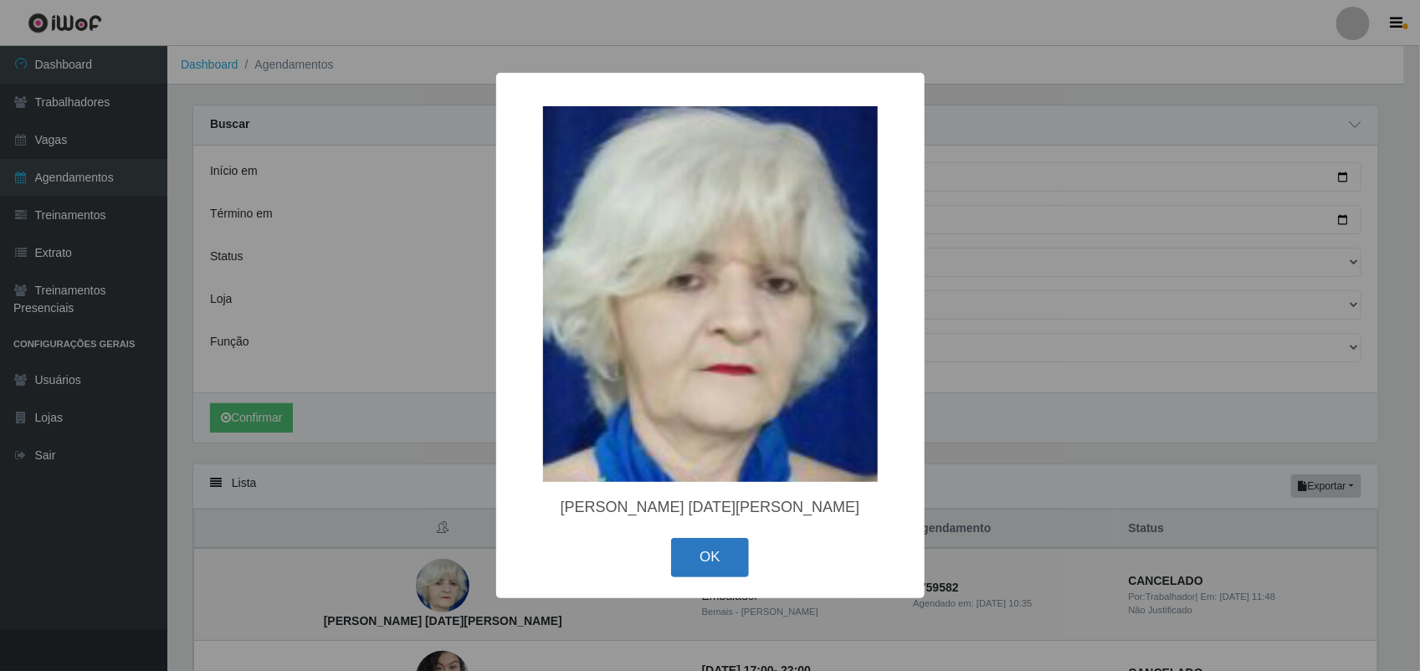
drag, startPoint x: 694, startPoint y: 562, endPoint x: 701, endPoint y: 556, distance: 8.9
click at [694, 561] on button "OK" at bounding box center [710, 557] width 78 height 39
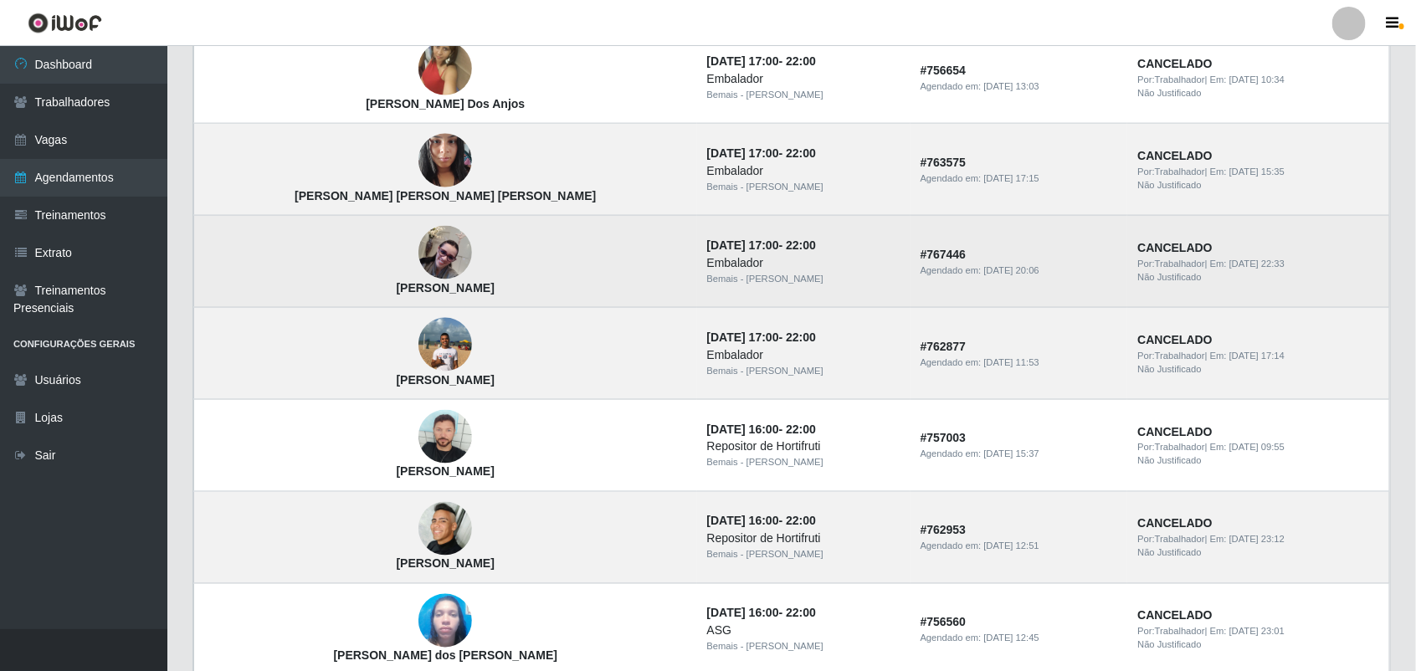
scroll to position [941, 0]
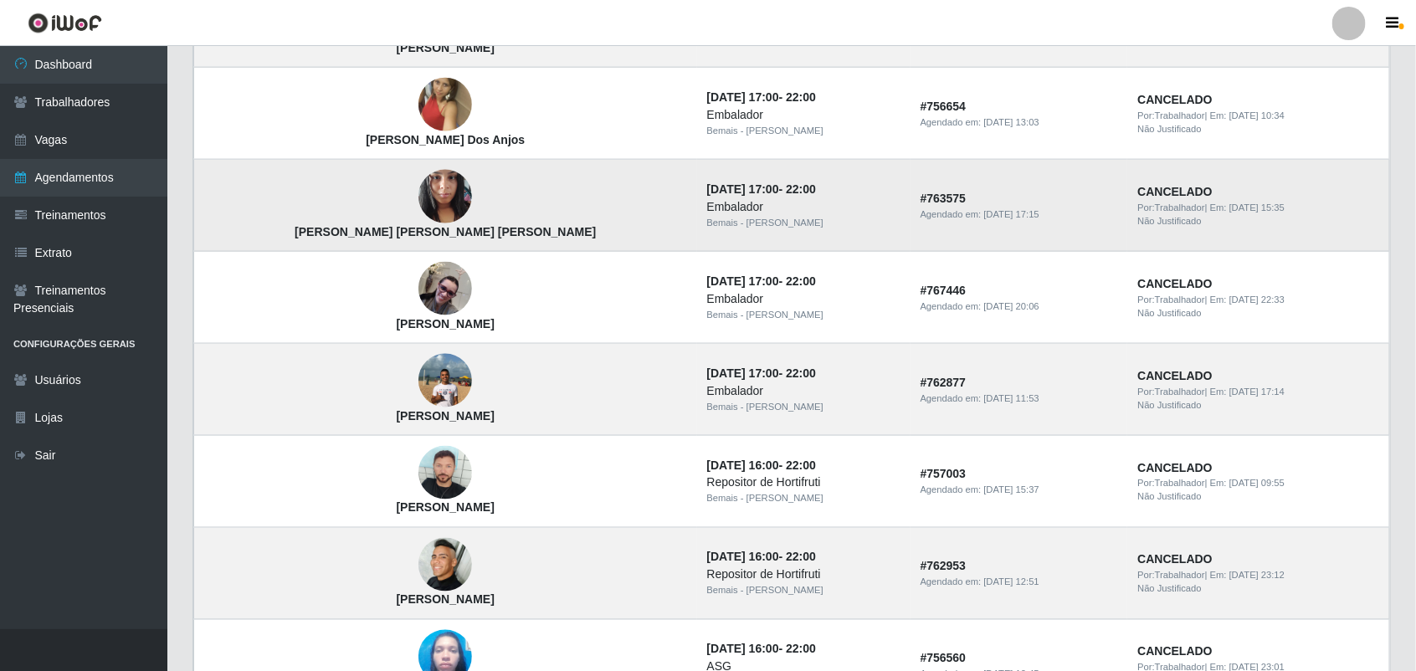
click at [418, 194] on img at bounding box center [445, 196] width 54 height 71
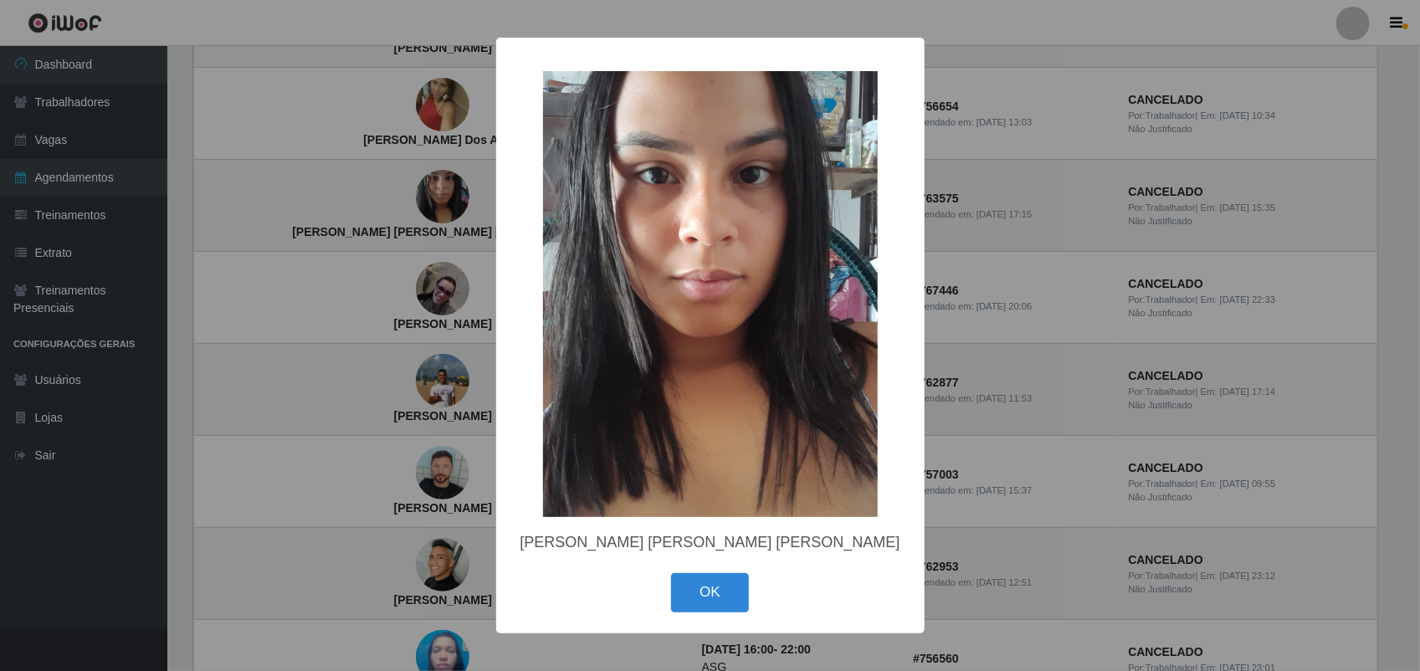
click at [364, 193] on div "× [PERSON_NAME] [PERSON_NAME] [PERSON_NAME] OK Cancel" at bounding box center [710, 335] width 1420 height 671
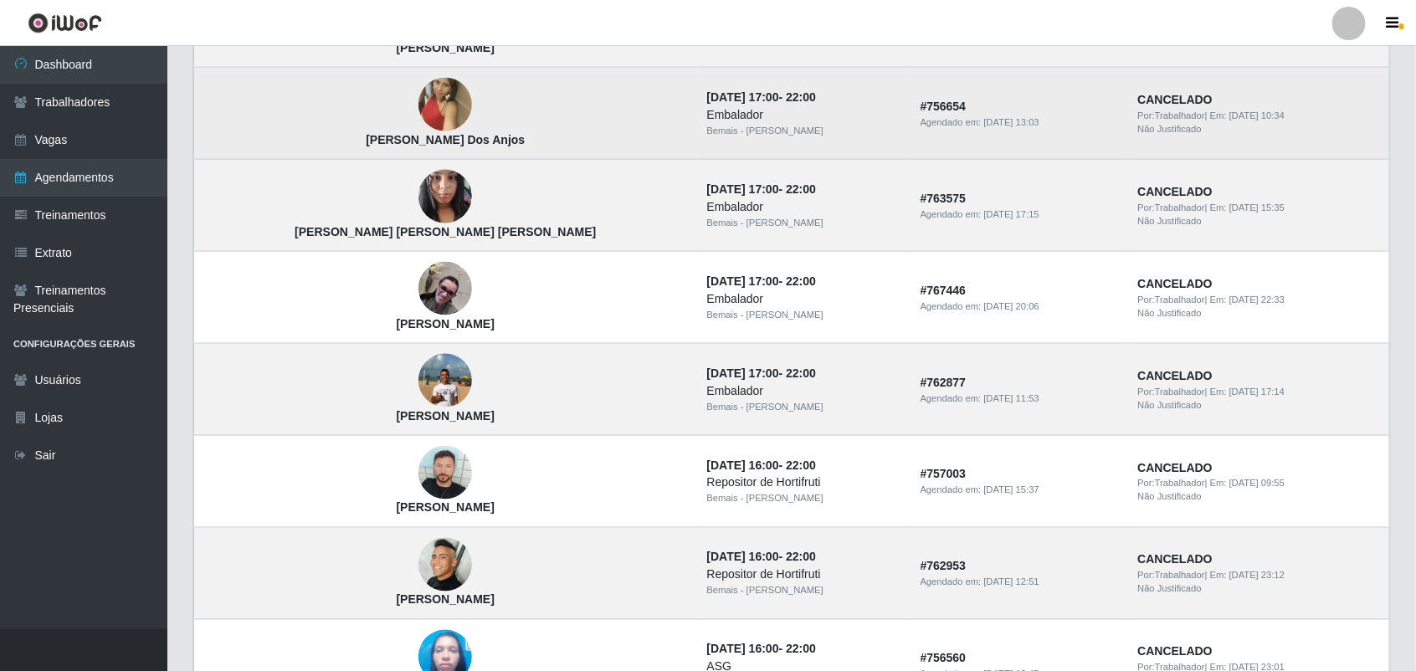
click at [418, 110] on img at bounding box center [445, 105] width 54 height 95
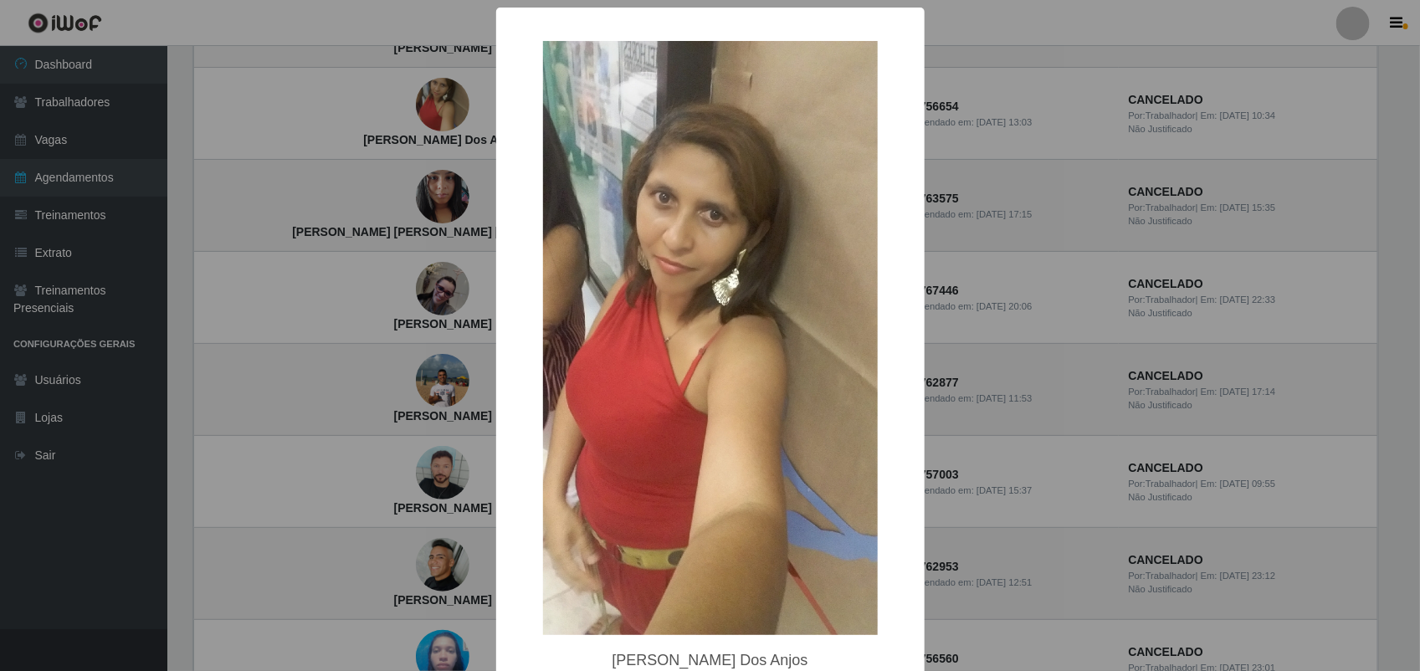
click at [345, 115] on div "× [PERSON_NAME] Dos Anjos OK Cancel" at bounding box center [710, 335] width 1420 height 671
click at [344, 117] on div "× [PERSON_NAME] Dos Anjos OK Cancel" at bounding box center [710, 335] width 1420 height 671
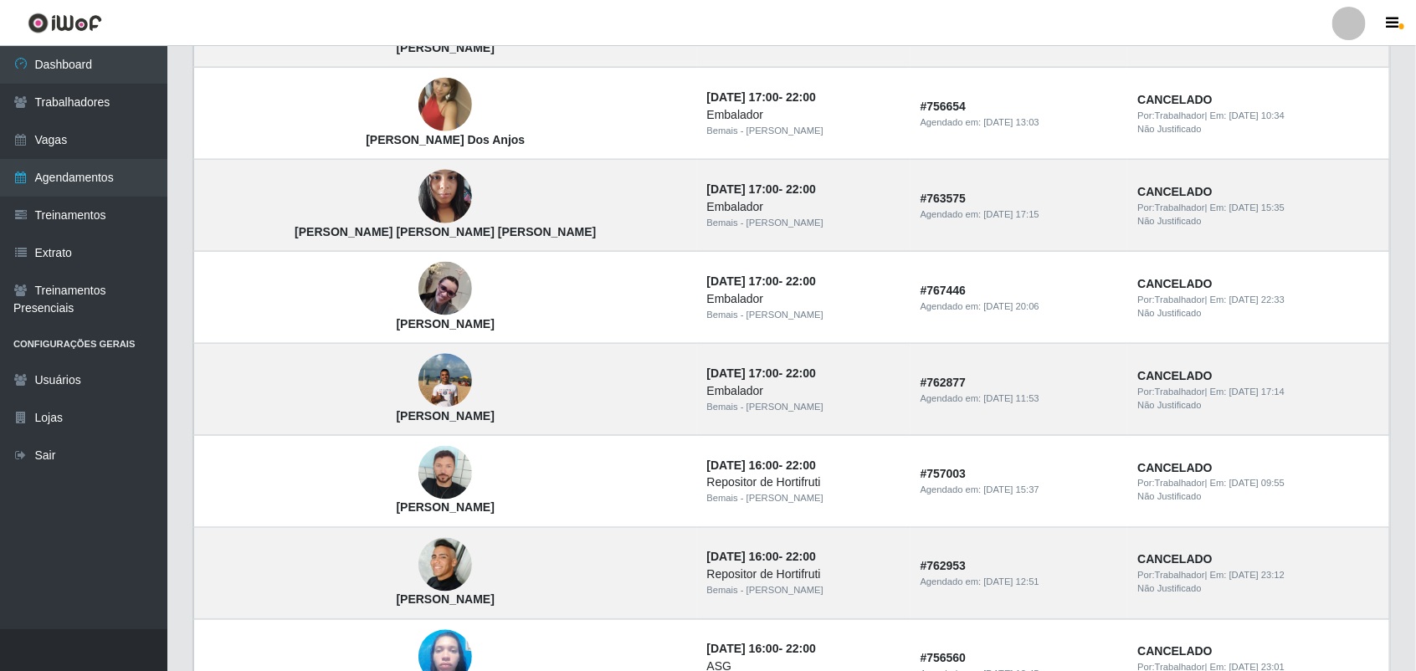
drag, startPoint x: 344, startPoint y: 117, endPoint x: 187, endPoint y: 105, distance: 157.8
click at [187, 105] on div "Lista Exportar PDF Excel Solicitação Agendamento Status [PERSON_NAME] [DATE][PE…" at bounding box center [791, 291] width 1223 height 1538
